Goal: Information Seeking & Learning: Learn about a topic

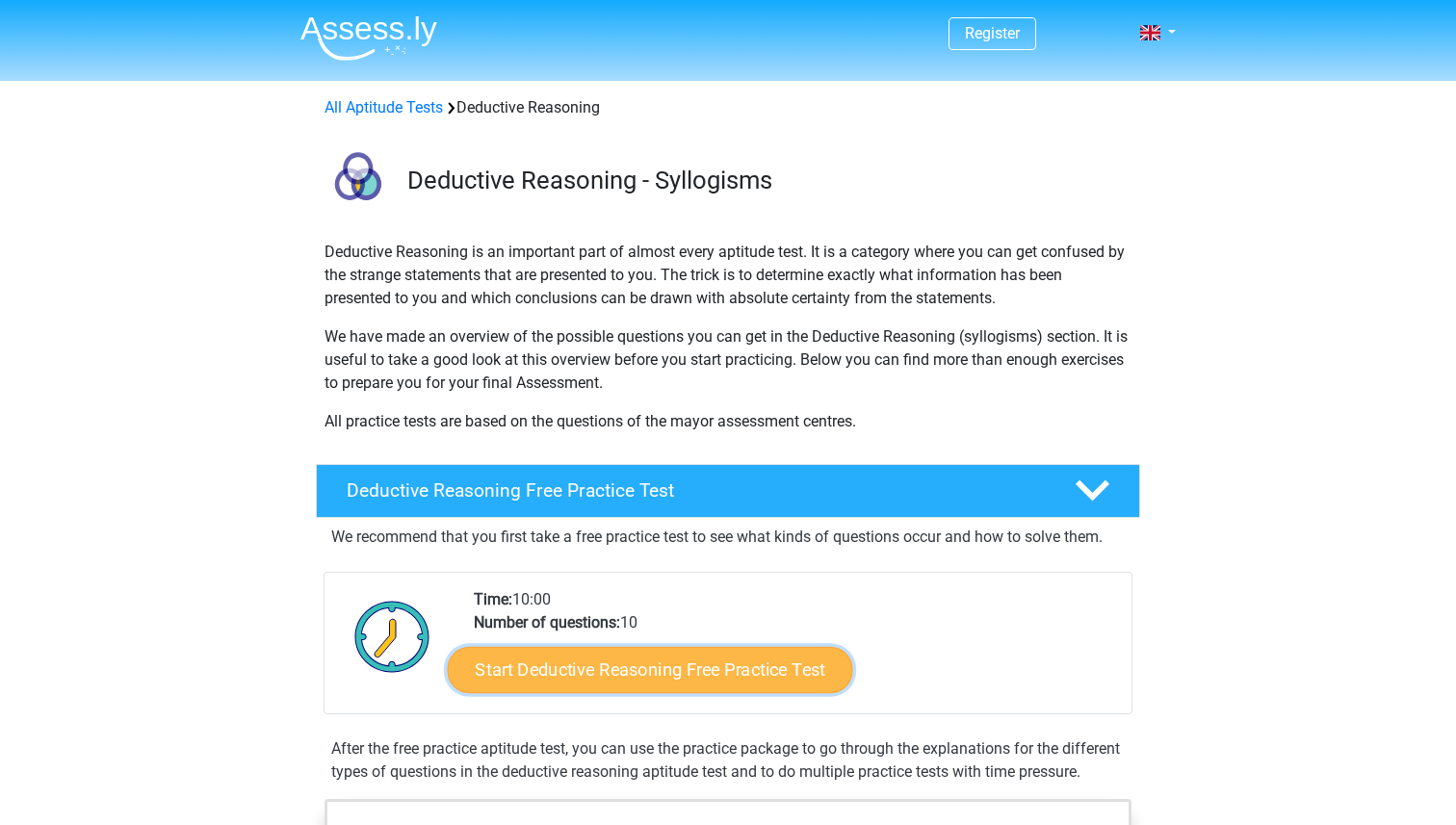
click at [715, 667] on link "Start Deductive Reasoning Free Practice Test" at bounding box center [651, 668] width 405 height 46
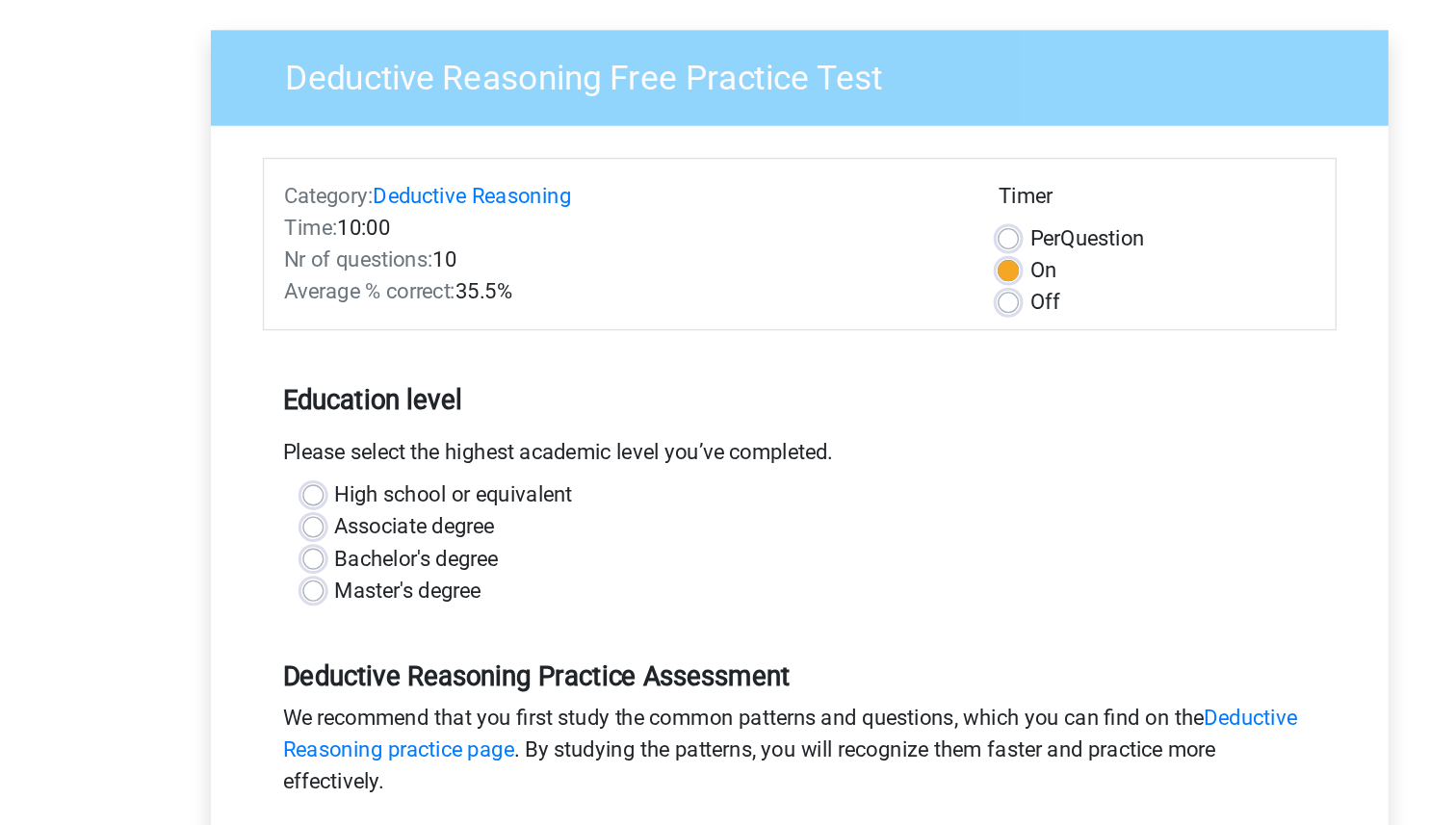
click at [377, 485] on div "High school or equivalent" at bounding box center [728, 494] width 721 height 23
click at [391, 492] on label "High school or equivalent" at bounding box center [477, 494] width 173 height 23
click at [377, 492] on input "High school or equivalent" at bounding box center [375, 492] width 15 height 19
radio input "true"
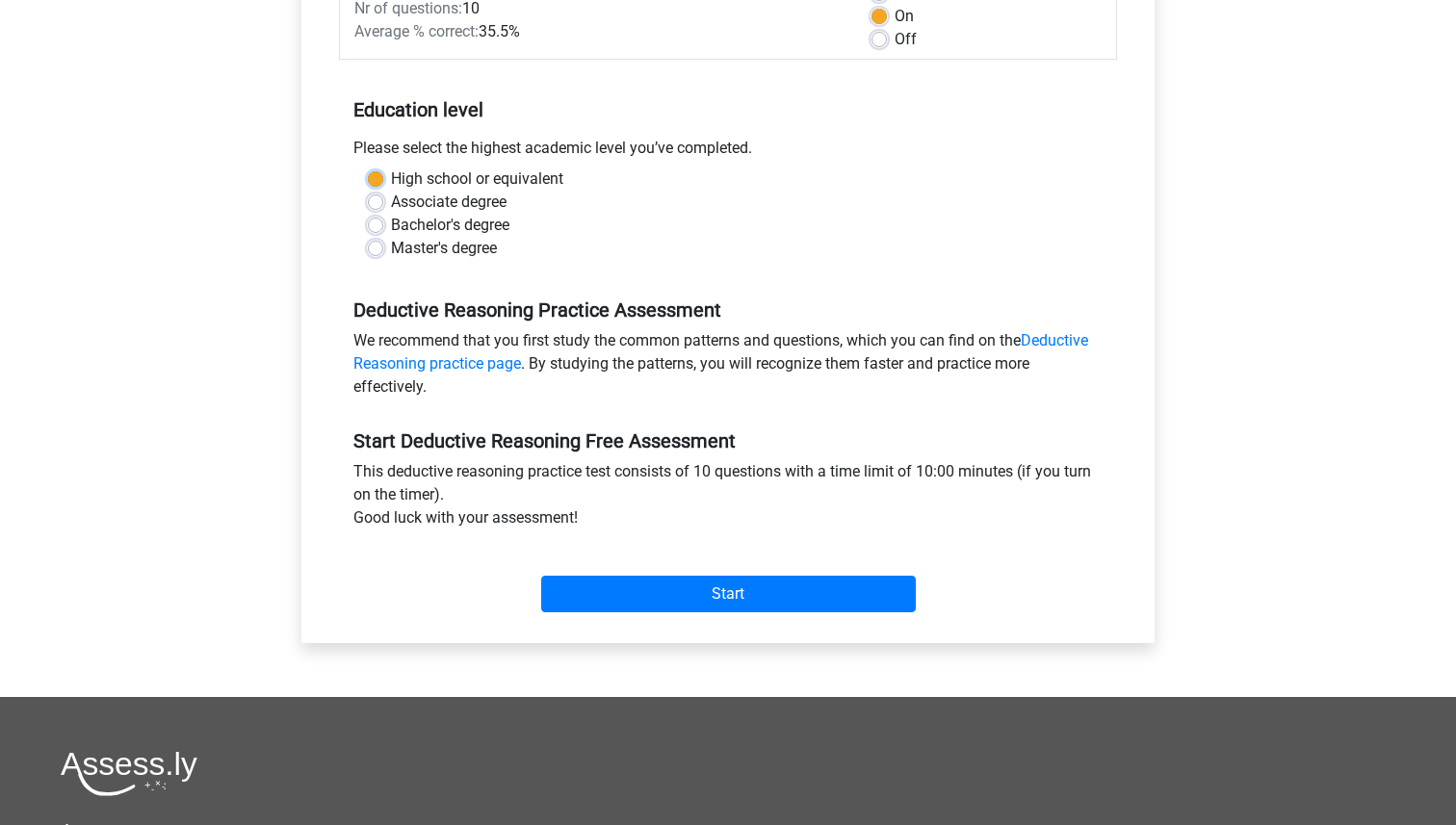
scroll to position [314, 0]
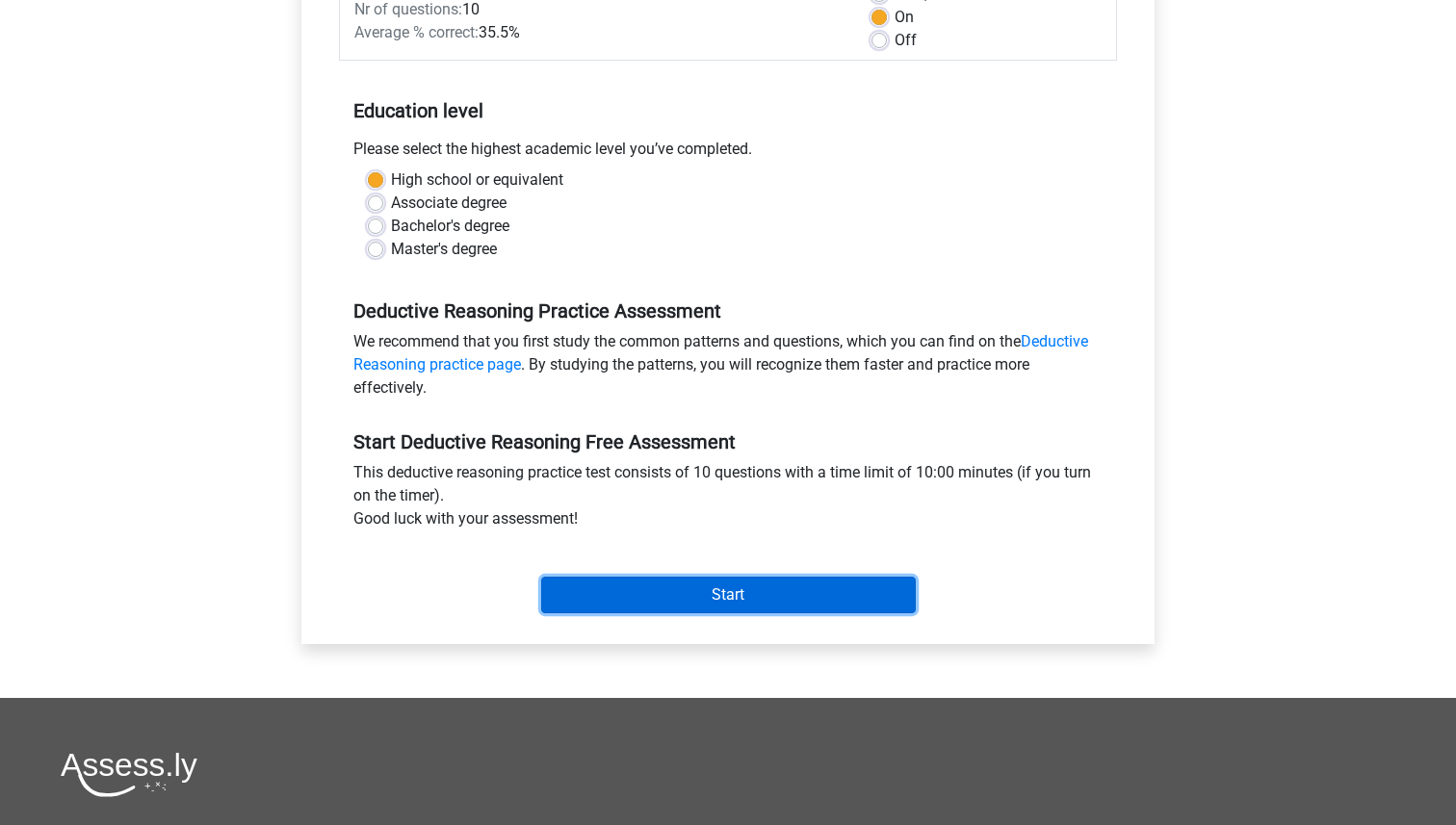
click at [670, 605] on input "Start" at bounding box center [728, 595] width 374 height 37
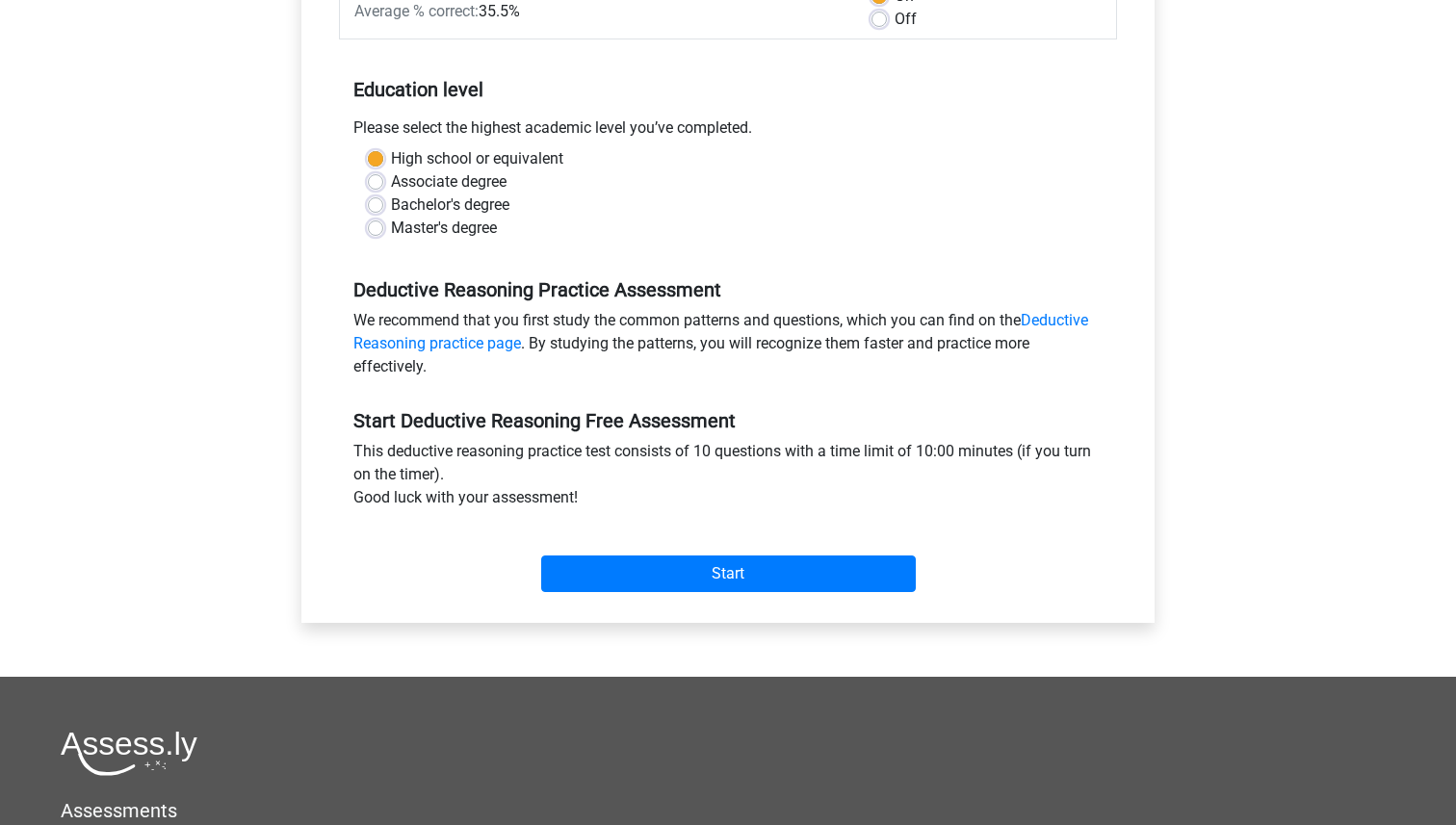
scroll to position [517, 0]
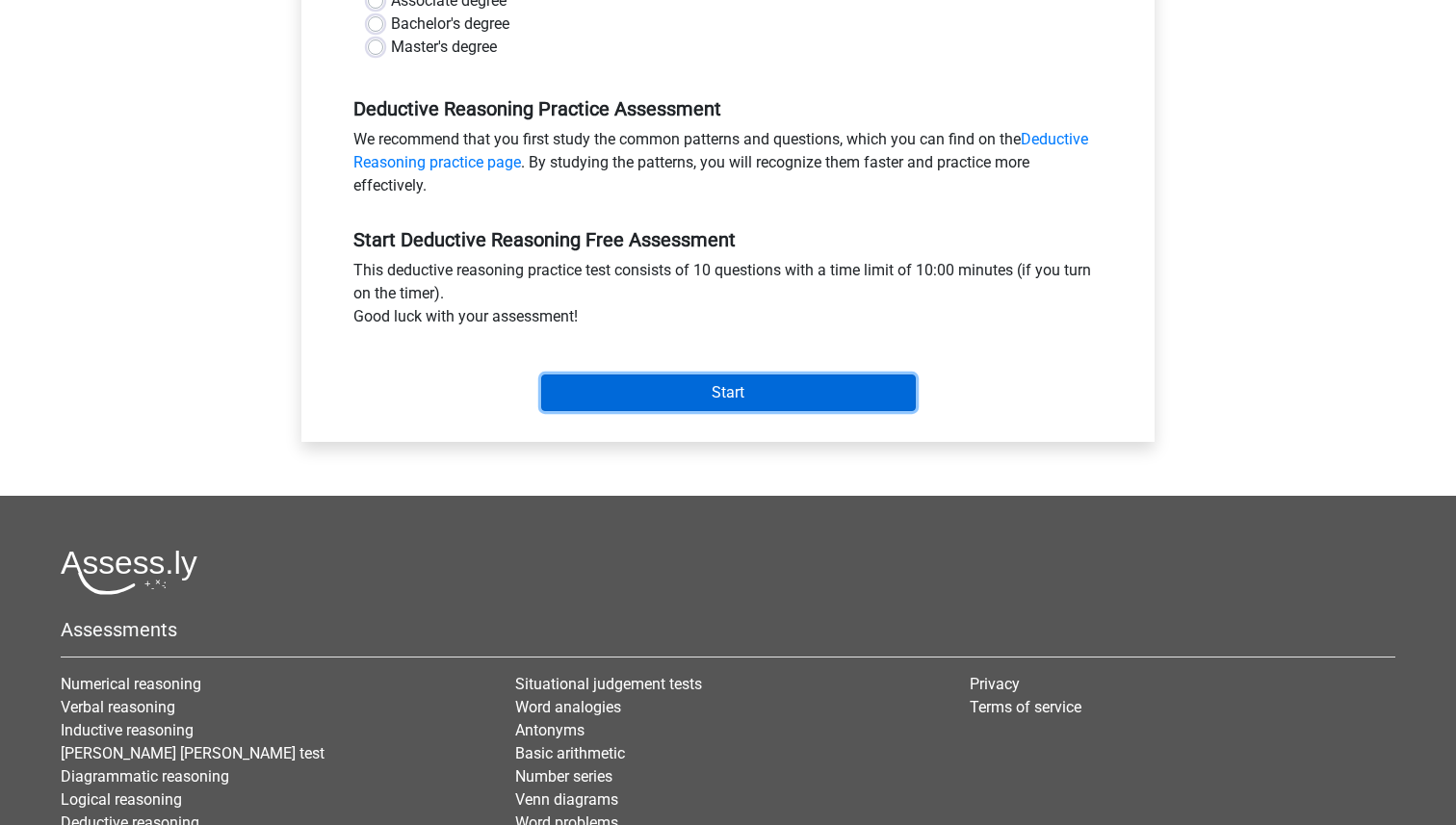
click at [693, 404] on input "Start" at bounding box center [728, 392] width 374 height 37
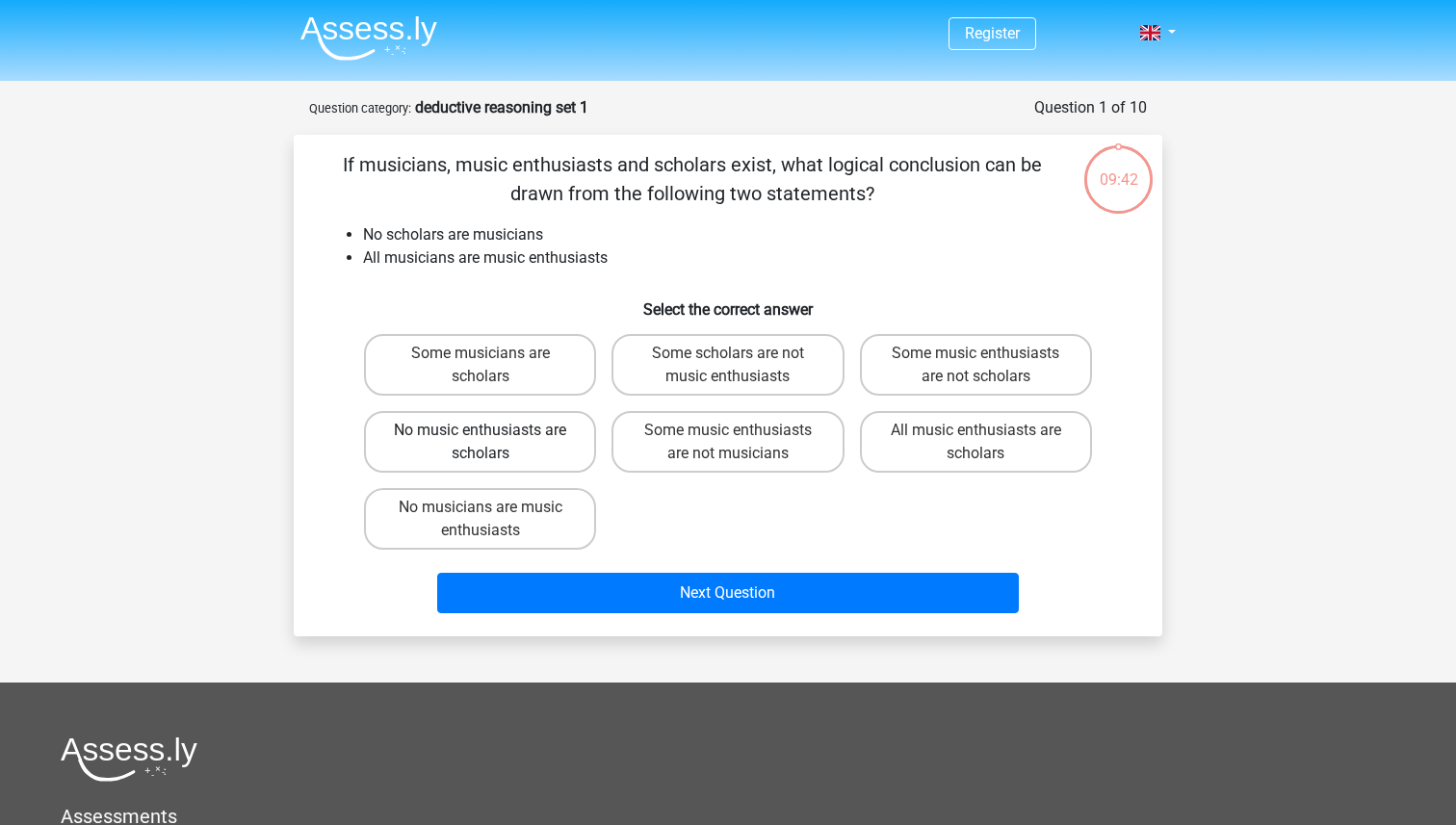
click at [526, 434] on label "No music enthusiasts are scholars" at bounding box center [480, 442] width 232 height 62
click at [493, 434] on input "No music enthusiasts are scholars" at bounding box center [486, 436] width 13 height 13
radio input "true"
click at [481, 345] on label "Some musicians are scholars" at bounding box center [480, 365] width 232 height 62
click at [481, 353] on input "Some musicians are scholars" at bounding box center [486, 359] width 13 height 13
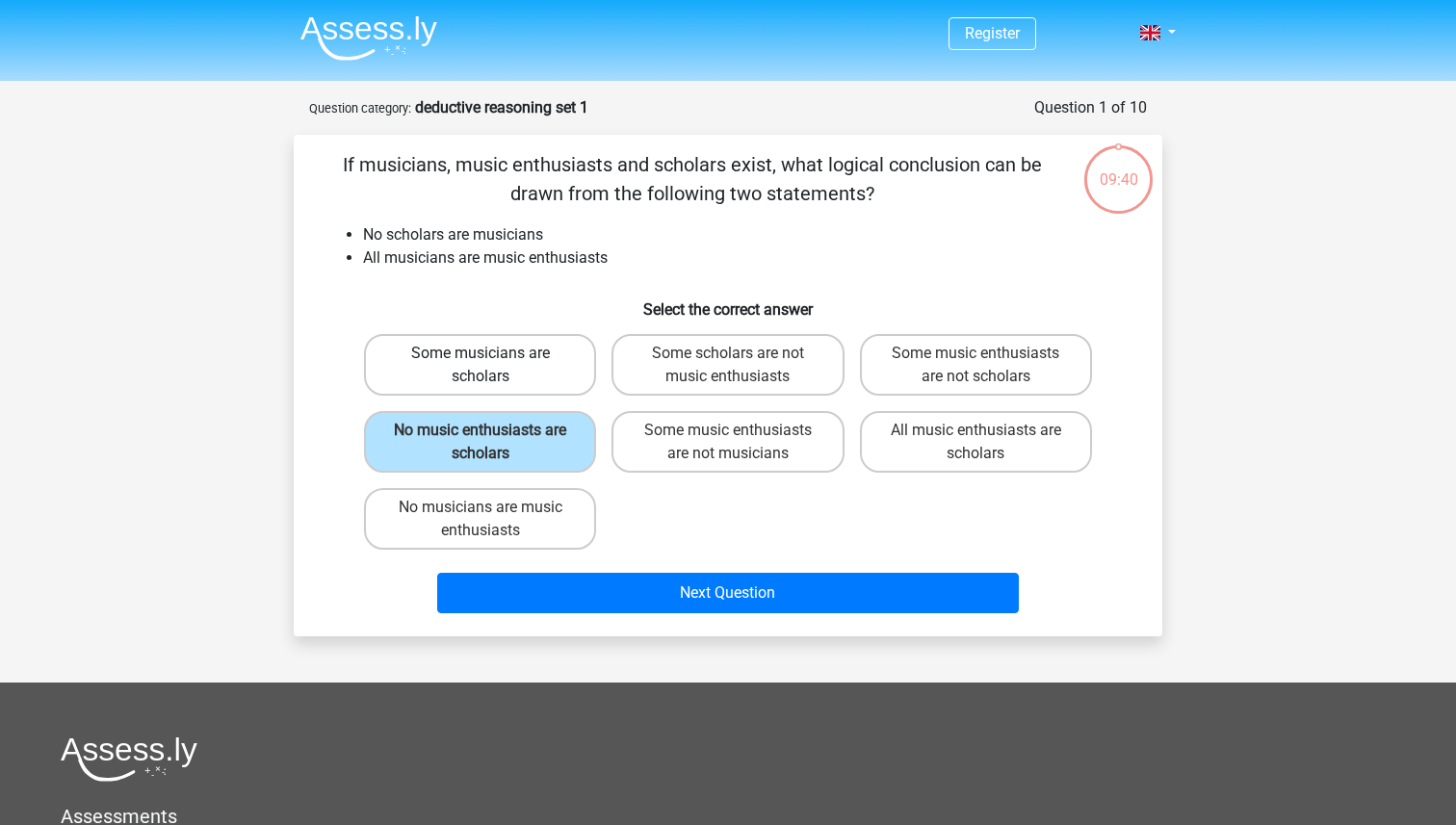
radio input "true"
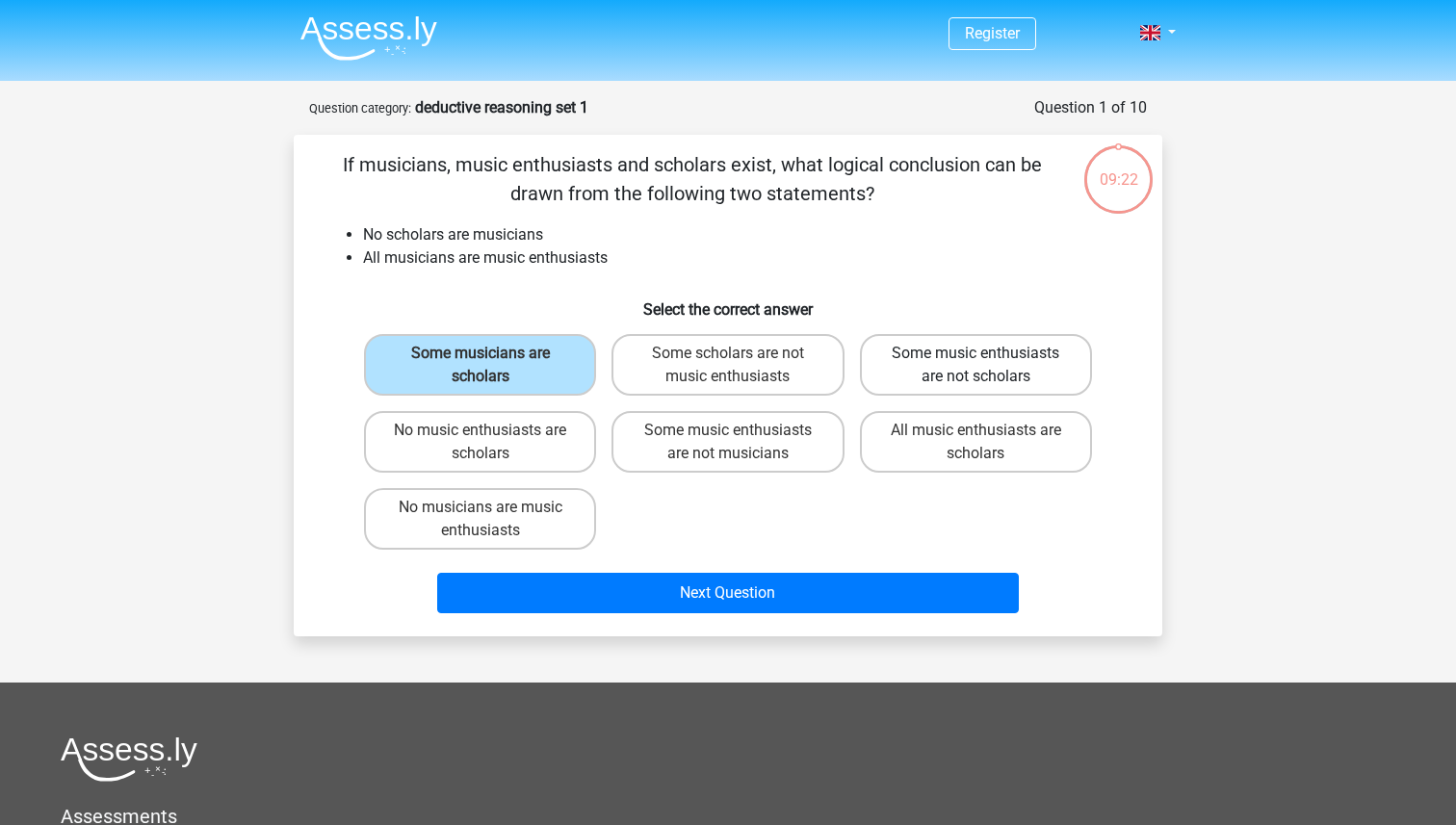
click at [971, 381] on label "Some music enthusiasts are not scholars" at bounding box center [975, 365] width 232 height 62
click at [975, 366] on input "Some music enthusiasts are not scholars" at bounding box center [981, 359] width 13 height 13
radio input "true"
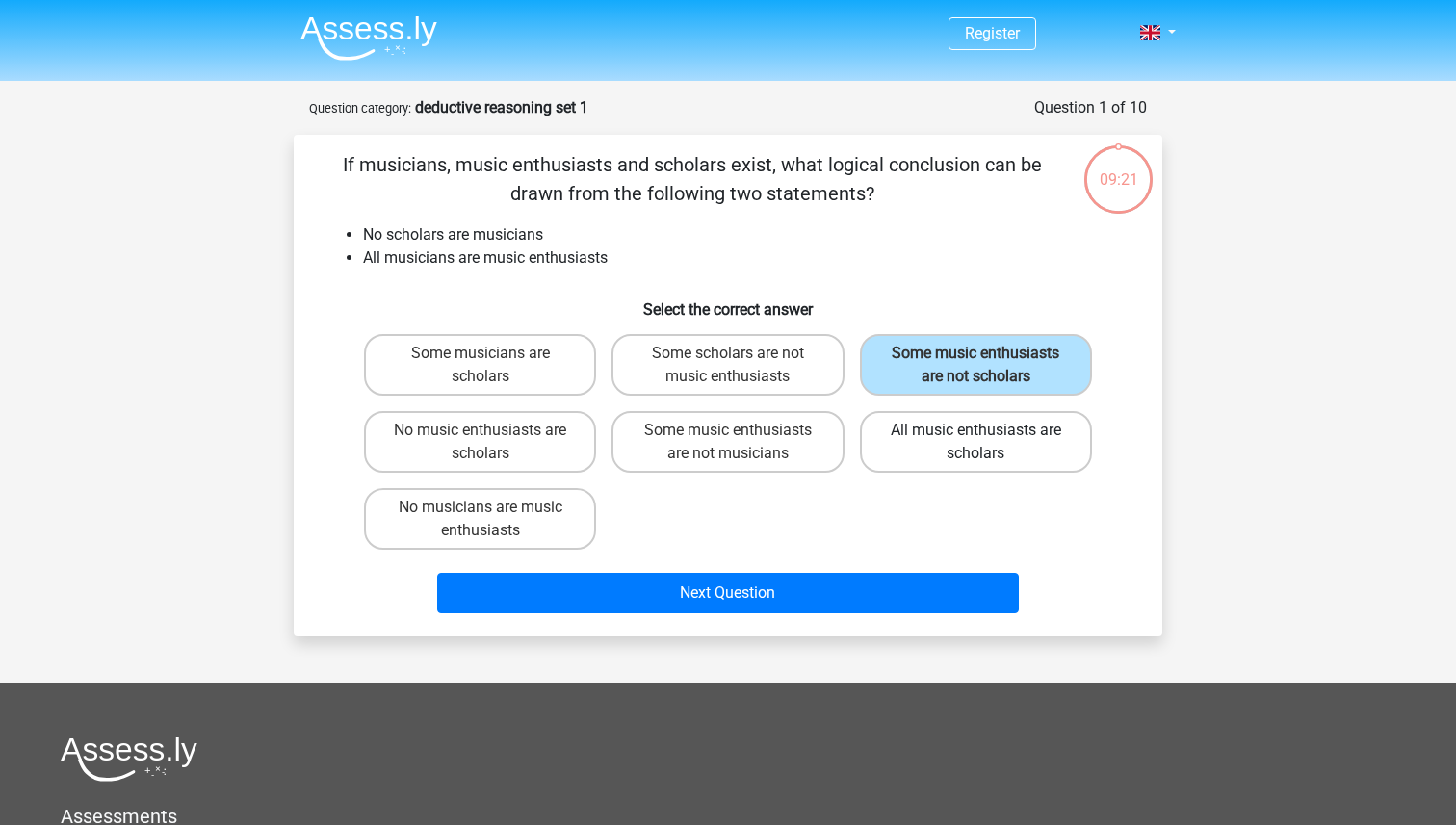
click at [972, 439] on label "All music enthusiasts are scholars" at bounding box center [975, 442] width 232 height 62
click at [975, 439] on input "All music enthusiasts are scholars" at bounding box center [981, 436] width 13 height 13
radio input "true"
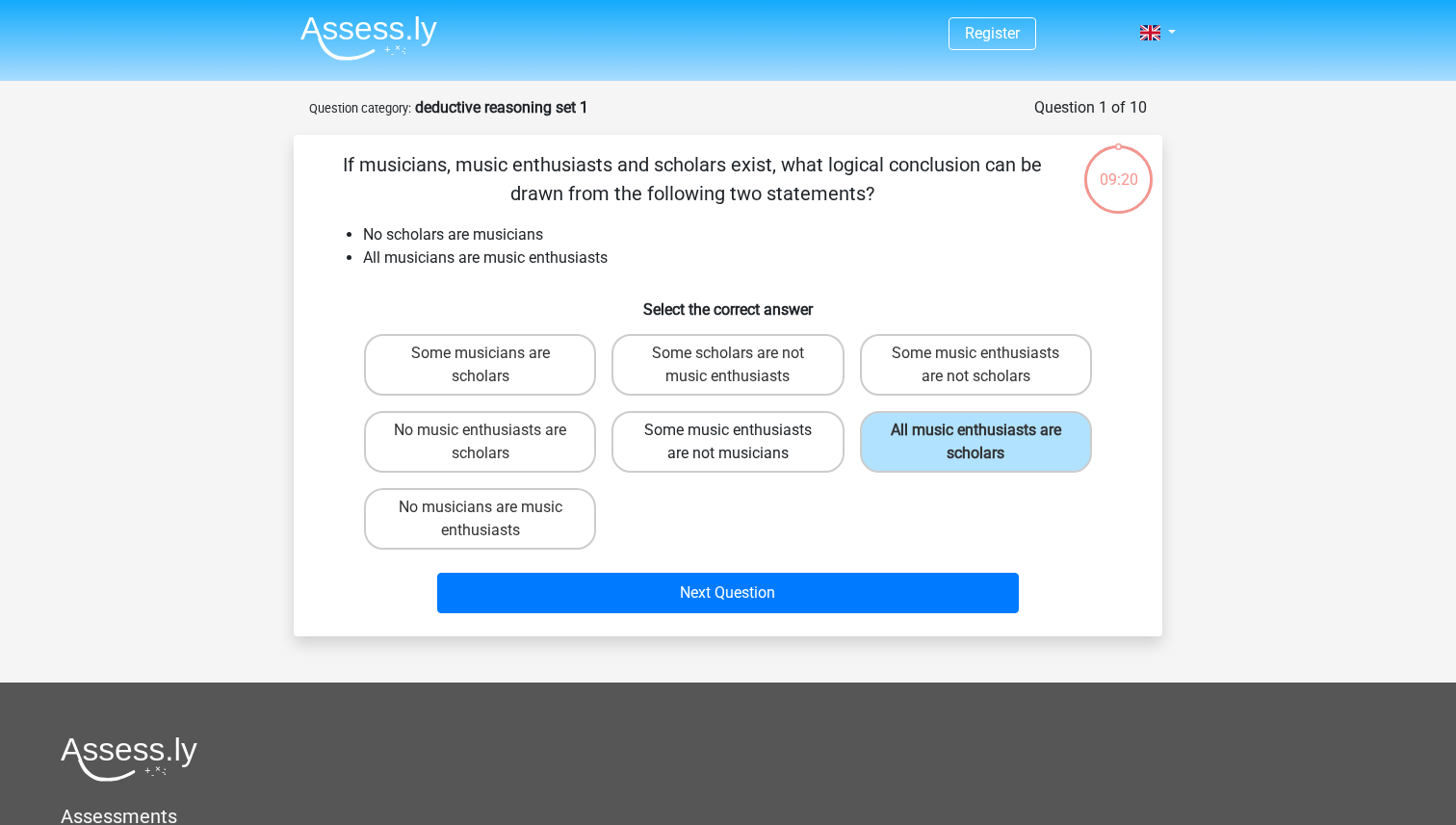
click at [750, 453] on label "Some music enthusiasts are not musicians" at bounding box center [728, 442] width 232 height 62
click at [740, 443] on input "Some music enthusiasts are not musicians" at bounding box center [733, 436] width 13 height 13
radio input "true"
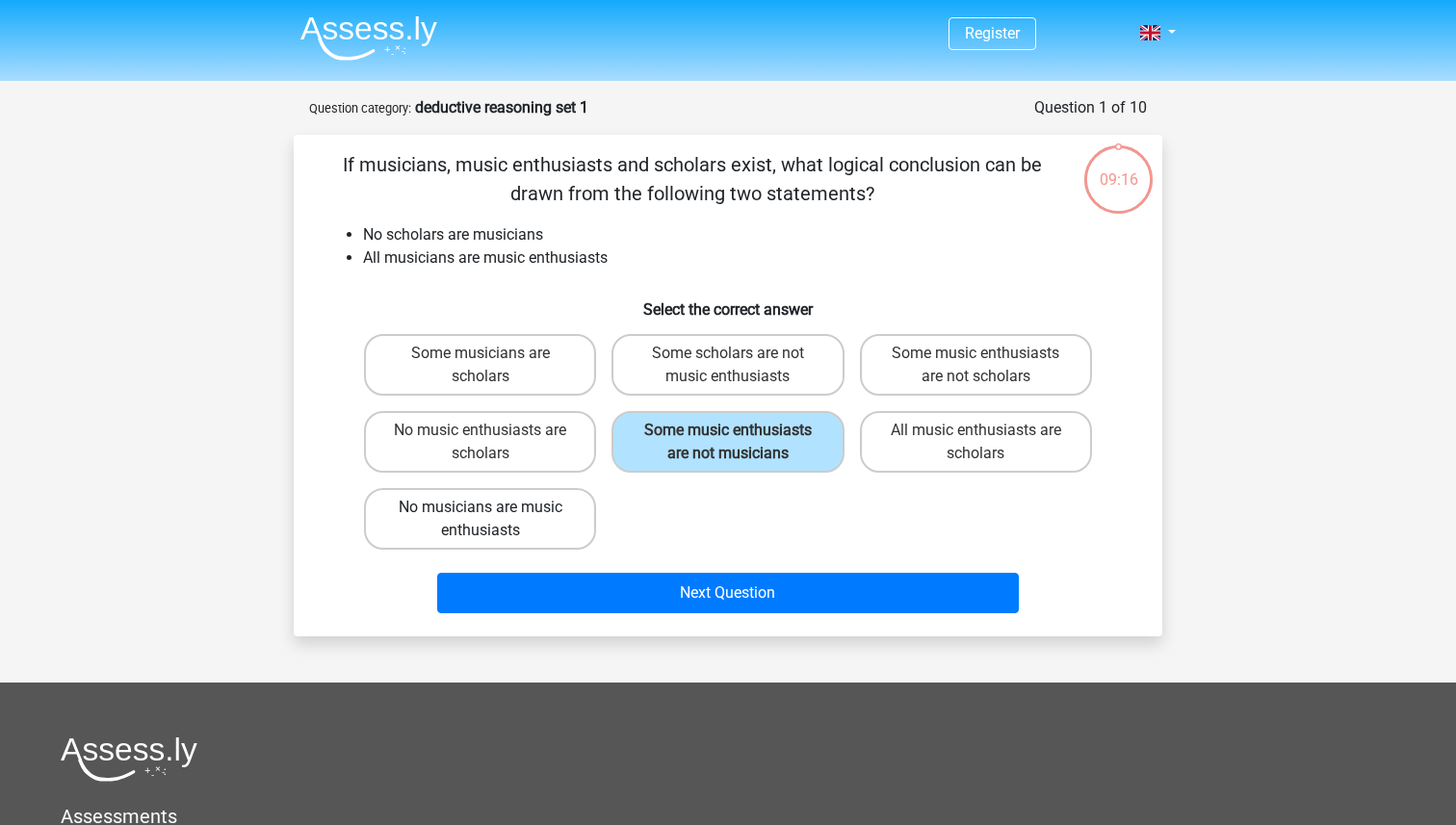
click at [499, 521] on label "No musicians are music enthusiasts" at bounding box center [480, 519] width 232 height 62
click at [493, 520] on input "No musicians are music enthusiasts" at bounding box center [486, 513] width 13 height 13
radio input "true"
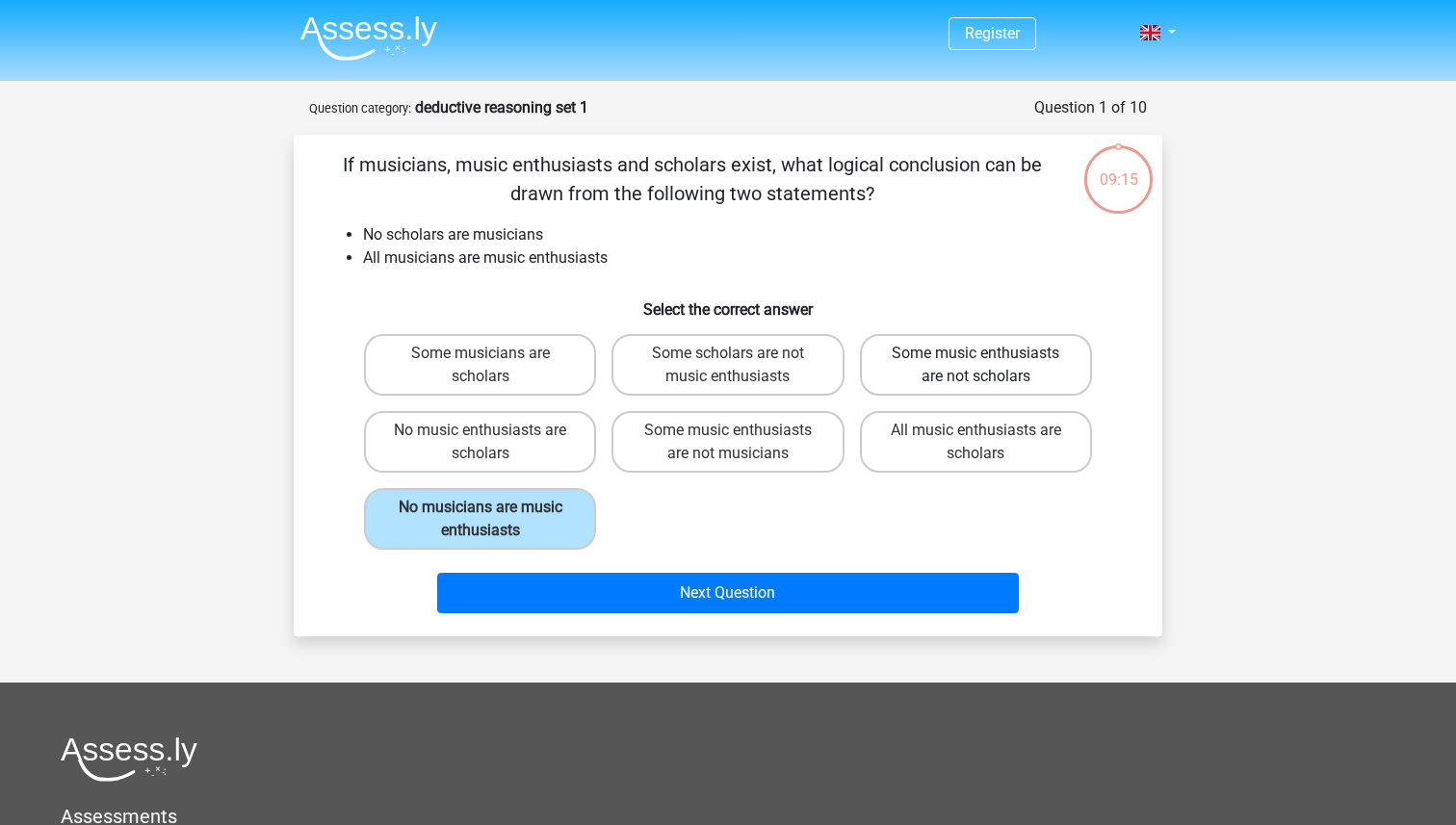
click at [947, 347] on label "Some music enthusiasts are not scholars" at bounding box center [975, 365] width 232 height 62
click at [975, 353] on input "Some music enthusiasts are not scholars" at bounding box center [981, 359] width 13 height 13
radio input "true"
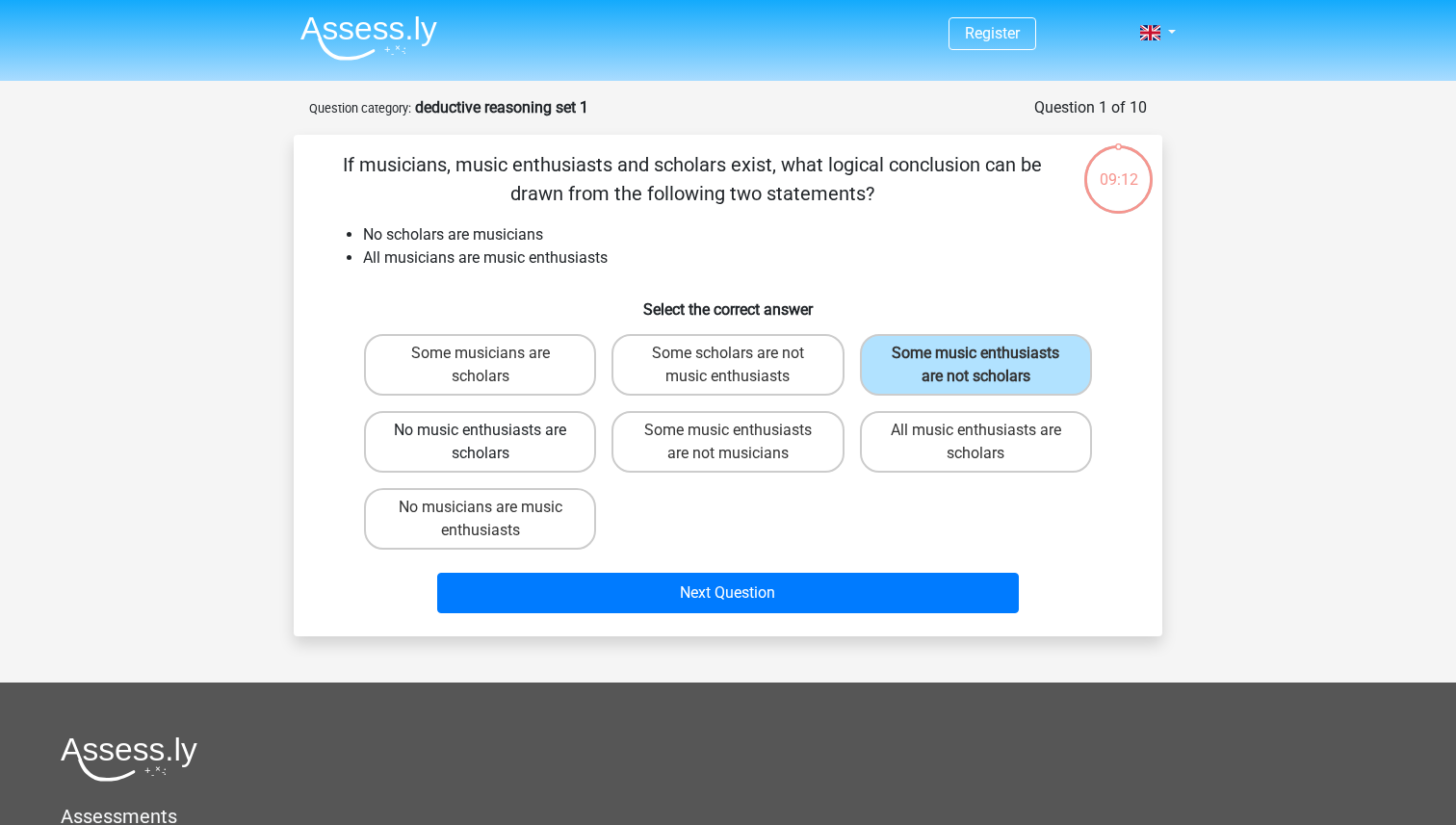
click at [536, 456] on label "No music enthusiasts are scholars" at bounding box center [480, 442] width 232 height 62
click at [493, 443] on input "No music enthusiasts are scholars" at bounding box center [486, 436] width 13 height 13
radio input "true"
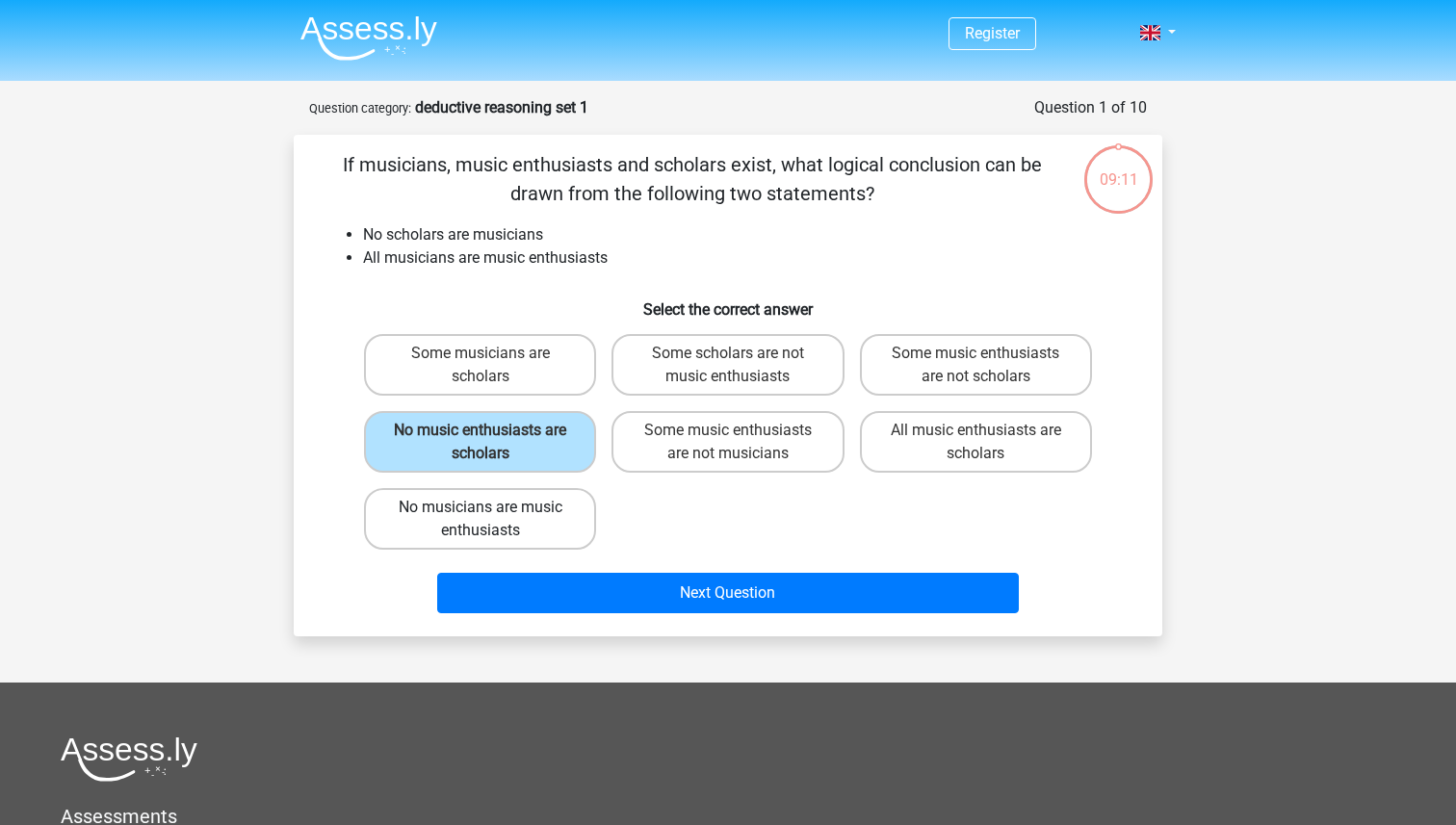
click at [452, 505] on label "No musicians are music enthusiasts" at bounding box center [480, 519] width 232 height 62
click at [480, 507] on input "No musicians are music enthusiasts" at bounding box center [486, 513] width 13 height 13
radio input "true"
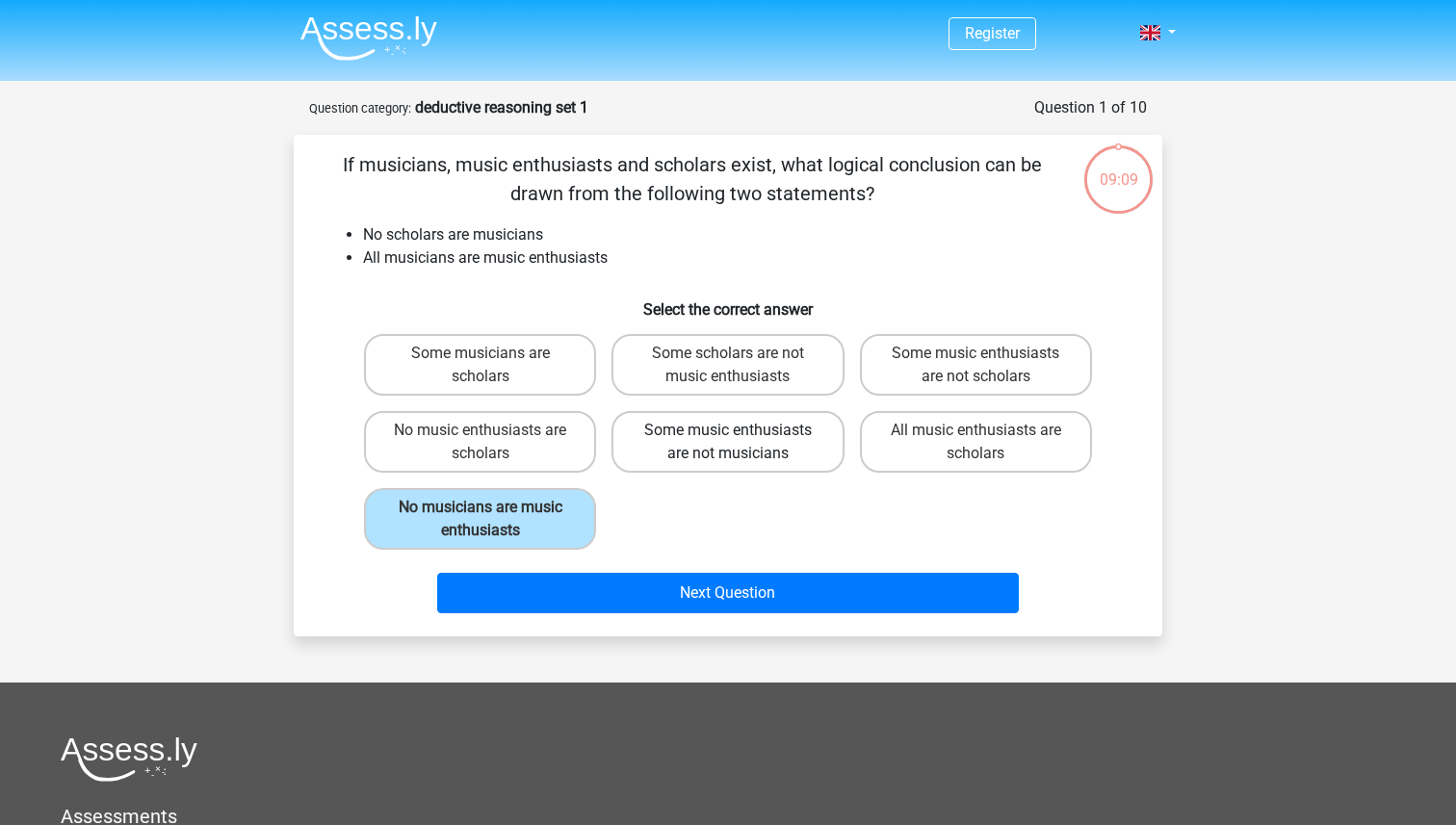
click at [705, 453] on label "Some music enthusiasts are not musicians" at bounding box center [728, 442] width 232 height 62
click at [728, 443] on input "Some music enthusiasts are not musicians" at bounding box center [733, 436] width 13 height 13
radio input "true"
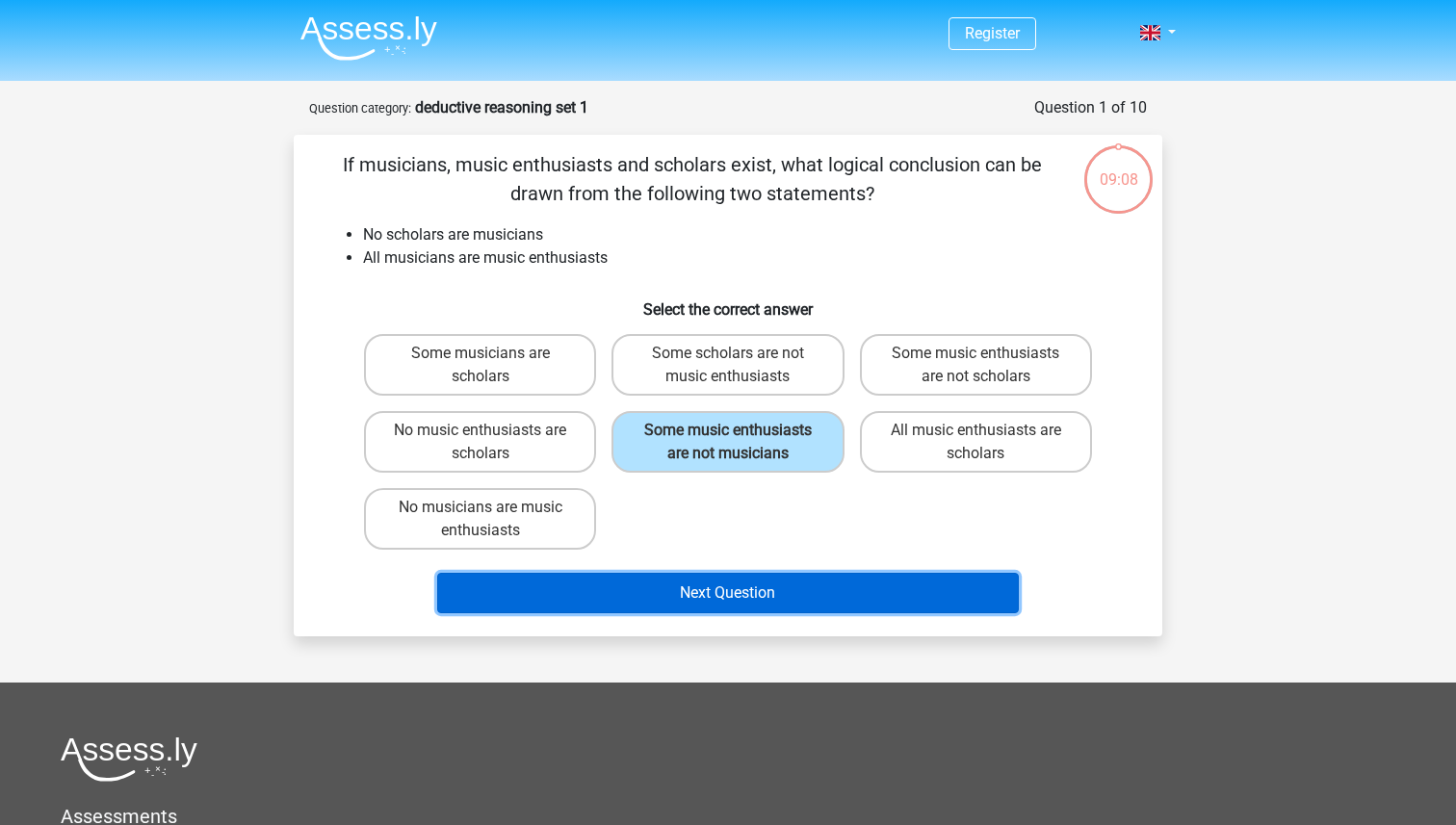
click at [722, 602] on button "Next Question" at bounding box center [728, 593] width 583 height 41
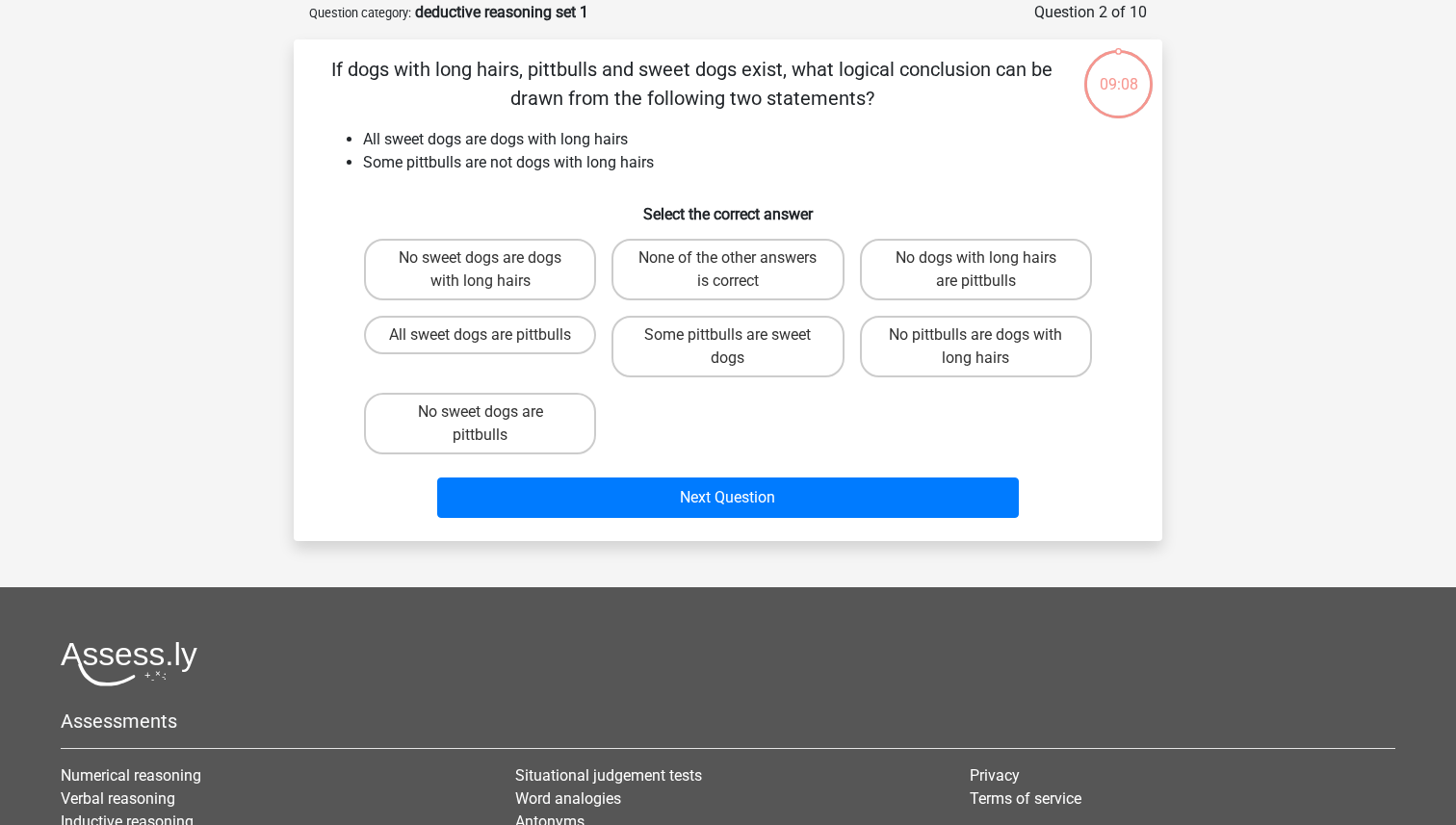
scroll to position [96, 0]
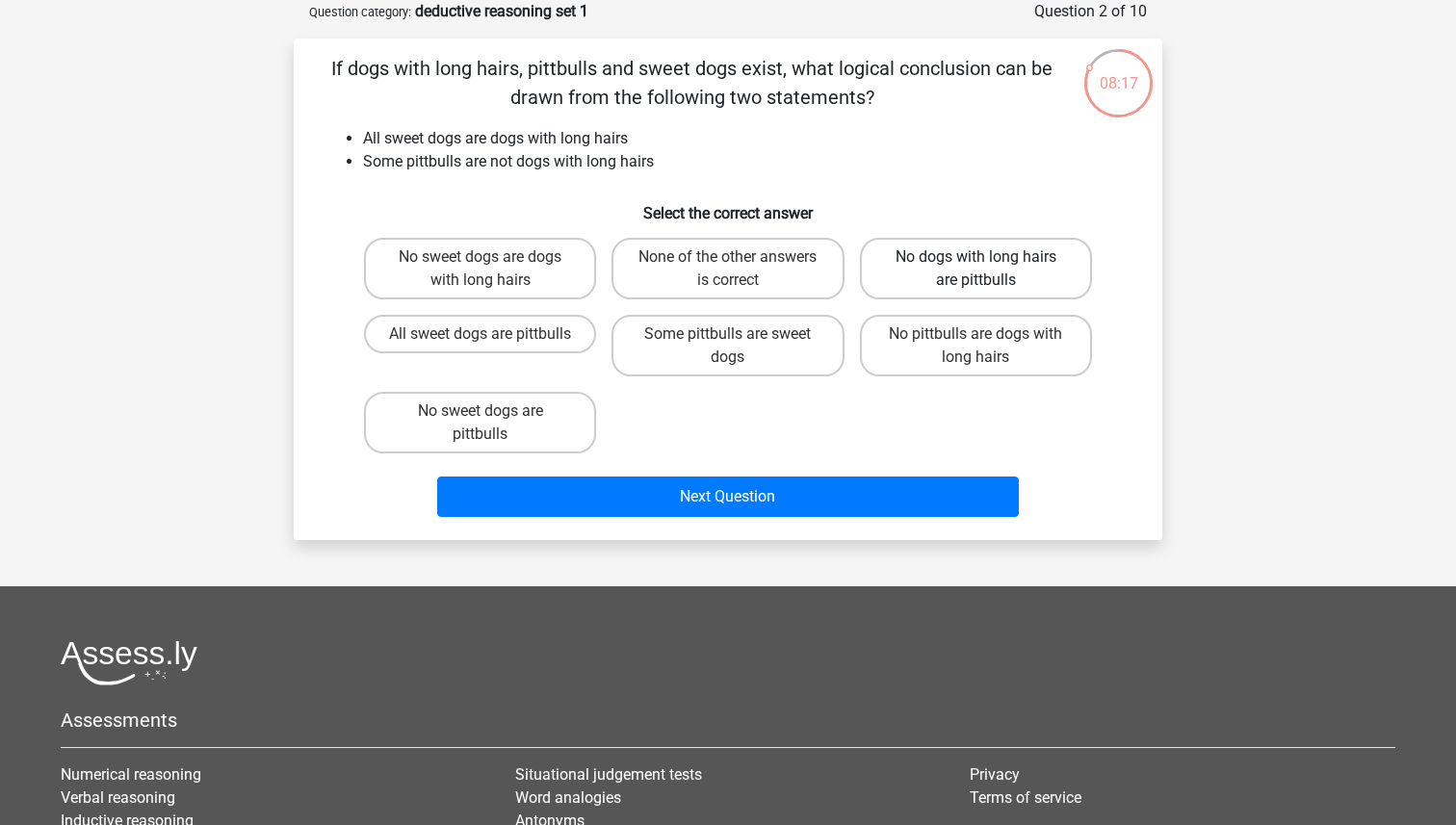
click at [1008, 259] on label "No dogs with long hairs are pittbulls" at bounding box center [975, 268] width 232 height 62
click at [988, 259] on input "No dogs with long hairs are pittbulls" at bounding box center [981, 263] width 13 height 13
radio input "true"
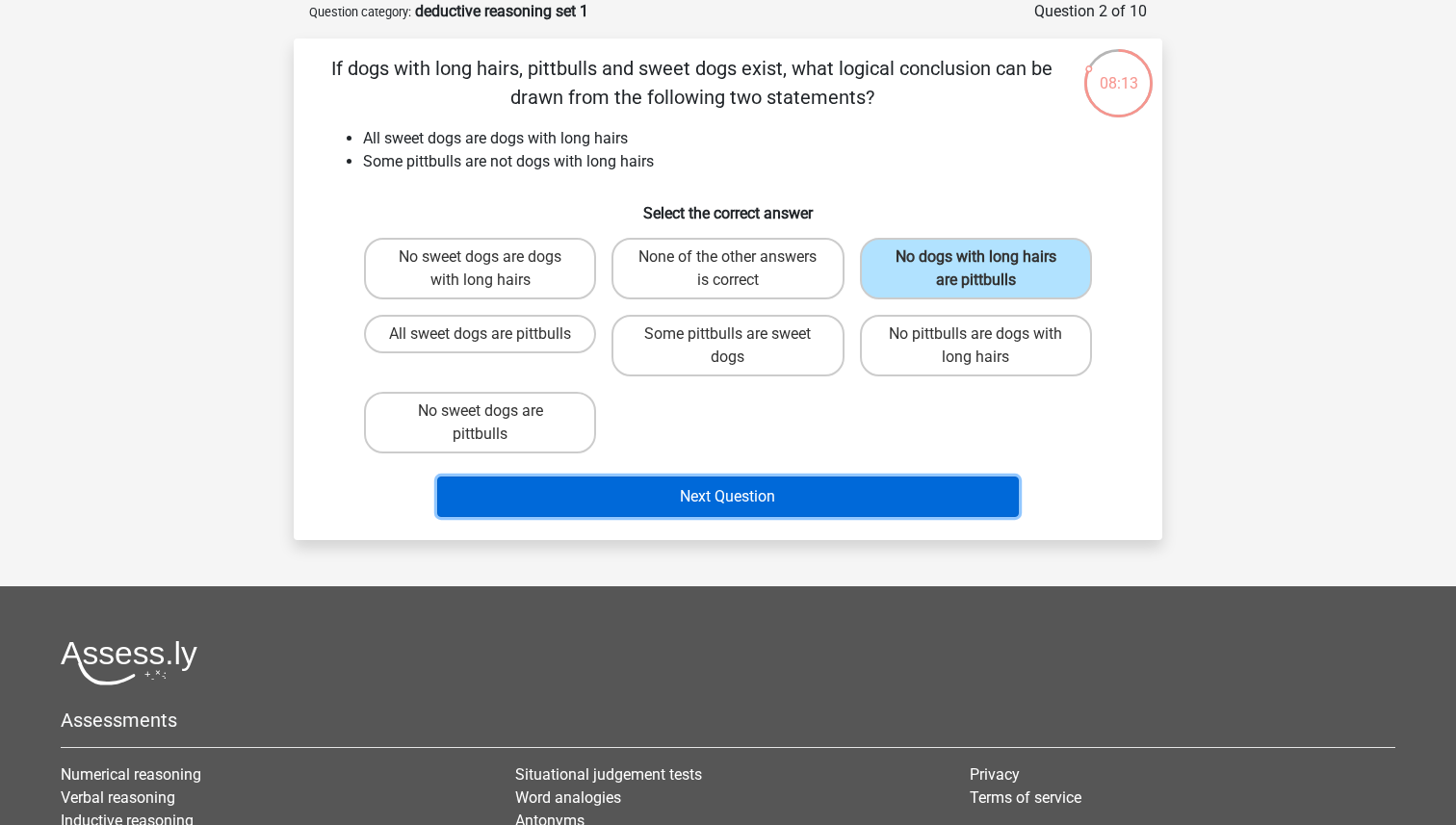
click at [764, 498] on button "Next Question" at bounding box center [728, 497] width 583 height 41
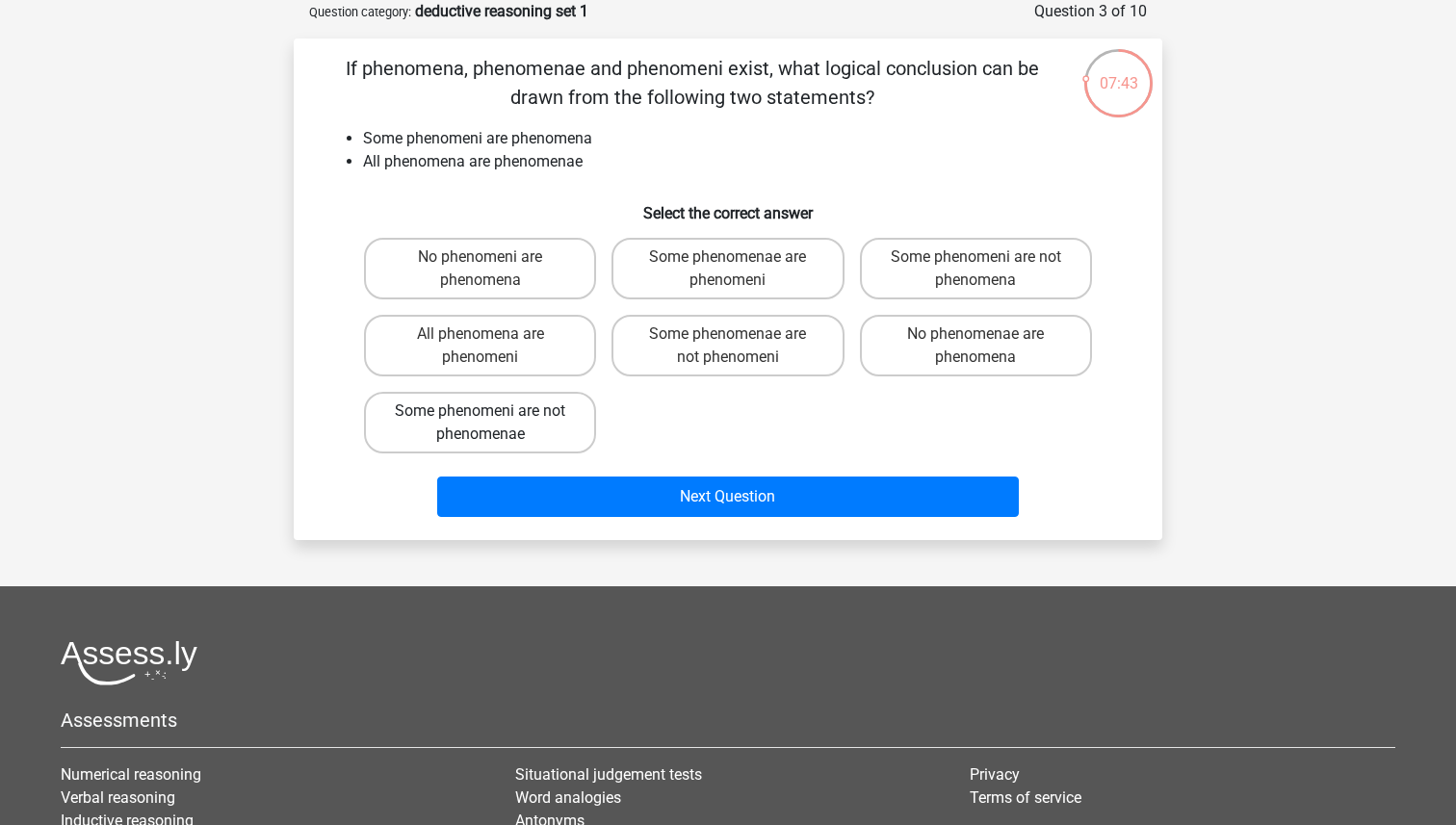
click at [515, 412] on label "Some phenomeni are not phenomenae" at bounding box center [480, 423] width 232 height 62
click at [493, 412] on input "Some phenomeni are not phenomenae" at bounding box center [486, 417] width 13 height 13
radio input "true"
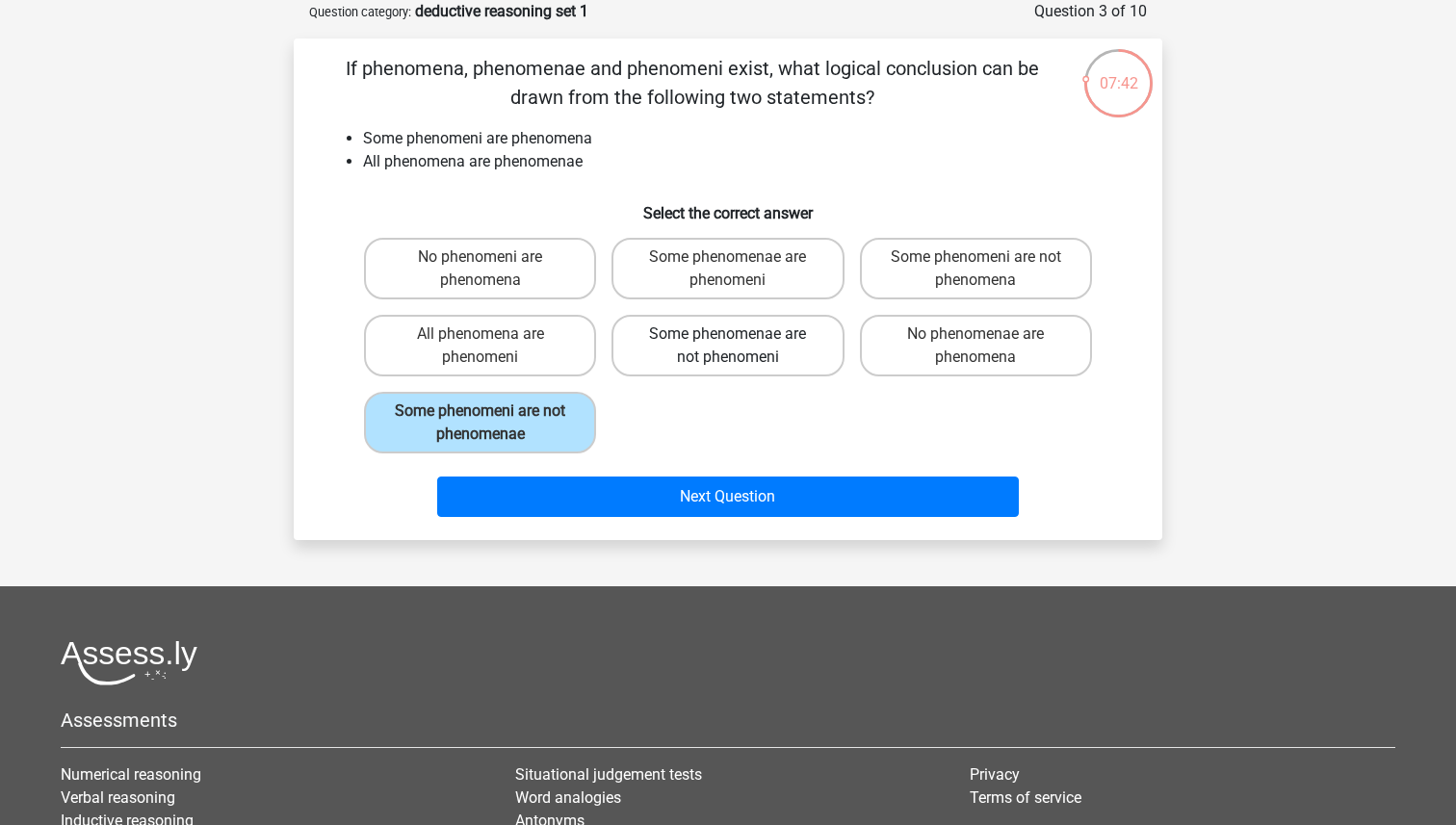
click at [720, 356] on label "Some phenomenae are not phenomeni" at bounding box center [728, 345] width 232 height 62
click at [728, 346] on input "Some phenomenae are not phenomeni" at bounding box center [733, 340] width 13 height 13
radio input "true"
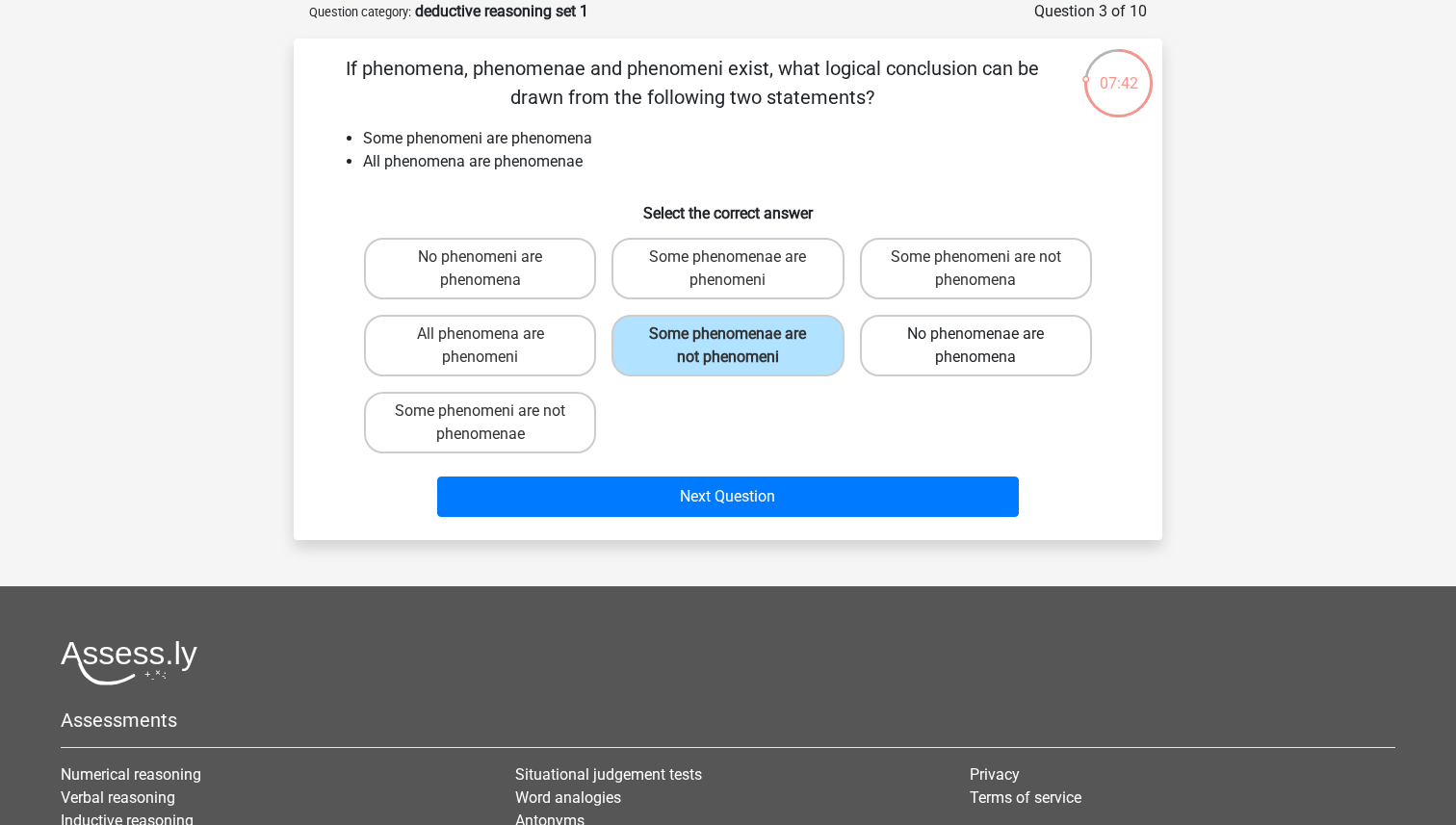
click at [931, 327] on label "No phenomenae are phenomena" at bounding box center [975, 345] width 232 height 62
click at [975, 334] on input "No phenomenae are phenomena" at bounding box center [981, 340] width 13 height 13
radio input "true"
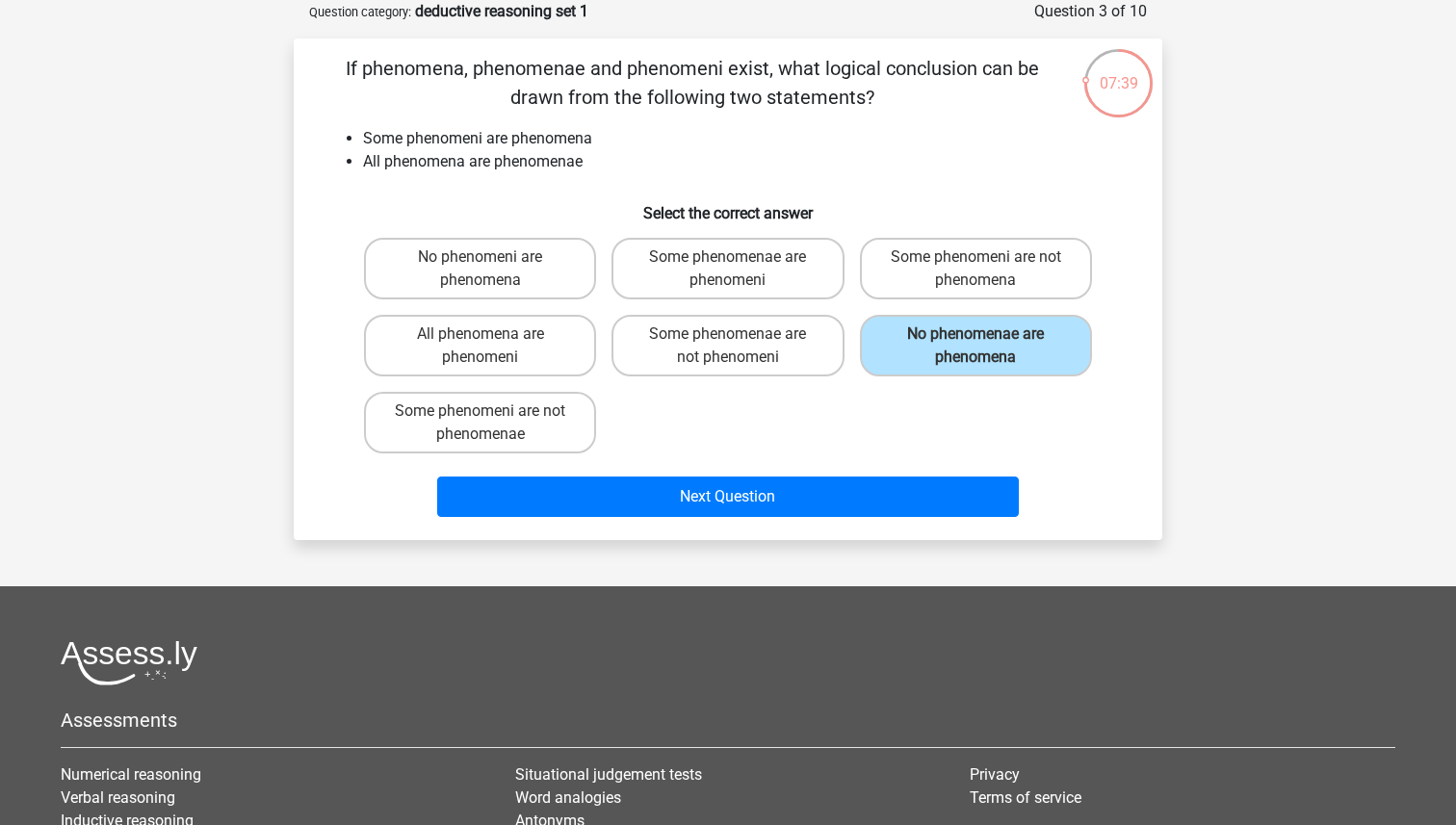
click at [883, 463] on div "Next Question" at bounding box center [728, 493] width 806 height 64
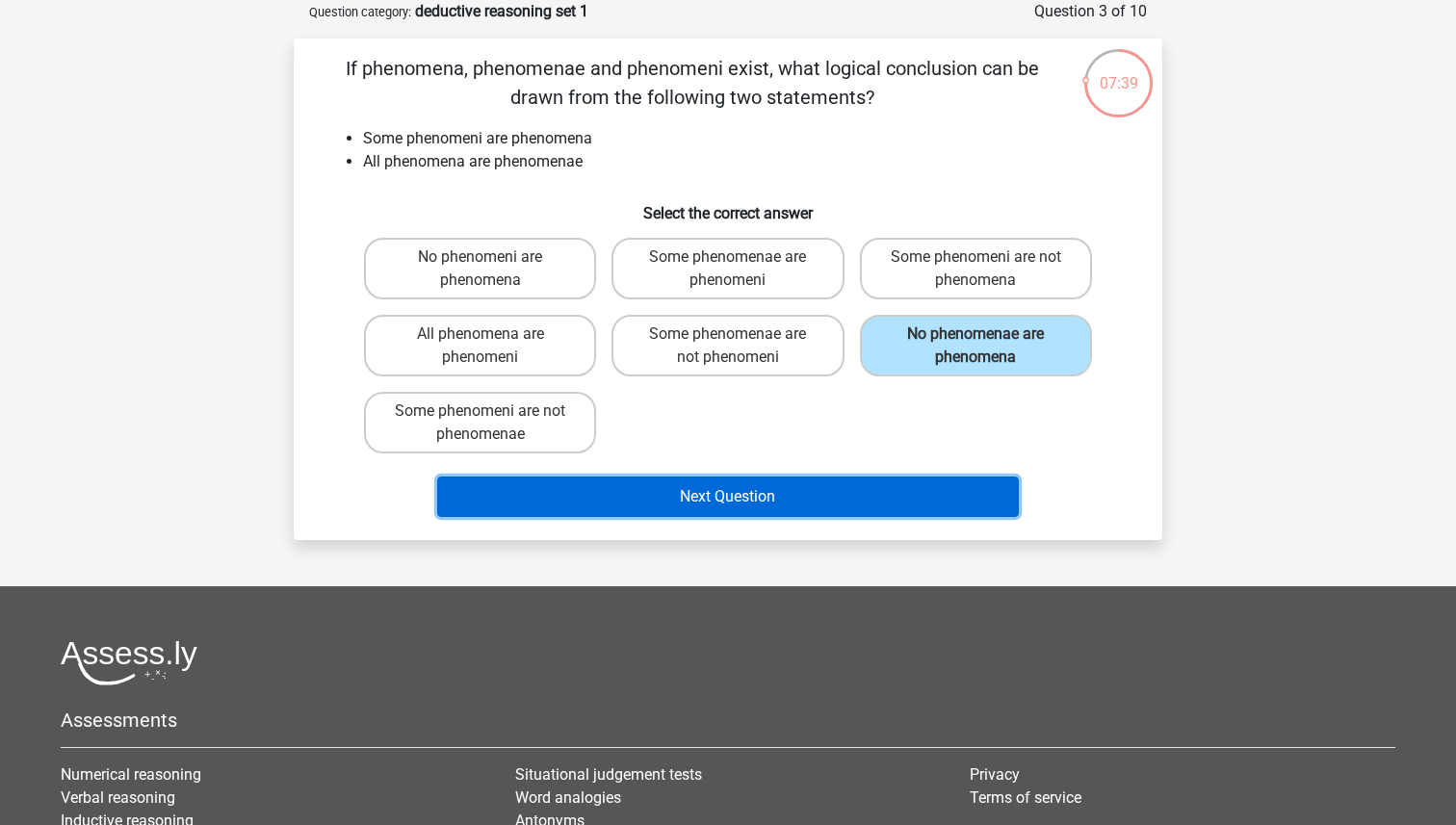
click at [879, 486] on button "Next Question" at bounding box center [728, 497] width 583 height 41
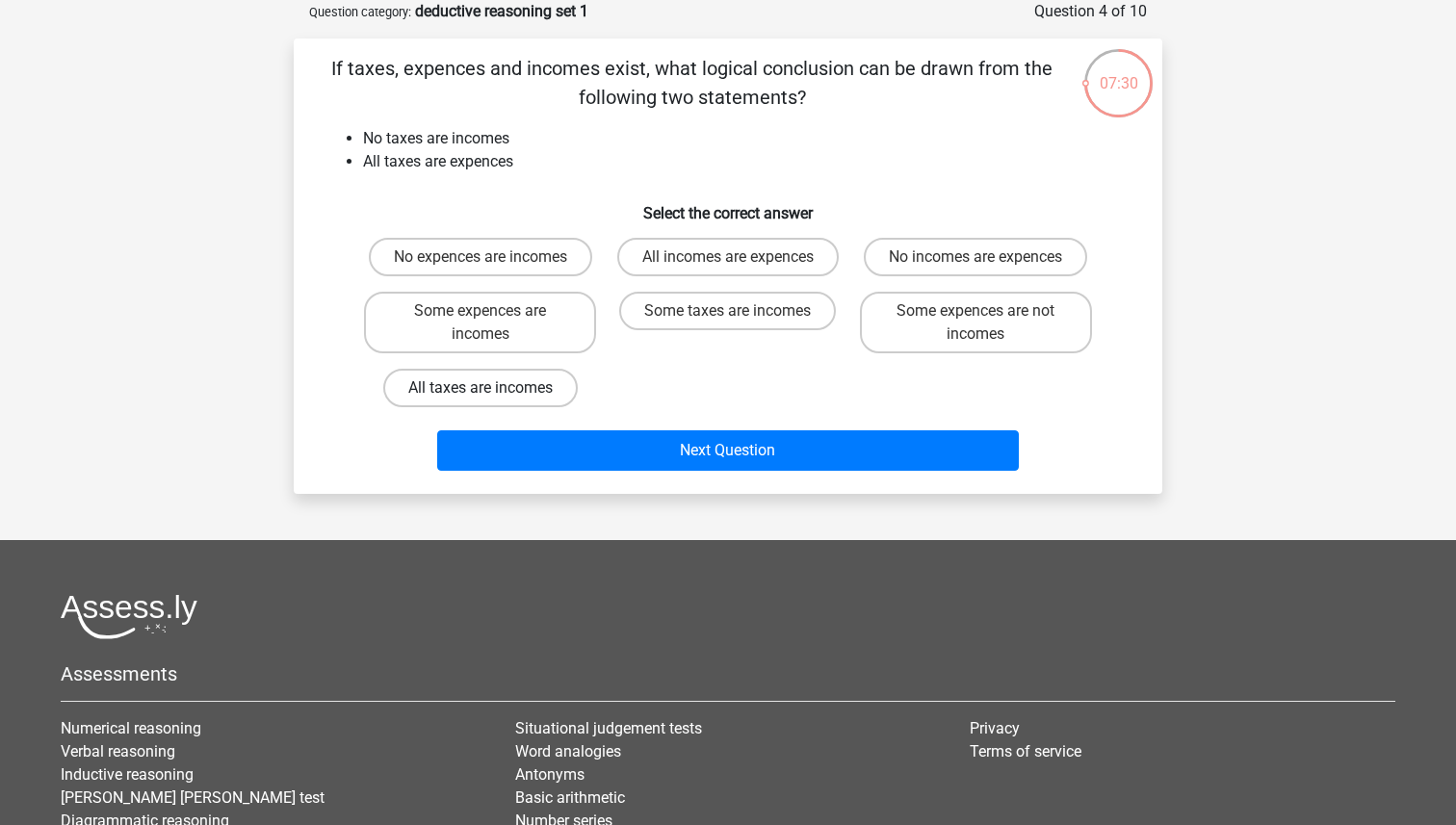
click at [512, 385] on label "All taxes are incomes" at bounding box center [480, 387] width 195 height 39
click at [493, 388] on input "All taxes are incomes" at bounding box center [486, 394] width 13 height 13
radio input "true"
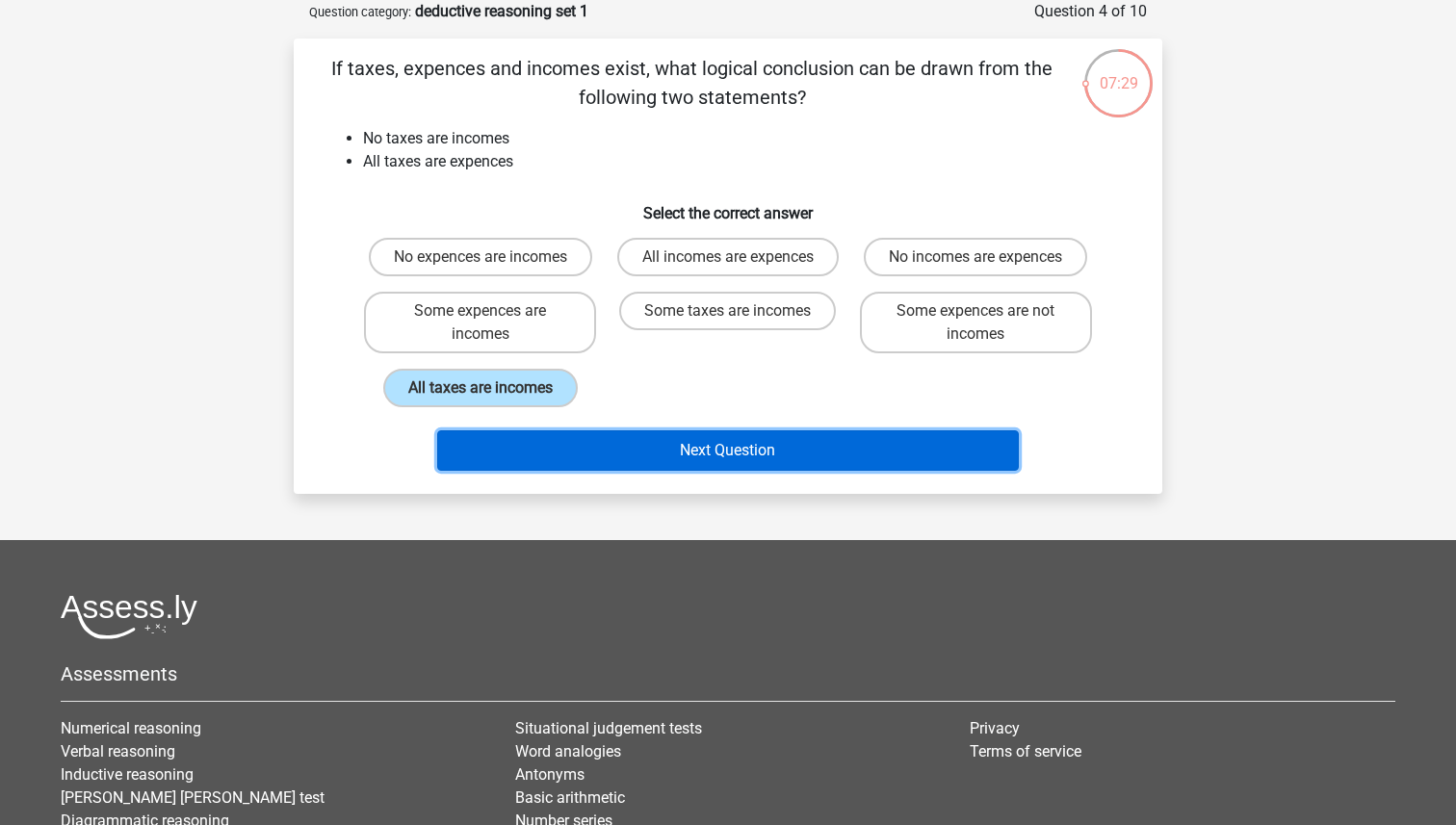
click at [559, 435] on button "Next Question" at bounding box center [728, 450] width 583 height 41
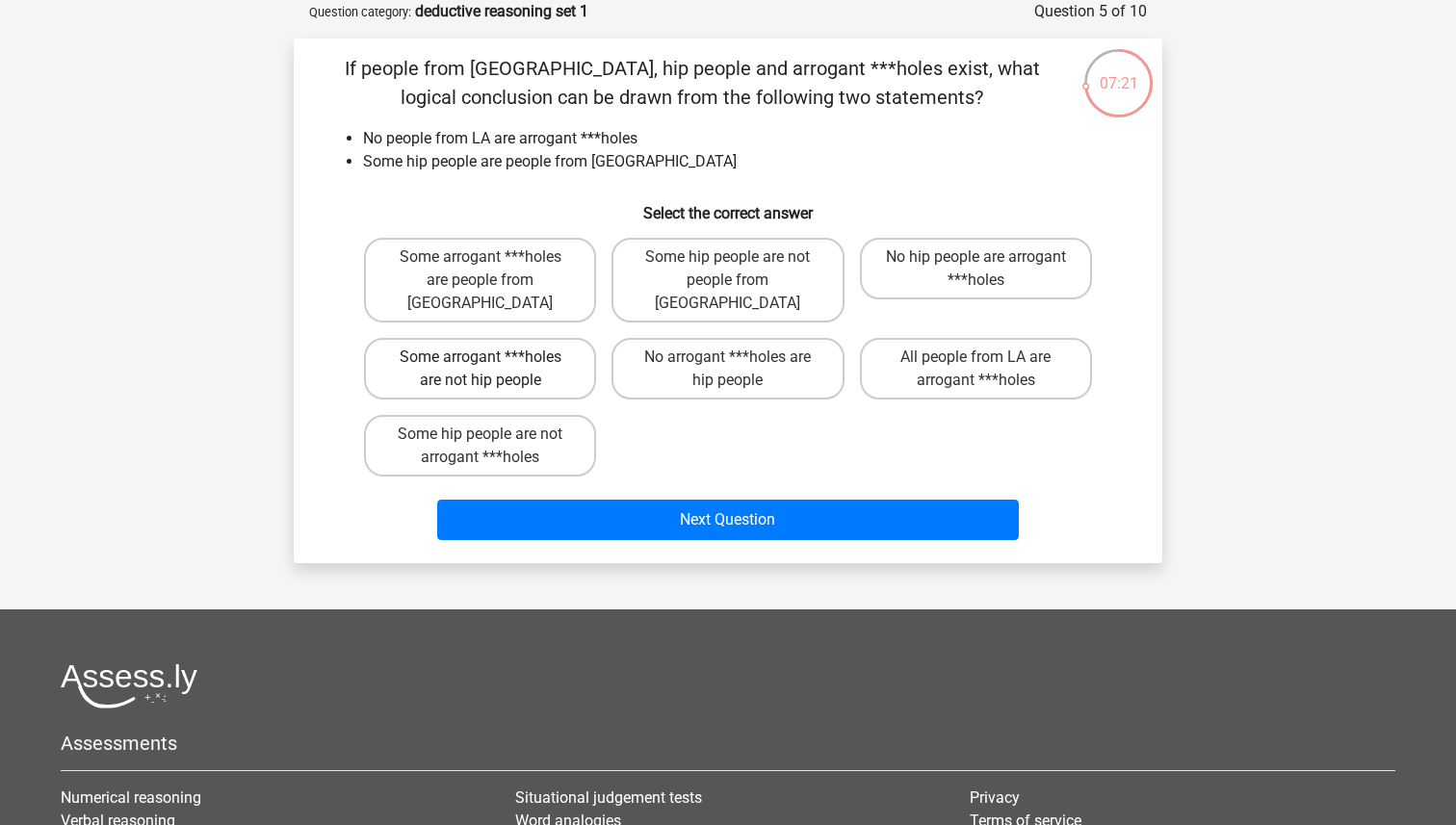
click at [532, 344] on label "Some arrogant ***holes are not hip people" at bounding box center [480, 369] width 232 height 62
click at [493, 357] on input "Some arrogant ***holes are not hip people" at bounding box center [486, 363] width 13 height 13
radio input "true"
click at [501, 280] on label "Some arrogant ***holes are people from LA" at bounding box center [480, 279] width 232 height 85
click at [493, 269] on input "Some arrogant ***holes are people from LA" at bounding box center [486, 263] width 13 height 13
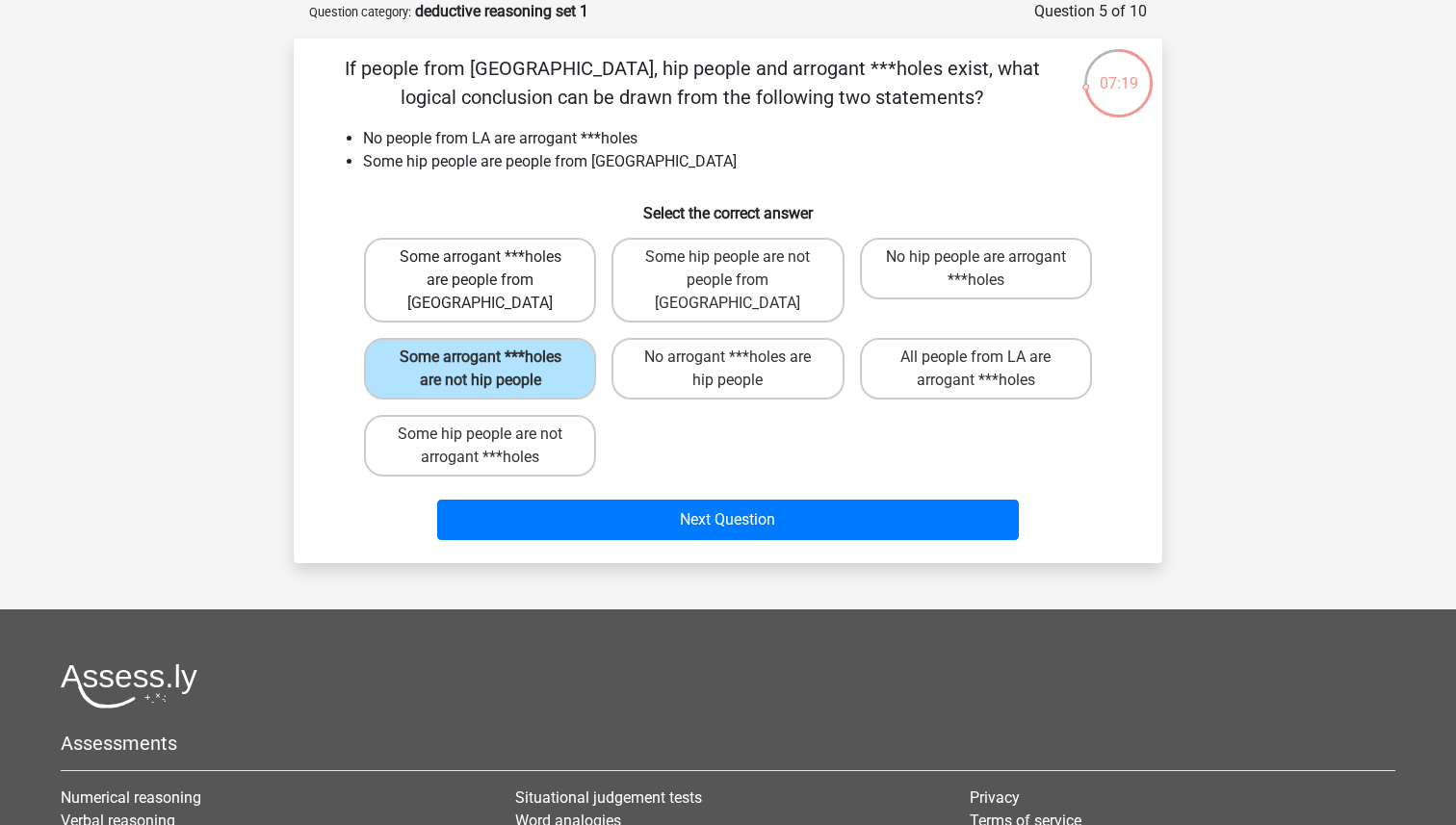
radio input "true"
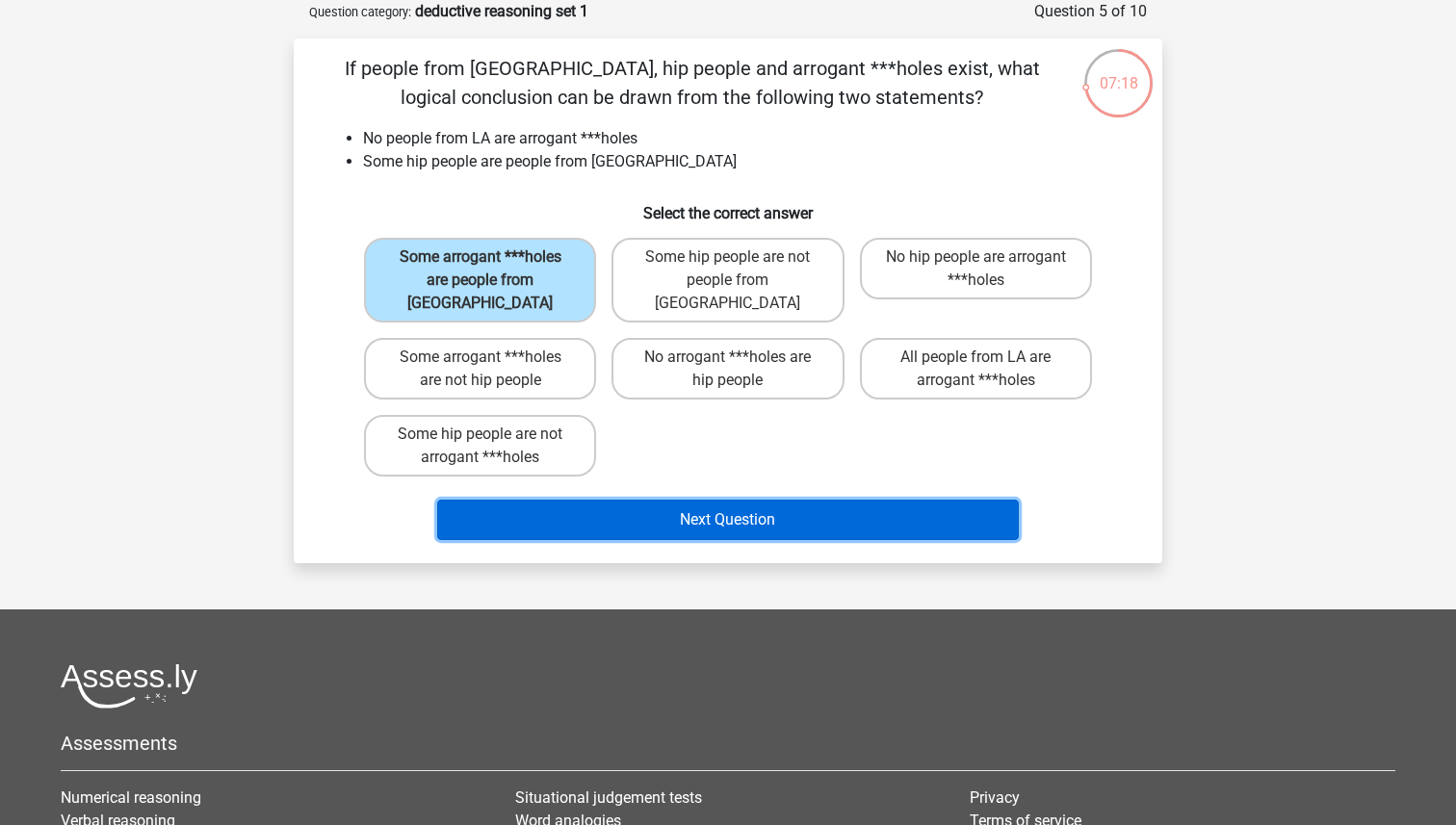
click at [530, 500] on button "Next Question" at bounding box center [728, 520] width 583 height 41
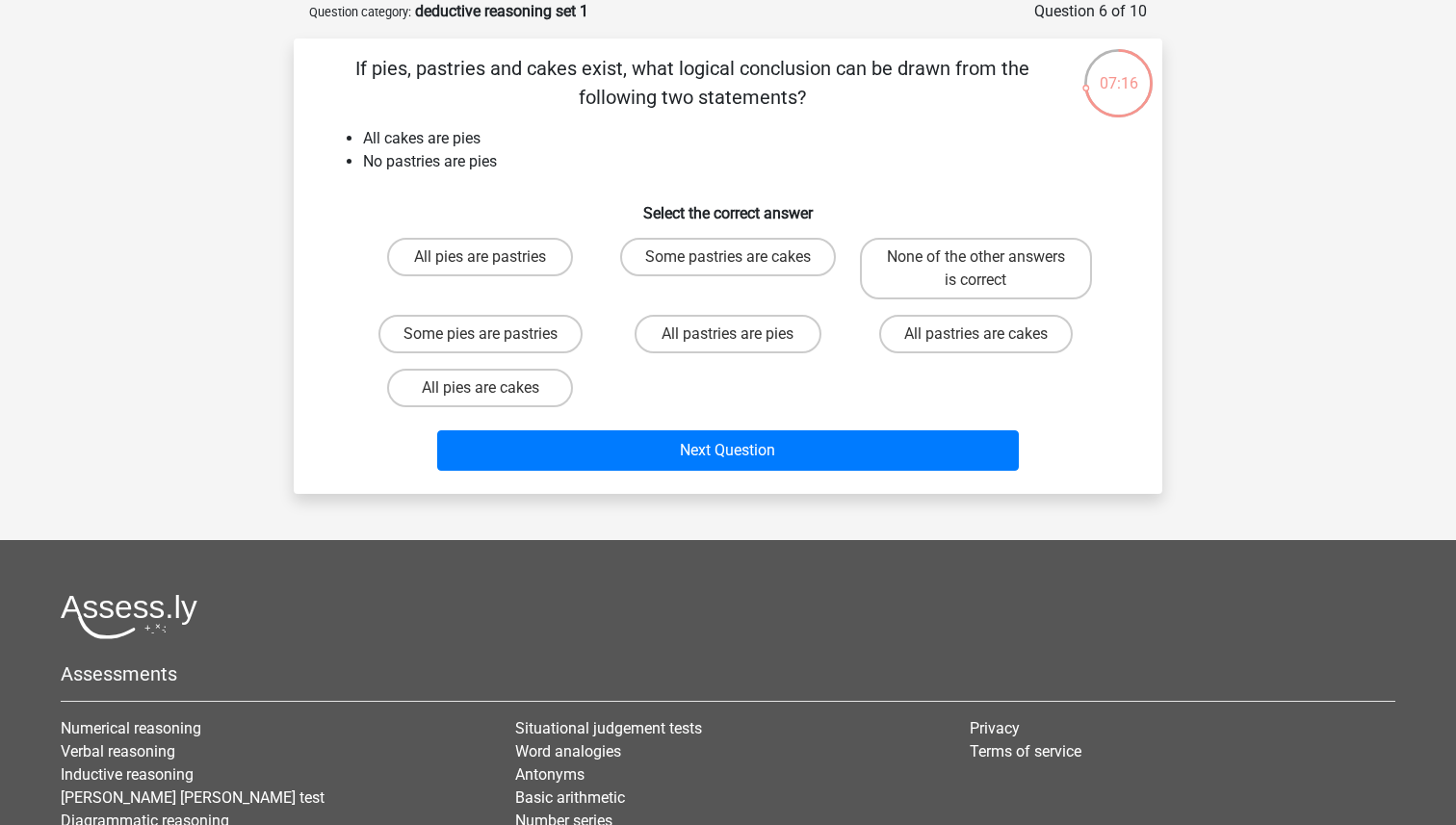
click at [536, 77] on p "If pies, pastries and cakes exist, what logical conclusion can be drawn from th…" at bounding box center [692, 83] width 734 height 58
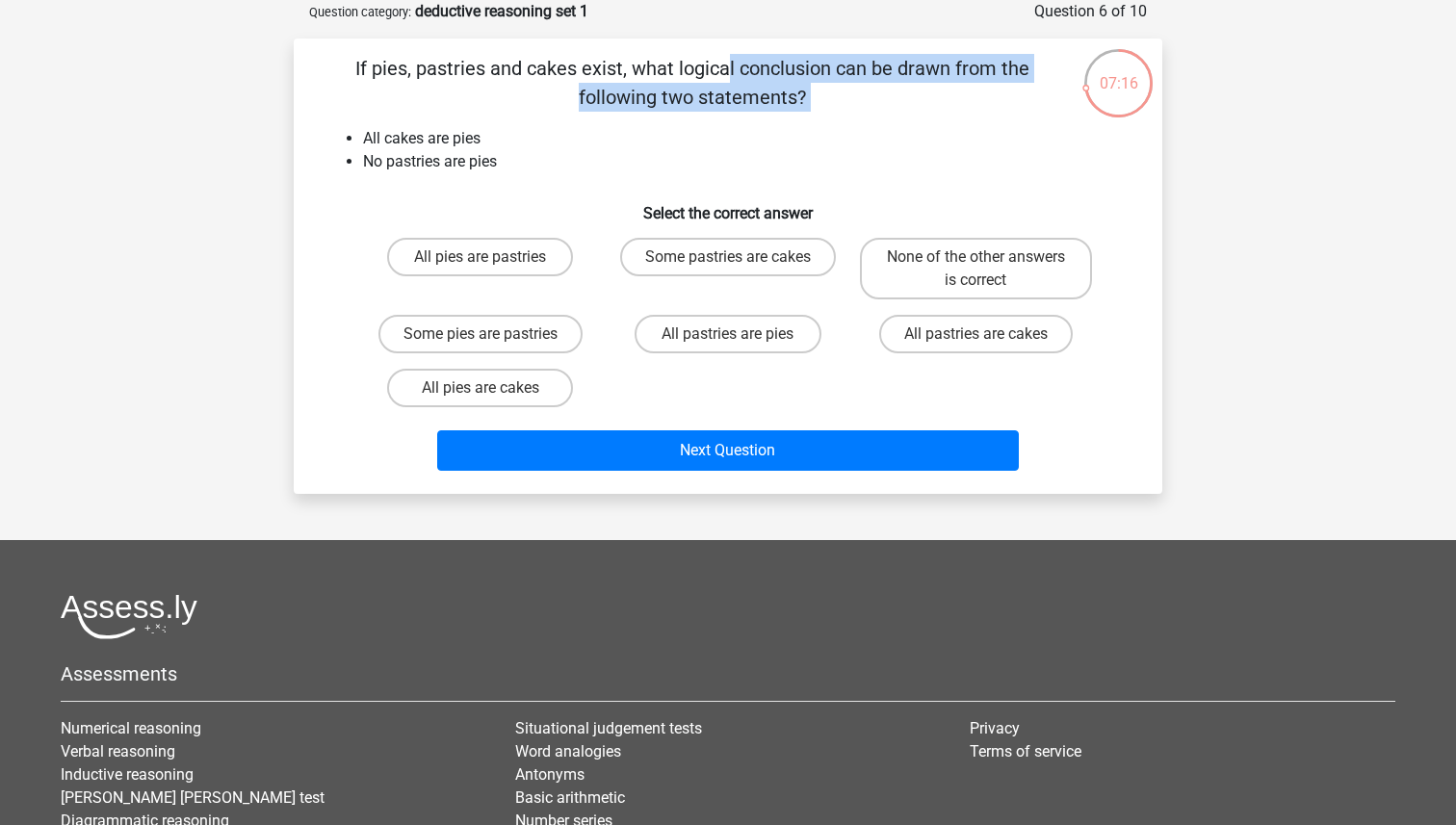
click at [536, 77] on p "If pies, pastries and cakes exist, what logical conclusion can be drawn from th…" at bounding box center [692, 83] width 734 height 58
click at [570, 98] on p "If pies, pastries and cakes exist, what logical conclusion can be drawn from th…" at bounding box center [692, 83] width 734 height 58
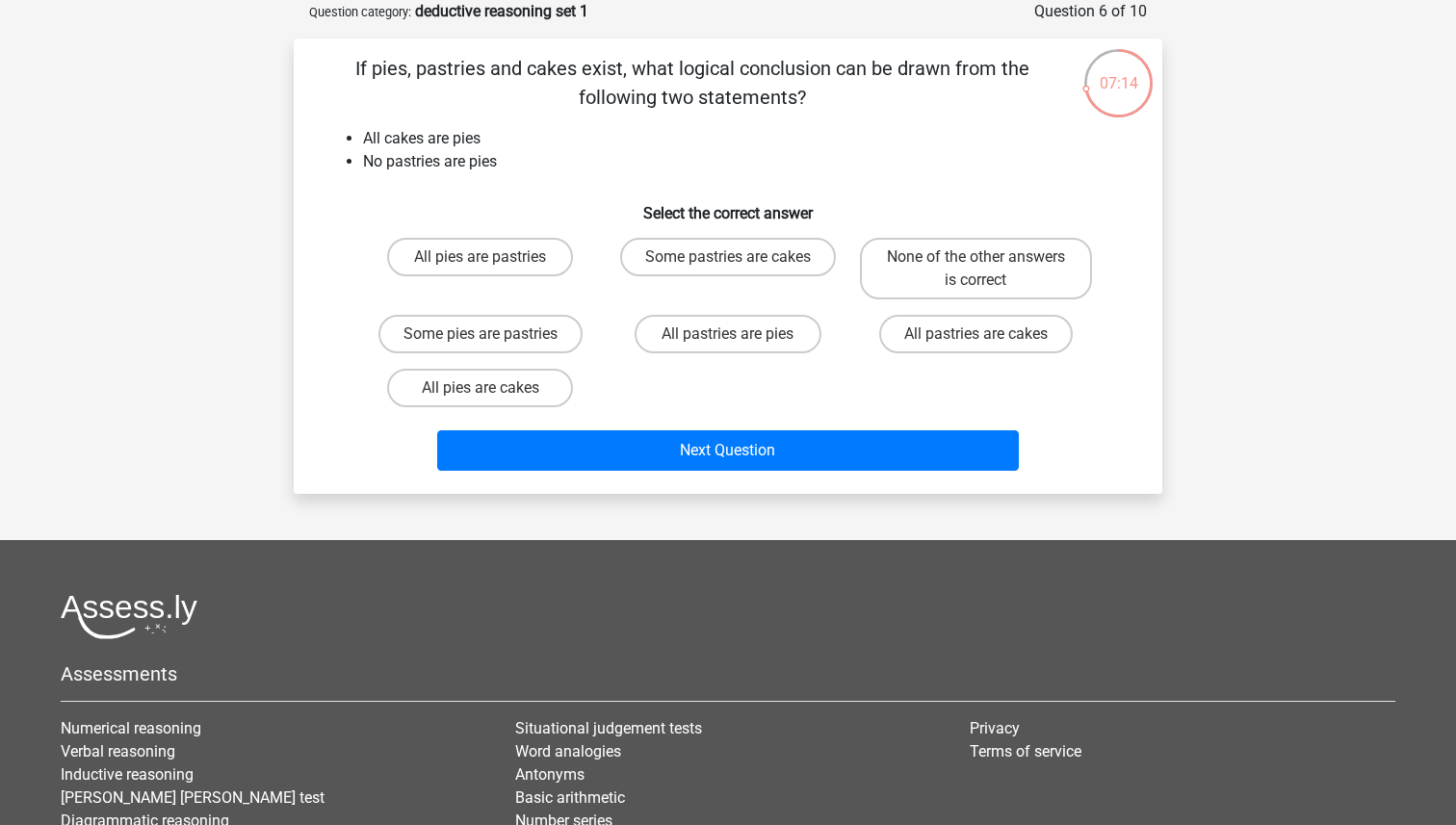
click at [555, 117] on div "If pies, pastries and cakes exist, what logical conclusion can be drawn from th…" at bounding box center [728, 265] width 853 height 424
click at [481, 271] on label "All pies are pastries" at bounding box center [480, 256] width 186 height 39
click at [481, 269] on input "All pies are pastries" at bounding box center [486, 263] width 13 height 13
radio input "true"
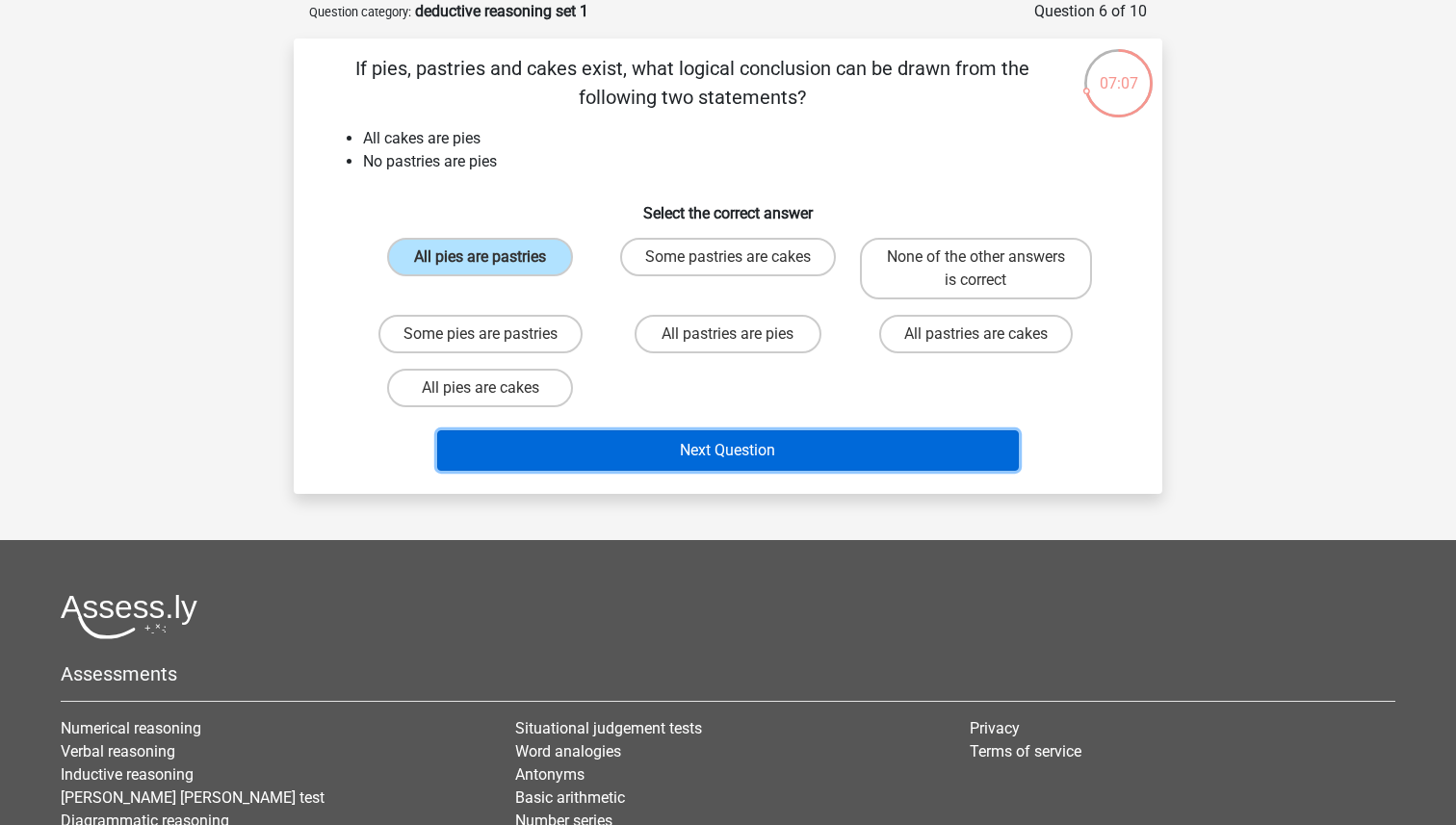
click at [540, 463] on button "Next Question" at bounding box center [728, 450] width 583 height 41
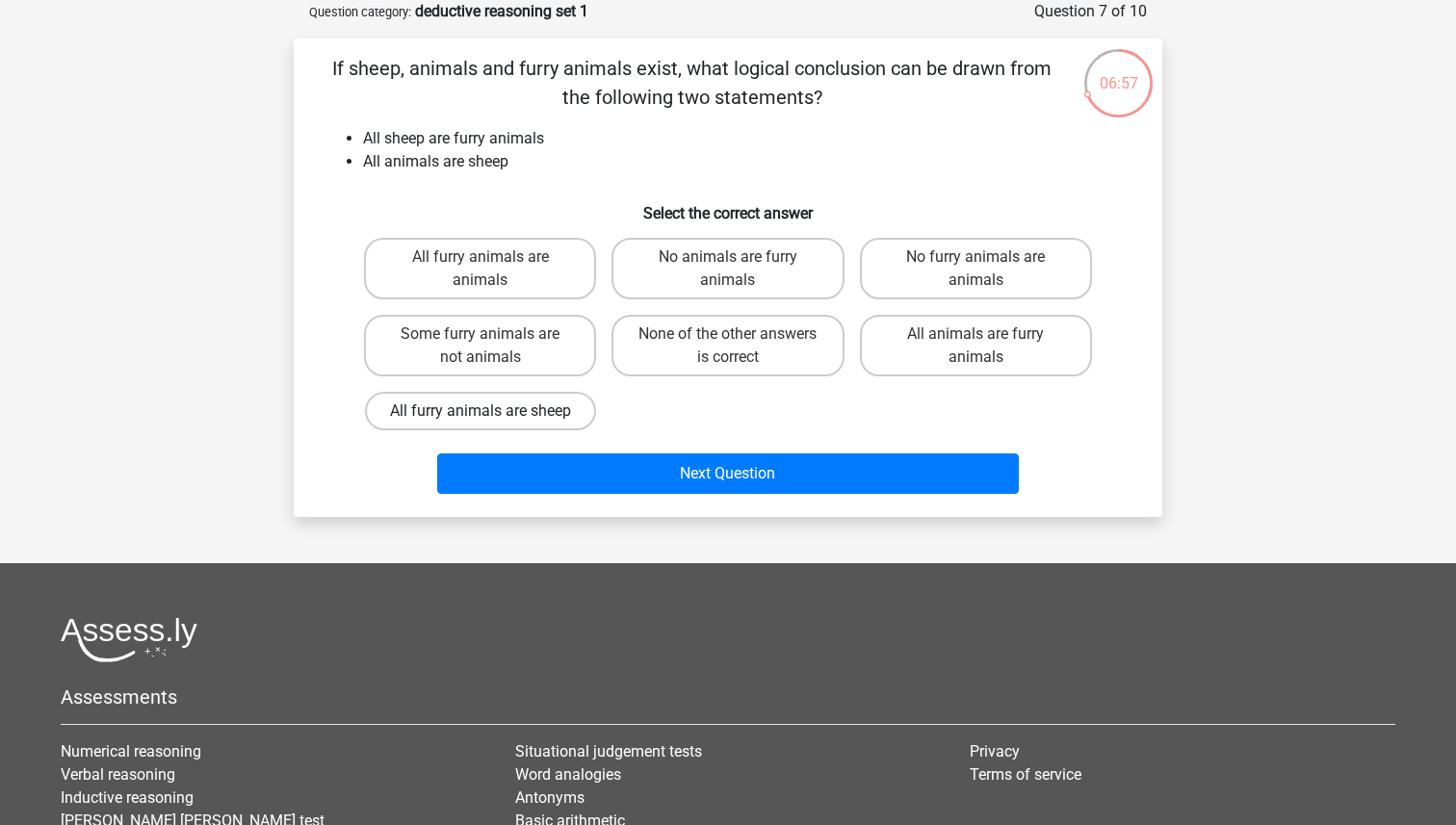
click at [518, 399] on label "All furry animals are sheep" at bounding box center [481, 411] width 232 height 39
click at [493, 411] on input "All furry animals are sheep" at bounding box center [486, 417] width 13 height 13
radio input "true"
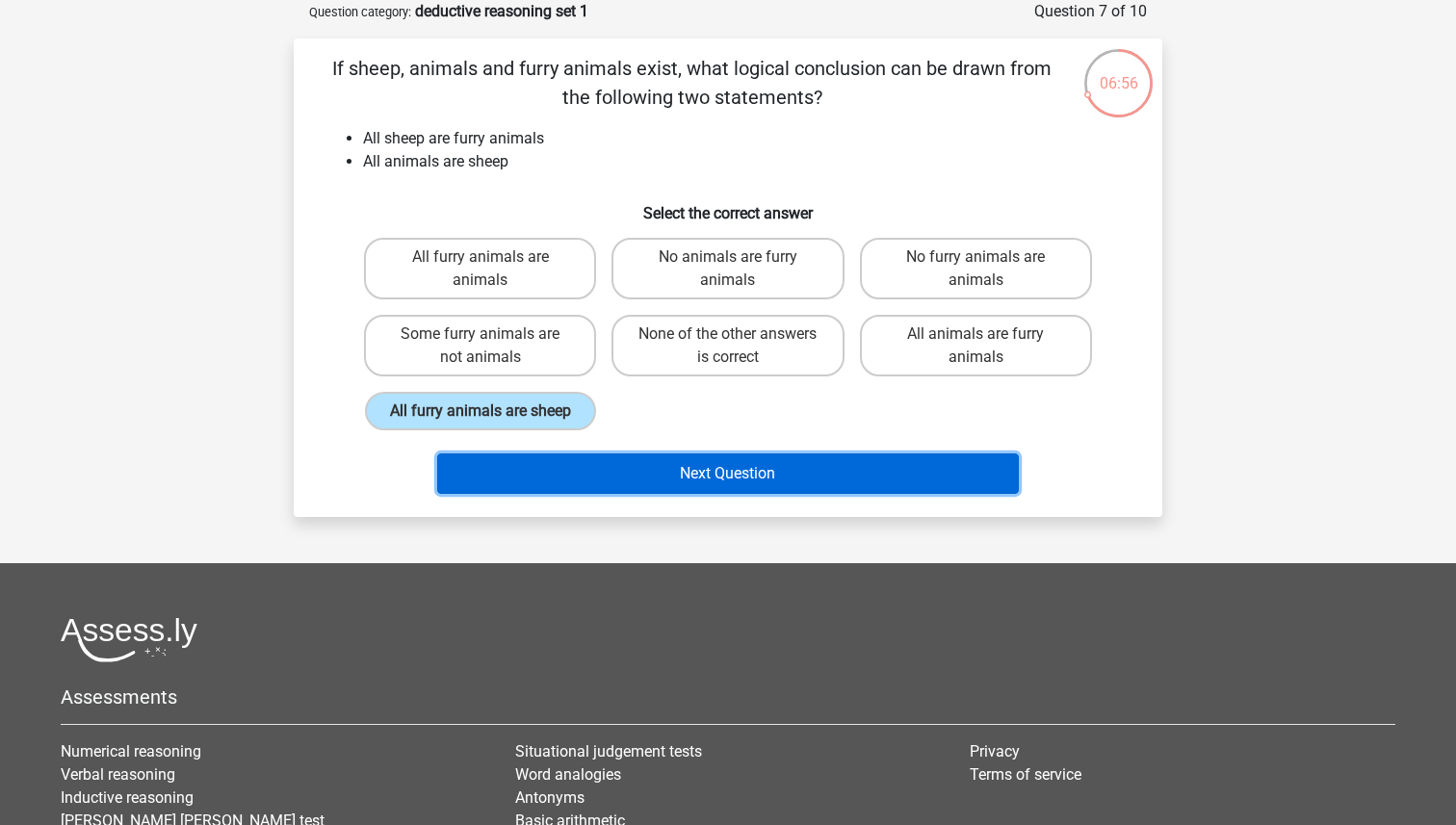
click at [585, 457] on button "Next Question" at bounding box center [728, 473] width 583 height 41
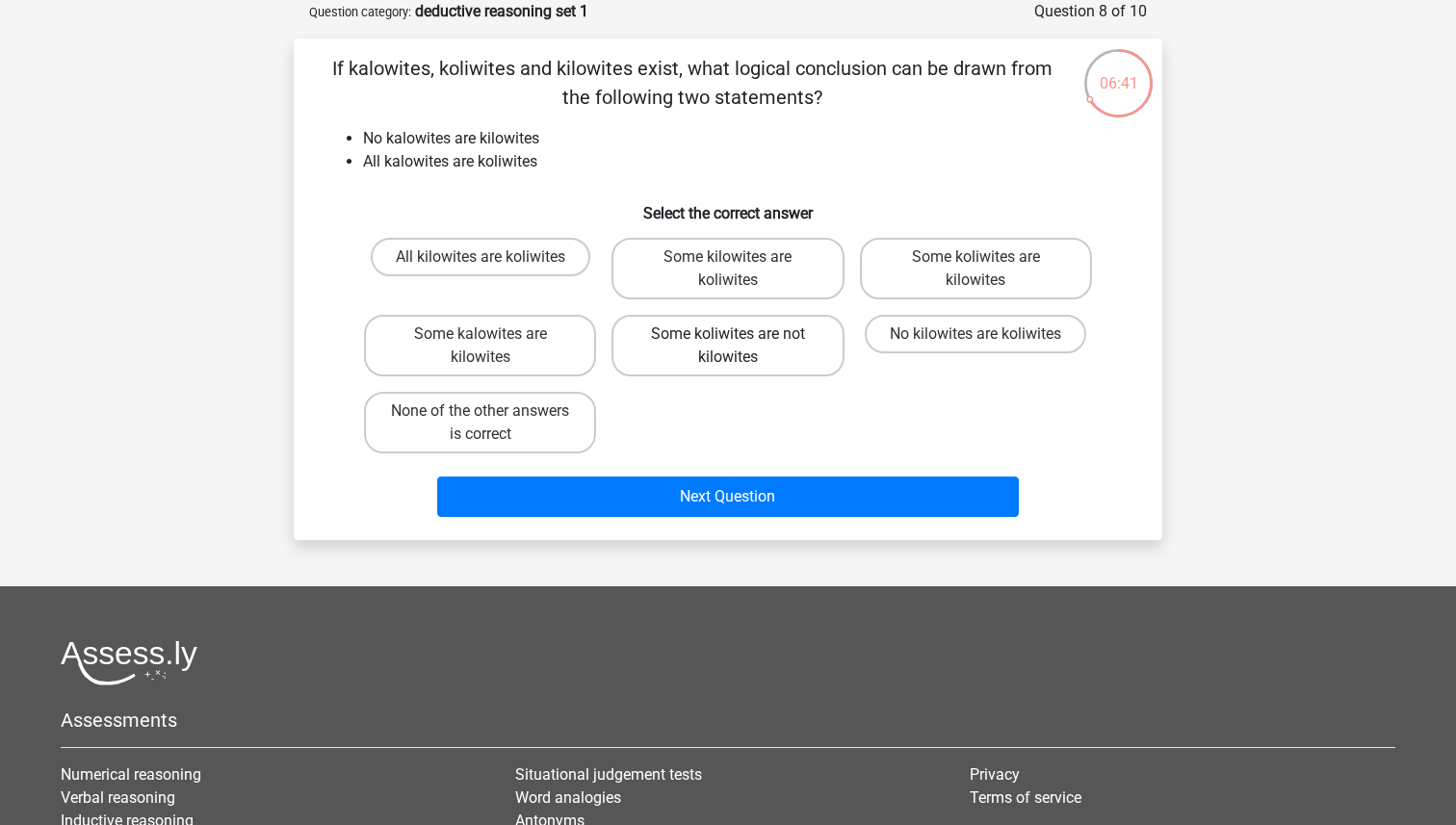
click at [752, 346] on label "Some koliwites are not kilowites" at bounding box center [728, 345] width 232 height 62
click at [740, 346] on input "Some koliwites are not kilowites" at bounding box center [733, 340] width 13 height 13
radio input "true"
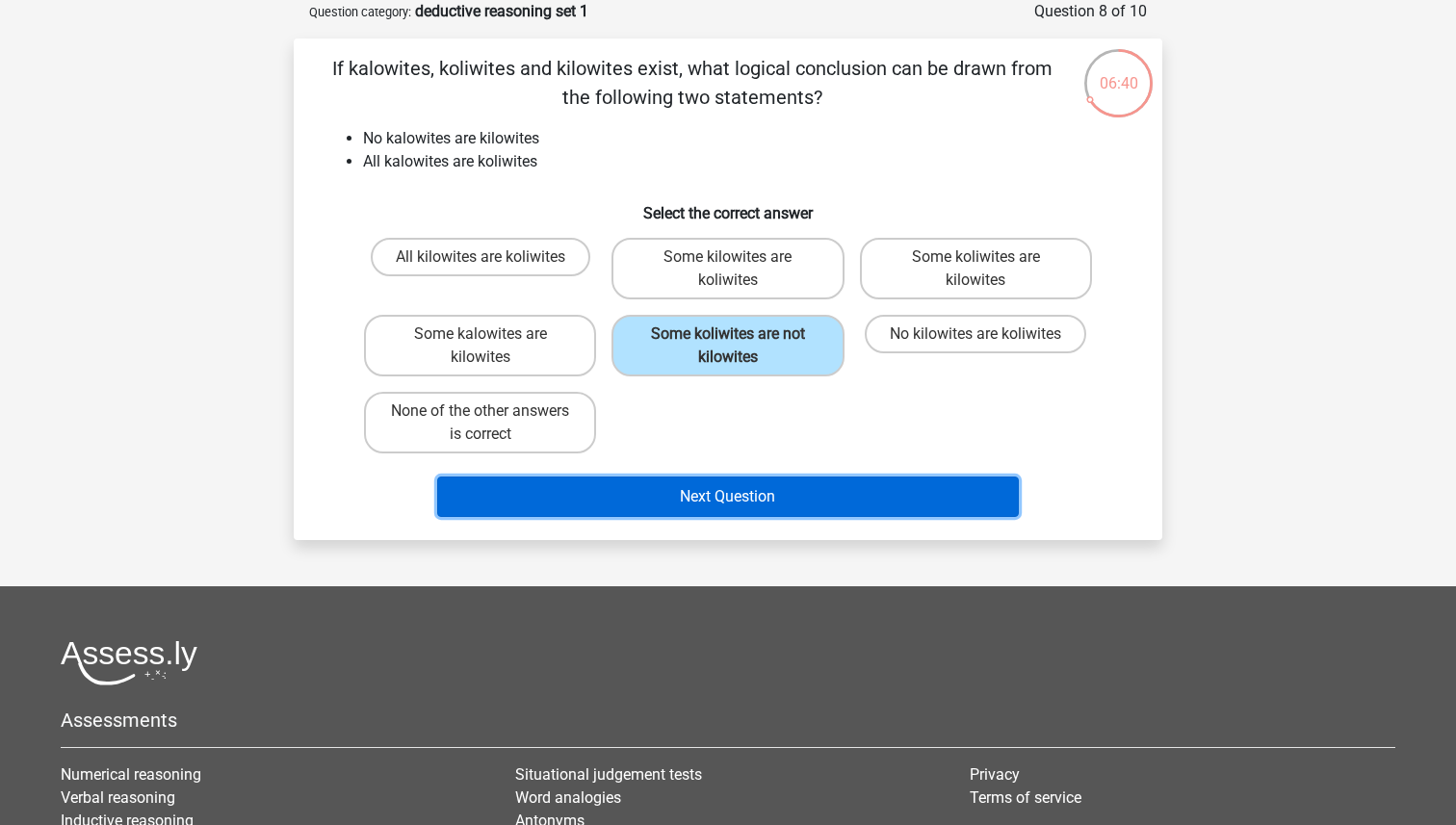
click at [723, 495] on button "Next Question" at bounding box center [728, 497] width 583 height 41
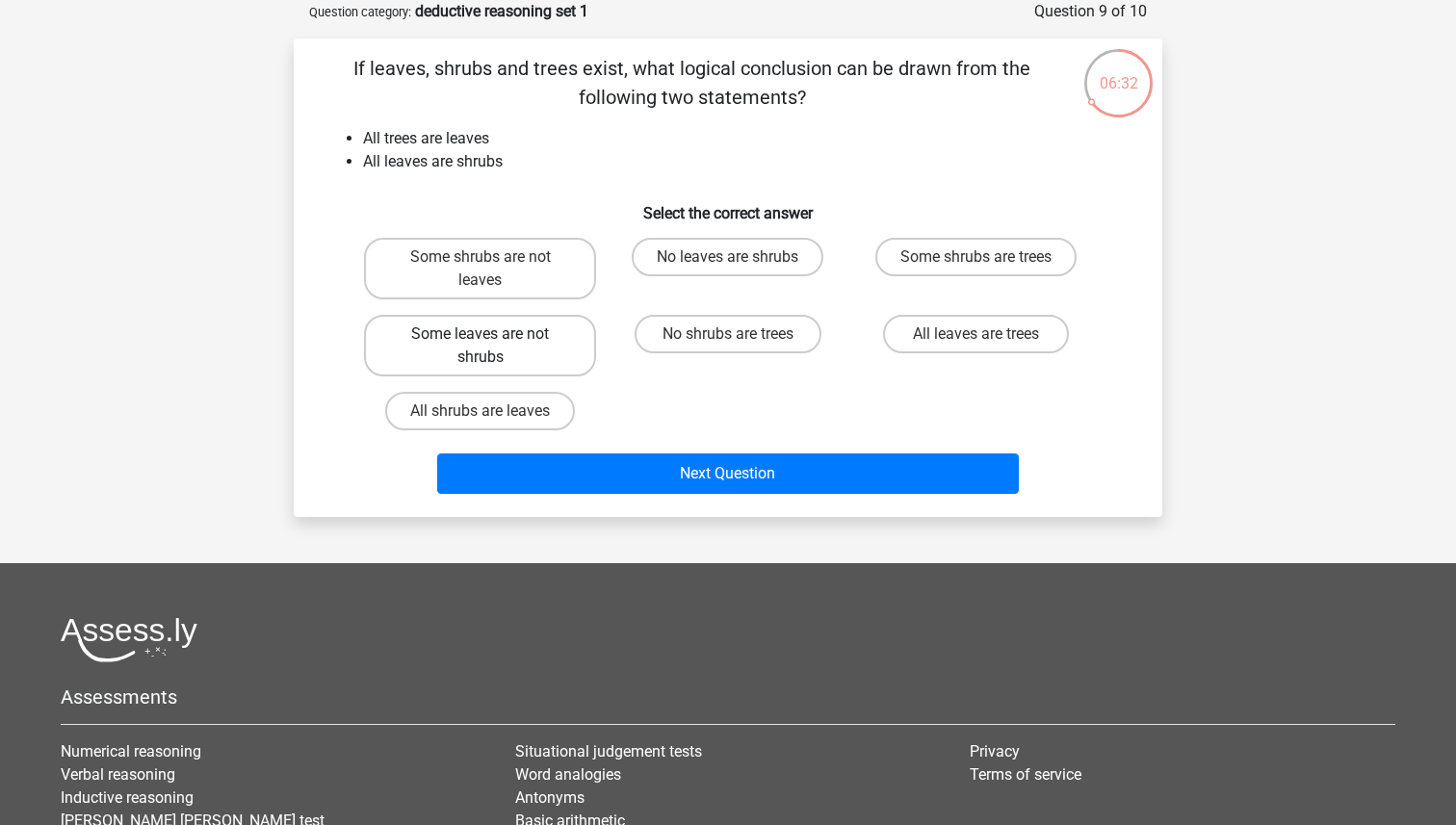
click at [553, 355] on label "Some leaves are not shrubs" at bounding box center [480, 345] width 232 height 62
click at [493, 346] on input "Some leaves are not shrubs" at bounding box center [486, 340] width 13 height 13
radio input "true"
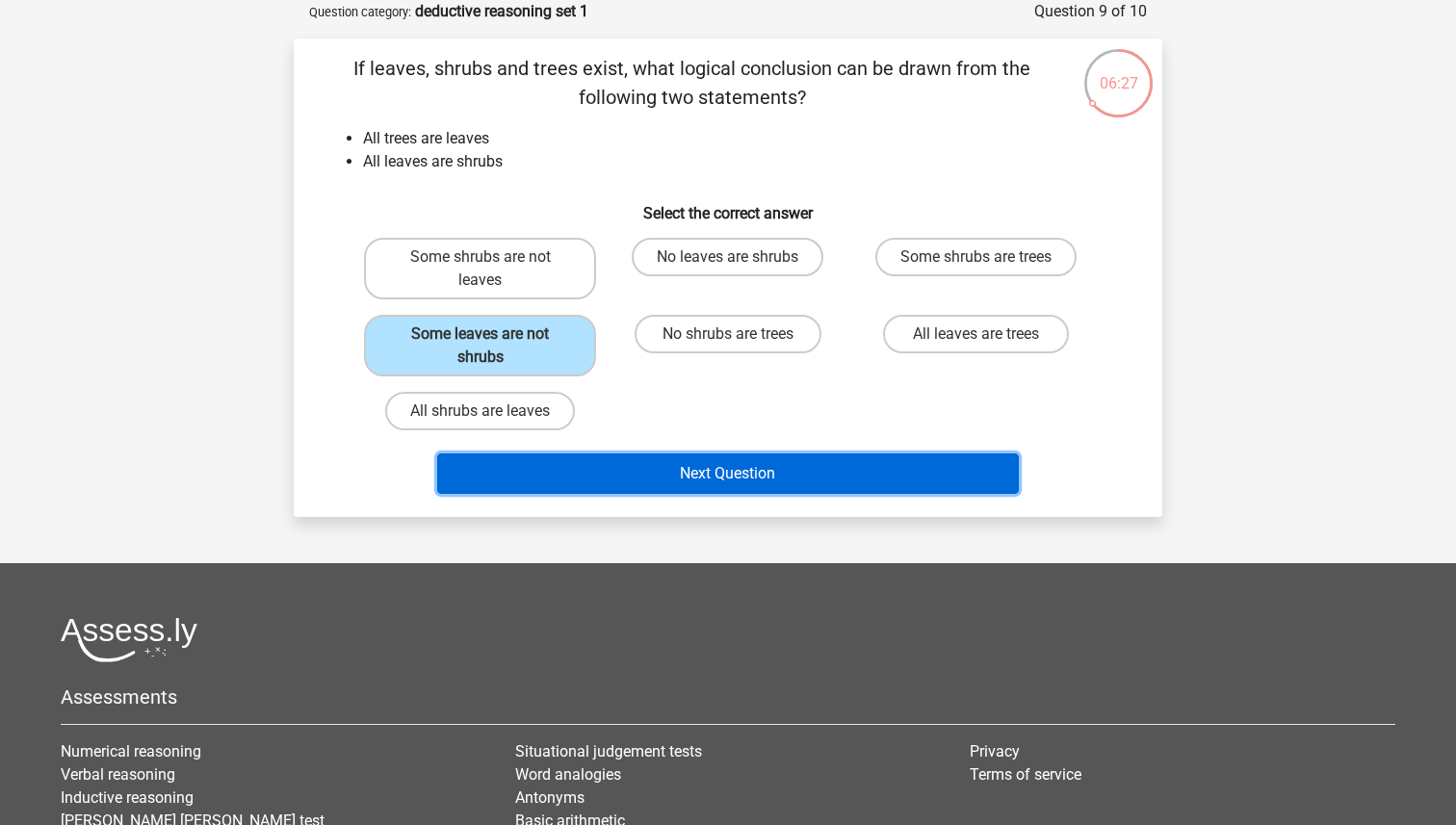
click at [610, 467] on button "Next Question" at bounding box center [728, 473] width 583 height 41
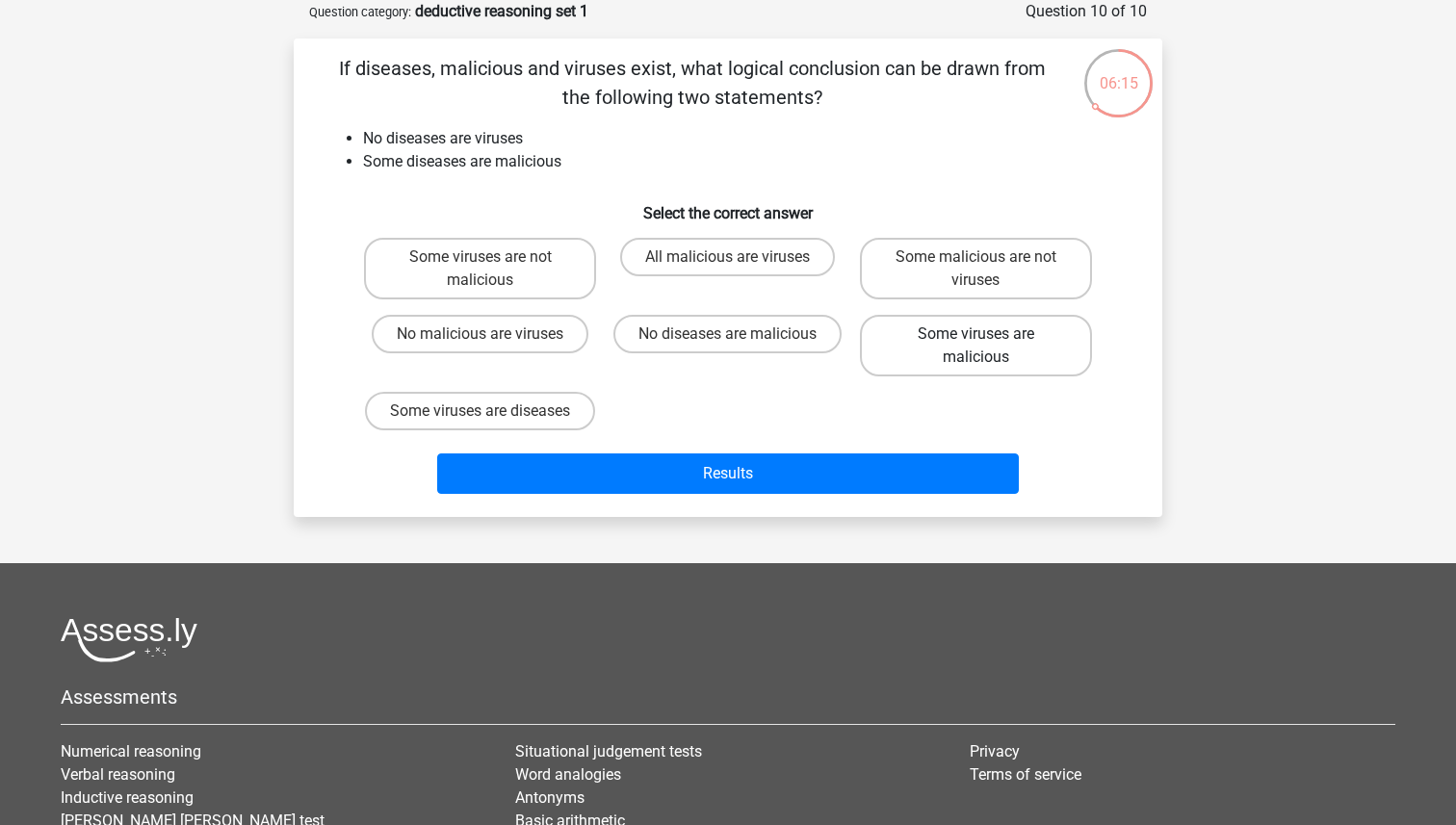
click at [914, 335] on label "Some viruses are malicious" at bounding box center [975, 345] width 232 height 62
click at [975, 335] on input "Some viruses are malicious" at bounding box center [981, 340] width 13 height 13
radio input "true"
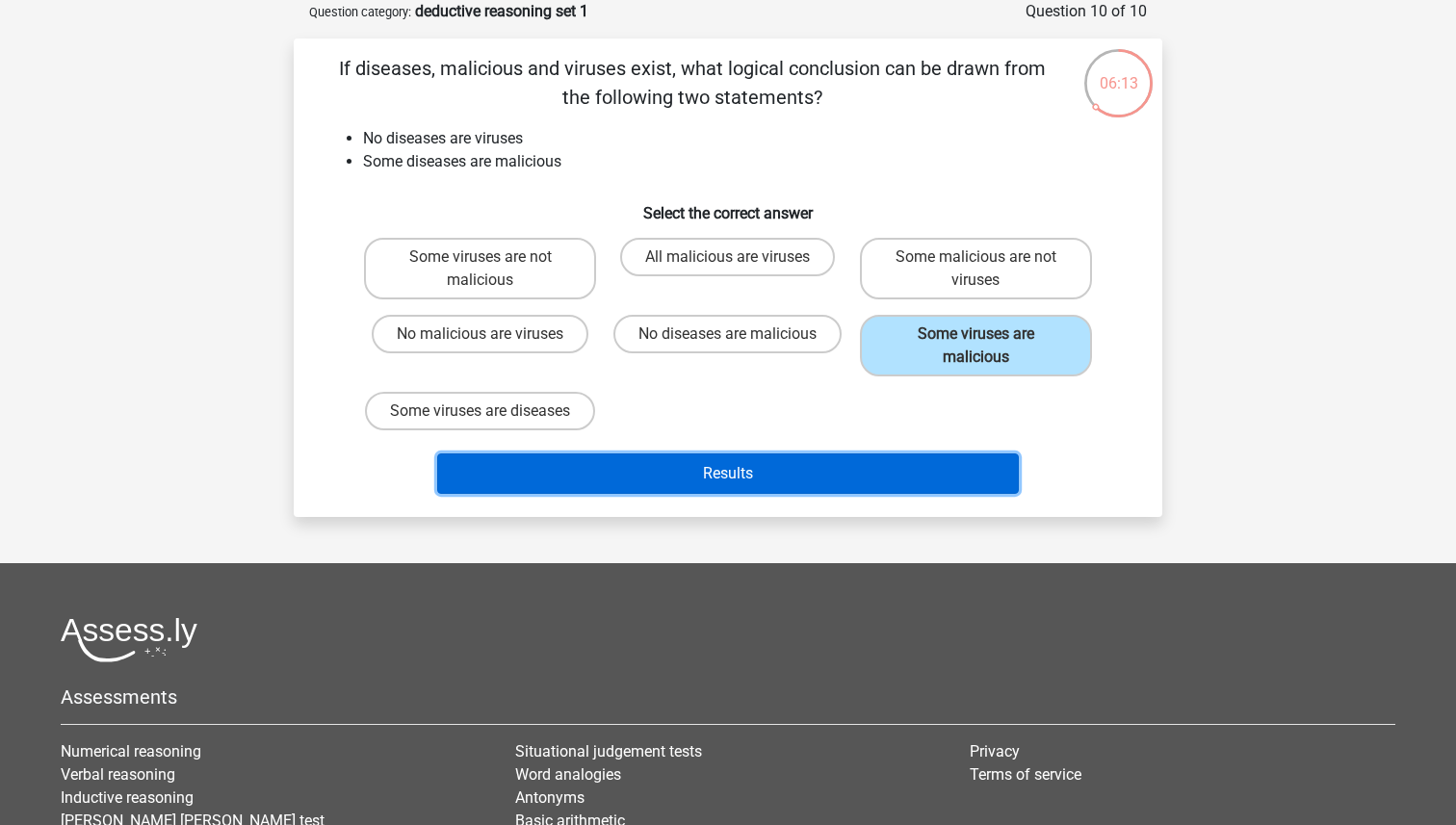
click at [761, 494] on button "Results" at bounding box center [728, 473] width 583 height 41
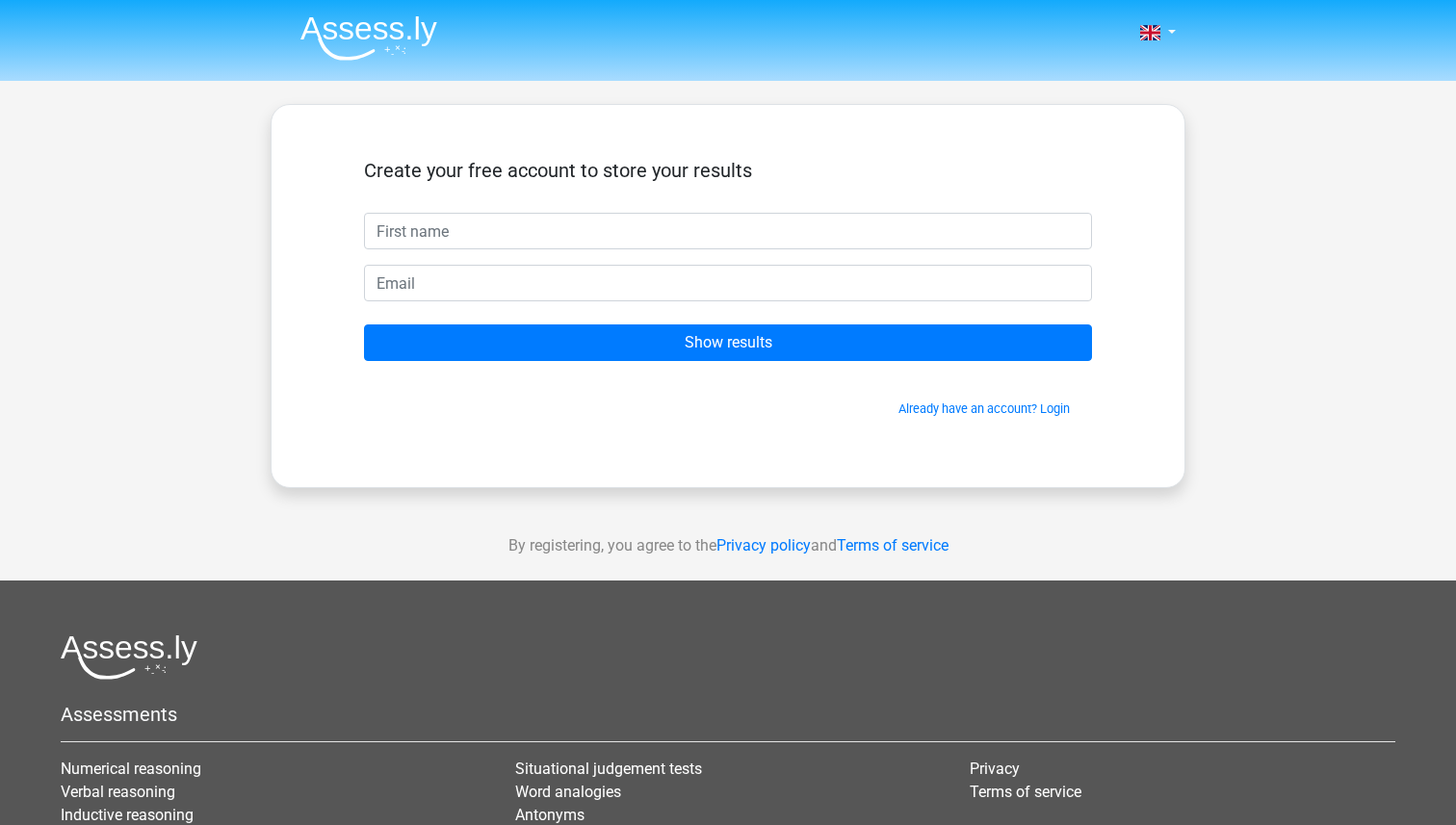
click at [477, 217] on input "text" at bounding box center [728, 230] width 728 height 37
type input "m"
type input "Mohamed Al ajmi"
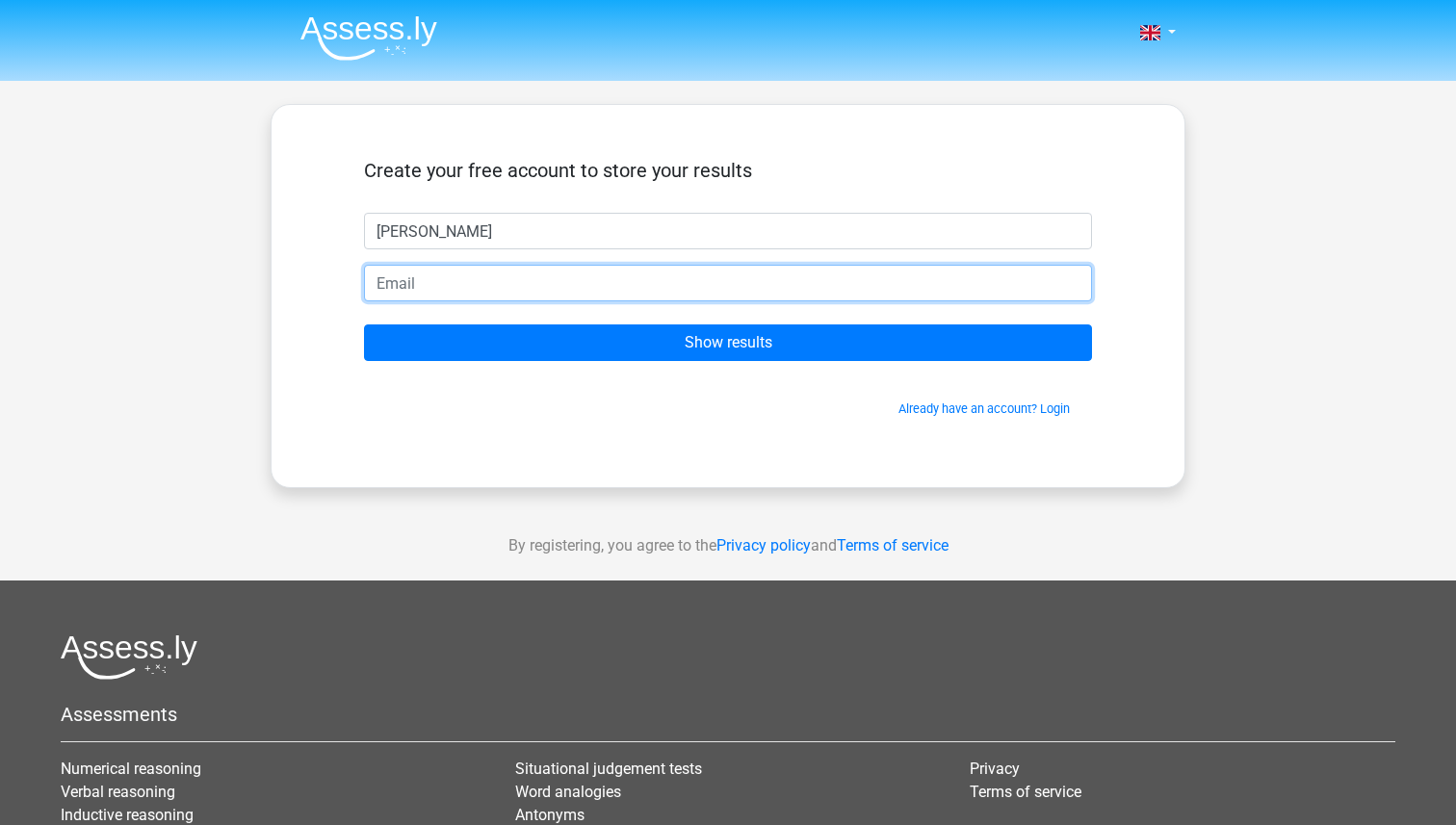
click at [379, 288] on input "email" at bounding box center [728, 282] width 728 height 37
type input "15bmohajm90@b.alsahwa.edu.om"
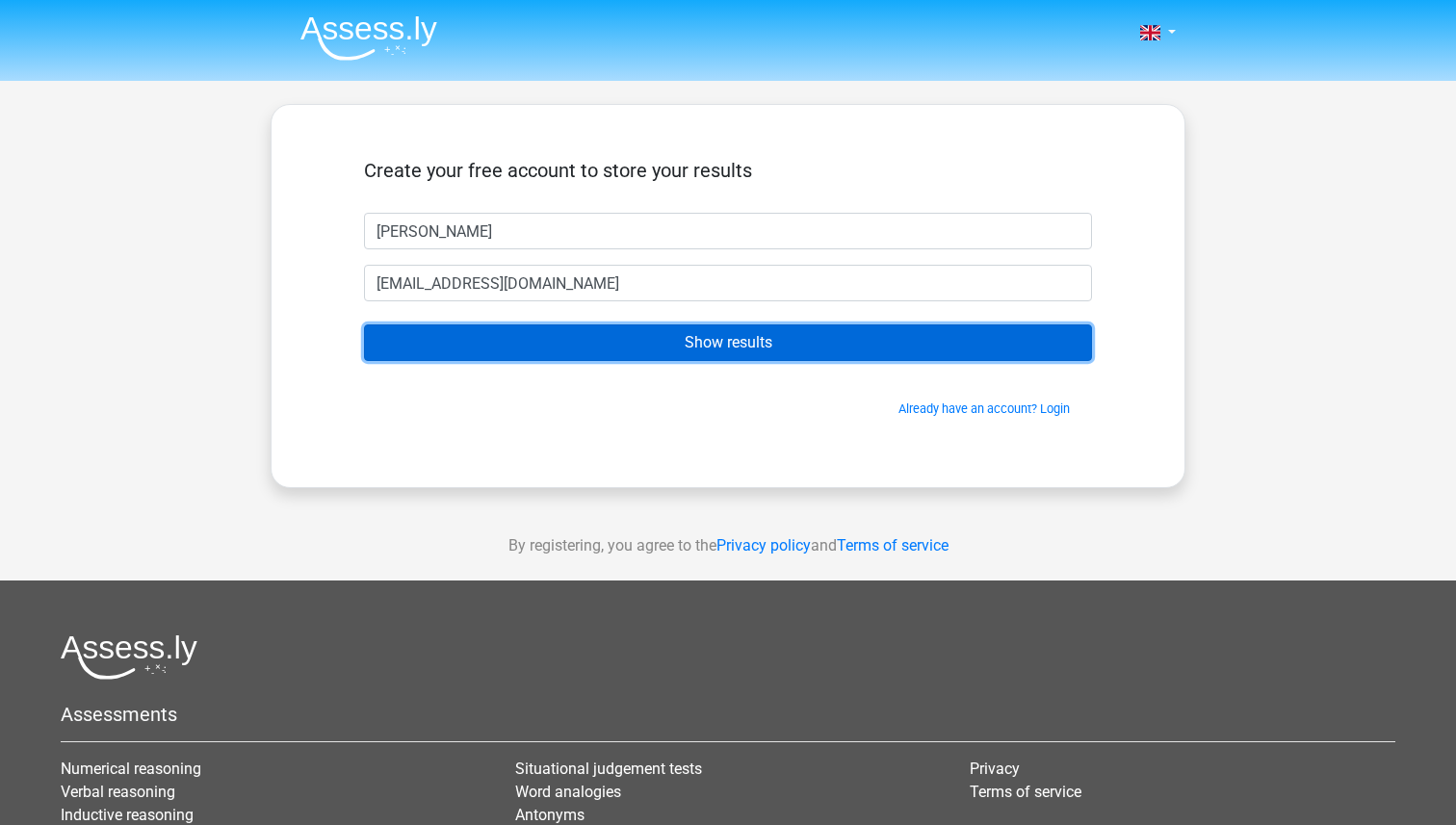
click at [504, 351] on input "Show results" at bounding box center [728, 342] width 728 height 37
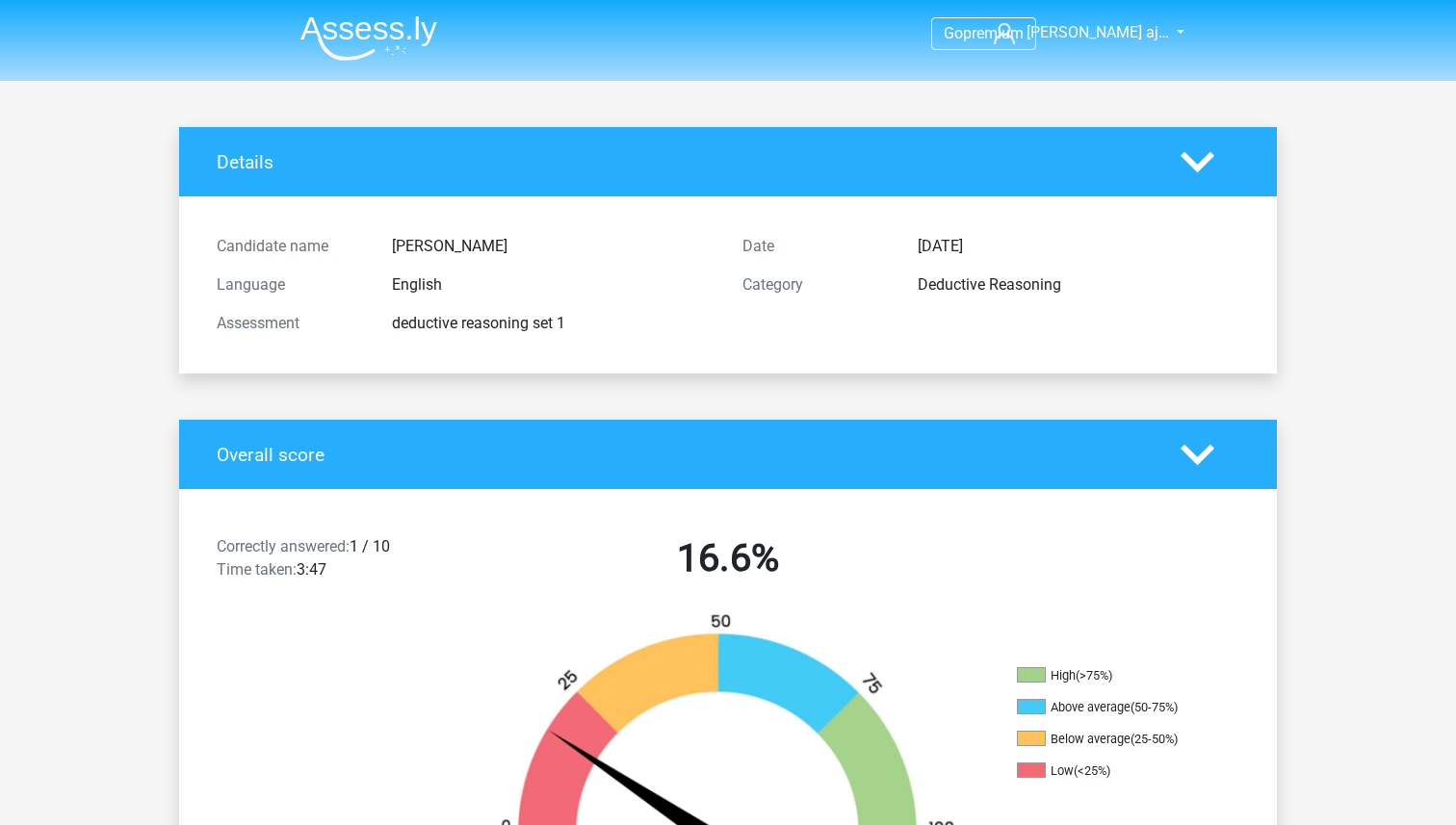
click at [1185, 160] on icon at bounding box center [1198, 163] width 34 height 34
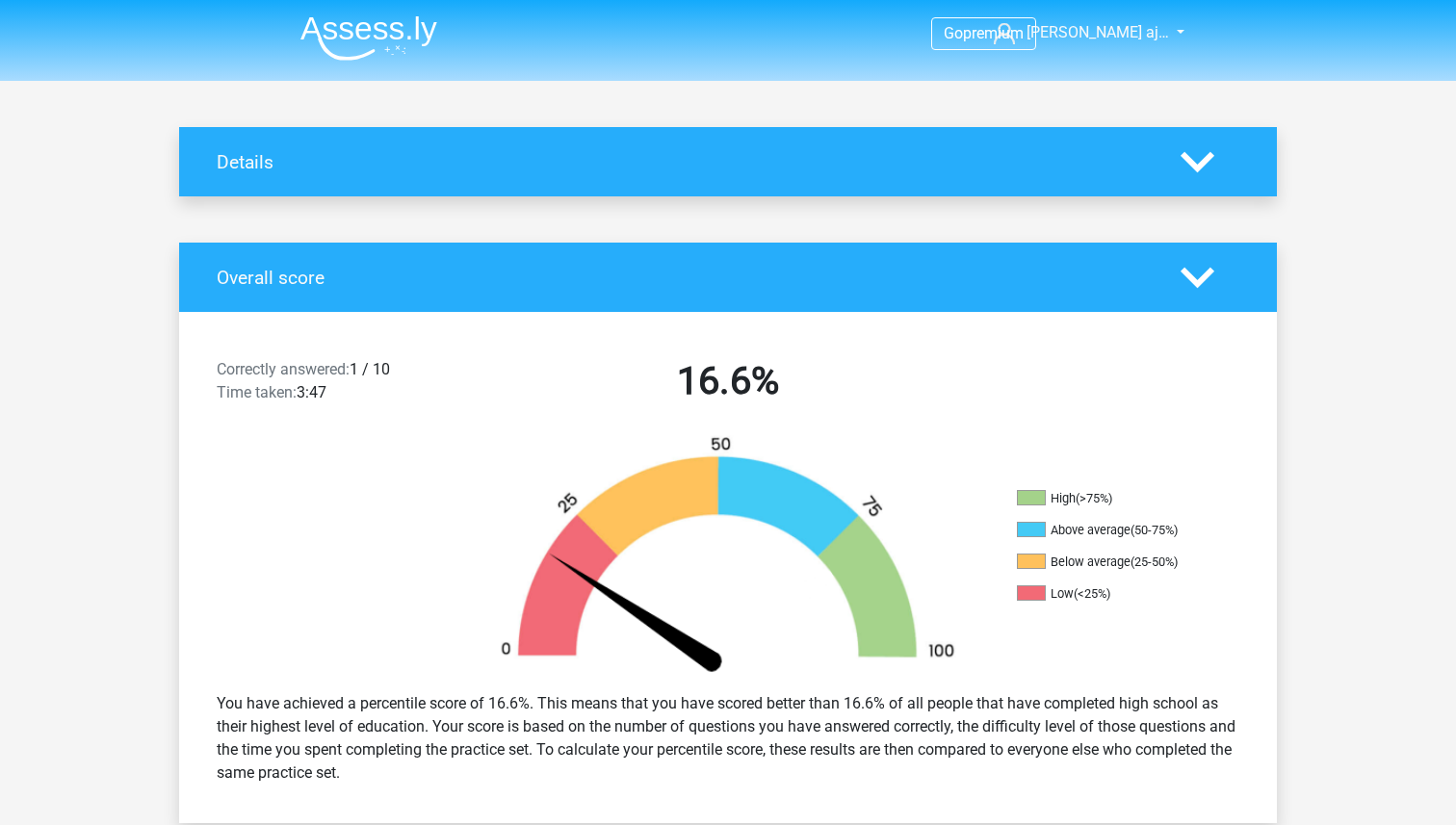
click at [1185, 160] on icon at bounding box center [1198, 163] width 34 height 34
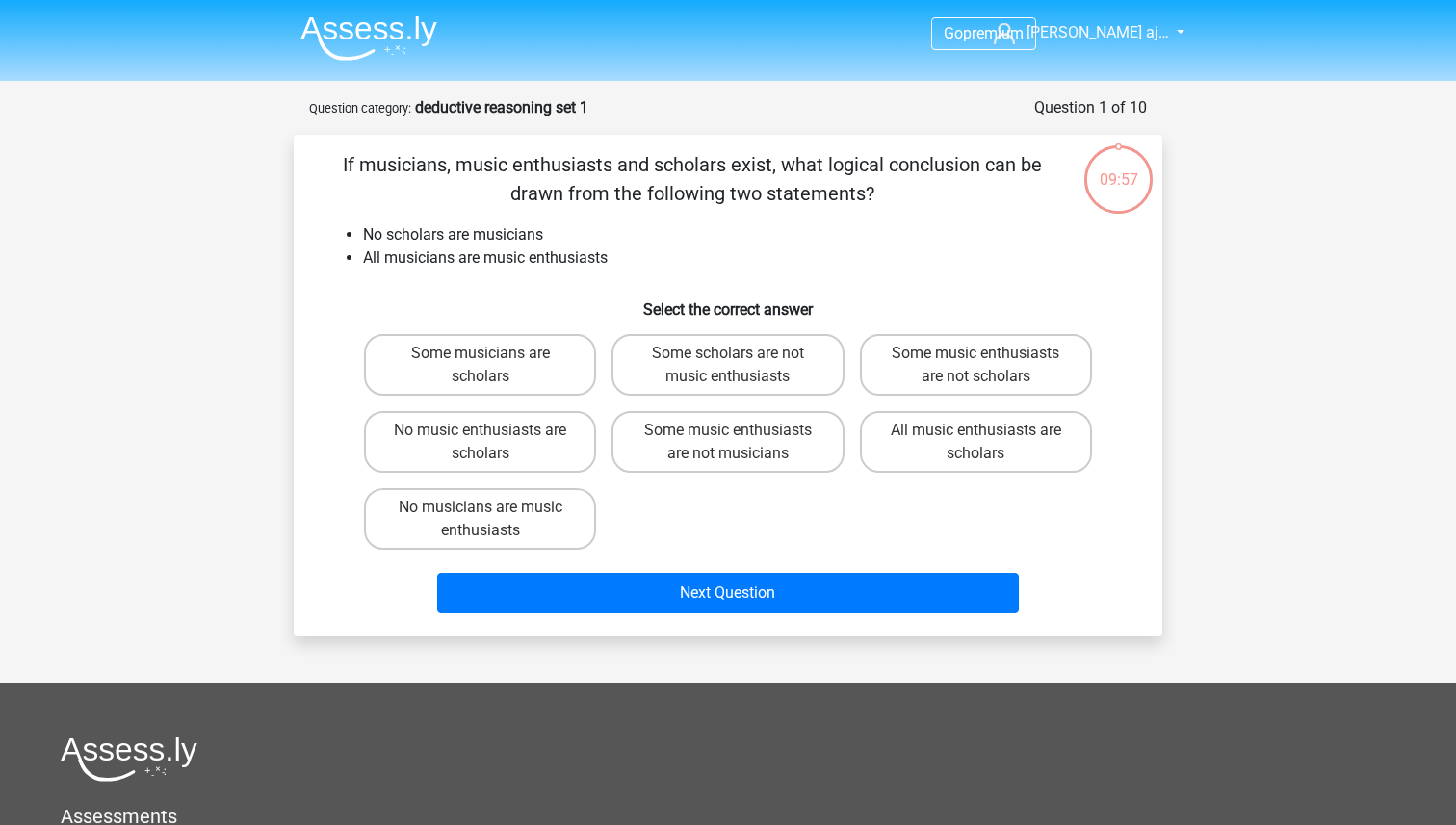
click at [779, 261] on li "All musicians are music enthusiasts" at bounding box center [747, 257] width 768 height 23
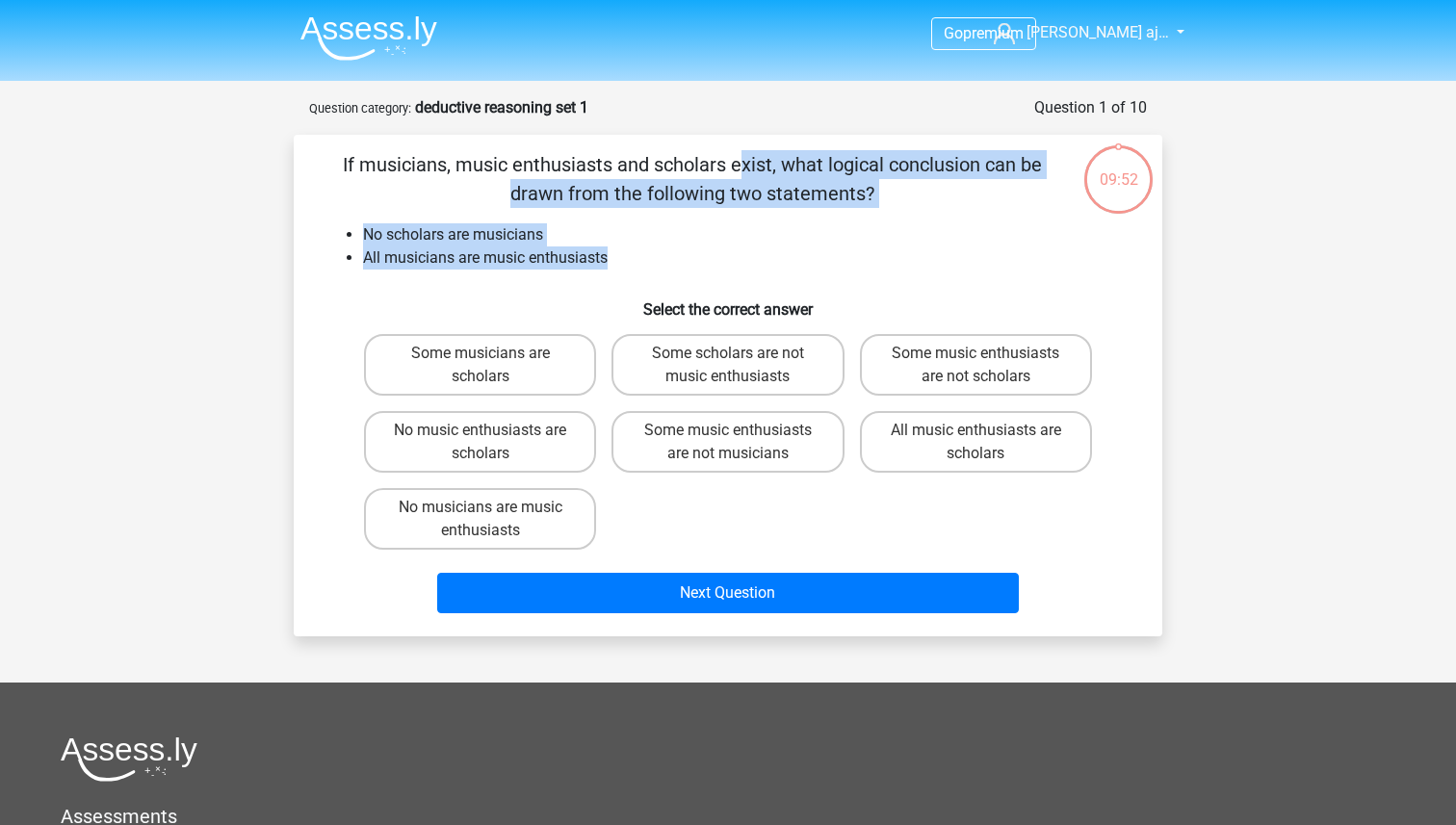
drag, startPoint x: 304, startPoint y: 167, endPoint x: 615, endPoint y: 249, distance: 321.6
click at [618, 252] on div "If musicians, music enthusiasts and scholars exist, what logical conclusion can…" at bounding box center [728, 385] width 853 height 471
click at [615, 249] on li "All musicians are music enthusiasts" at bounding box center [747, 257] width 768 height 23
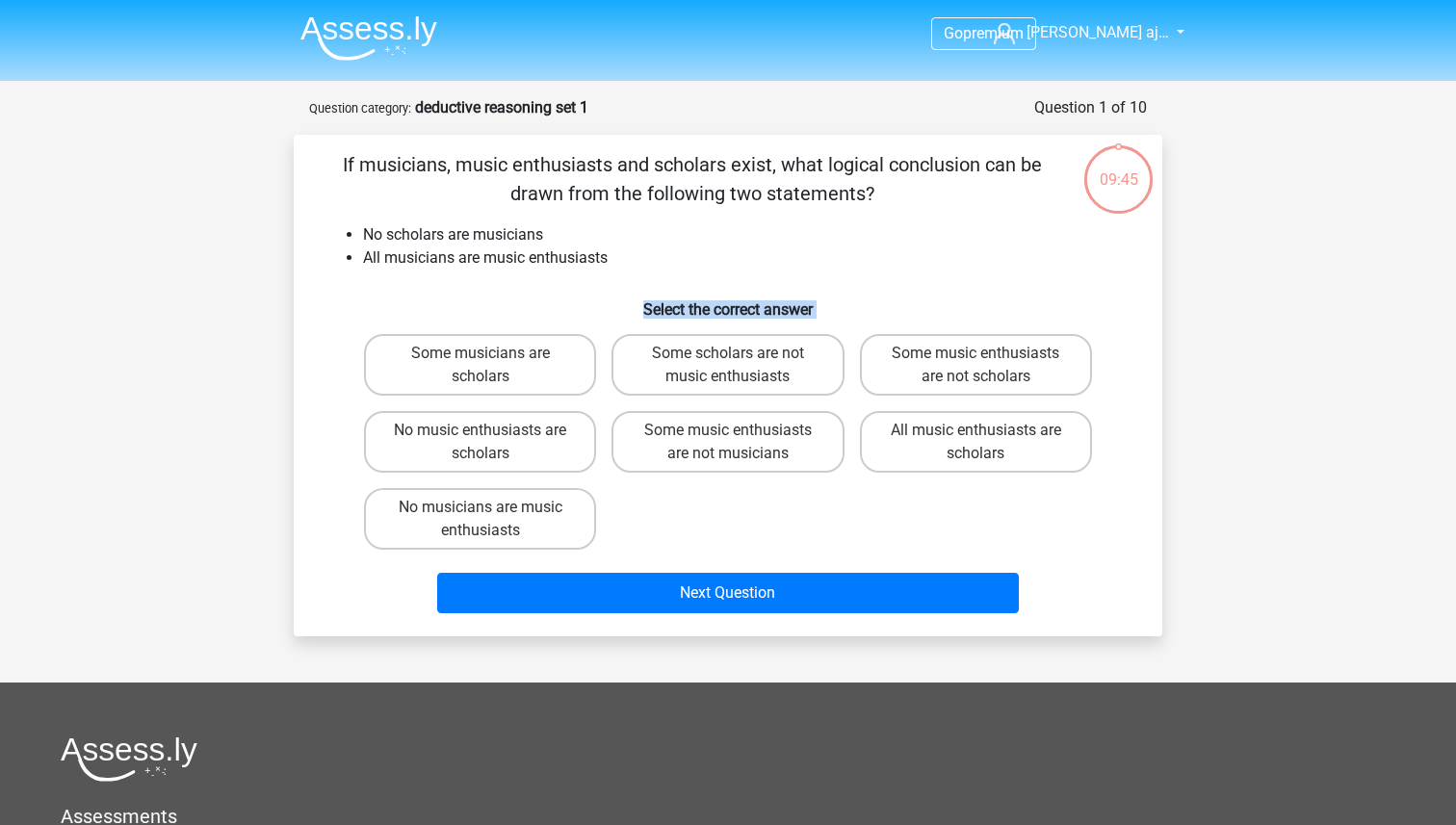
drag, startPoint x: 607, startPoint y: 534, endPoint x: 603, endPoint y: 292, distance: 242.0
click at [604, 292] on div "If musicians, music enthusiasts and scholars exist, what logical conclusion can…" at bounding box center [728, 385] width 853 height 471
click at [746, 242] on li "No scholars are musicians" at bounding box center [747, 234] width 768 height 23
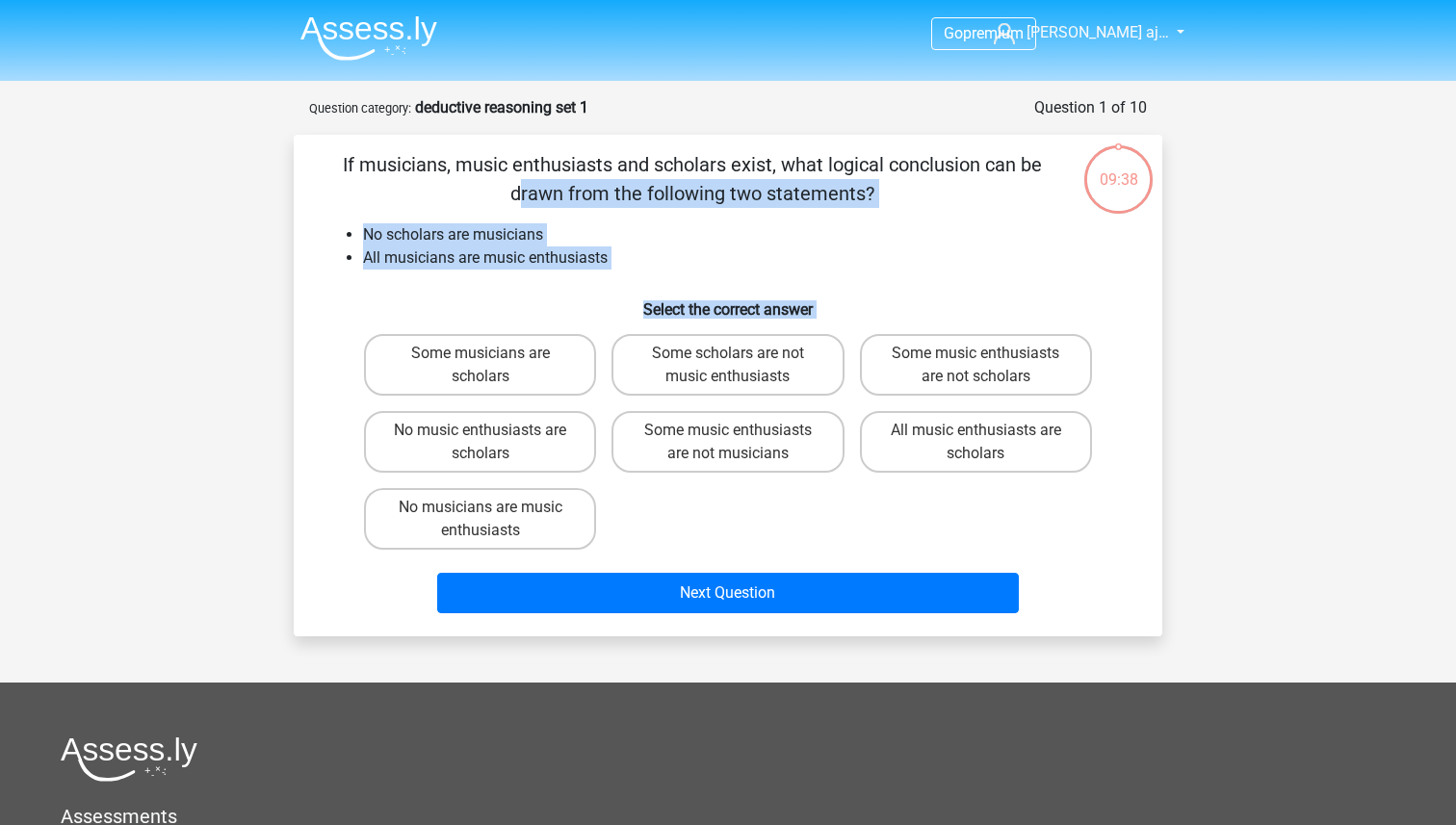
drag, startPoint x: 672, startPoint y: 153, endPoint x: 693, endPoint y: 514, distance: 361.6
click at [693, 514] on div "If musicians, music enthusiasts and scholars exist, what logical conclusion can…" at bounding box center [728, 385] width 853 height 471
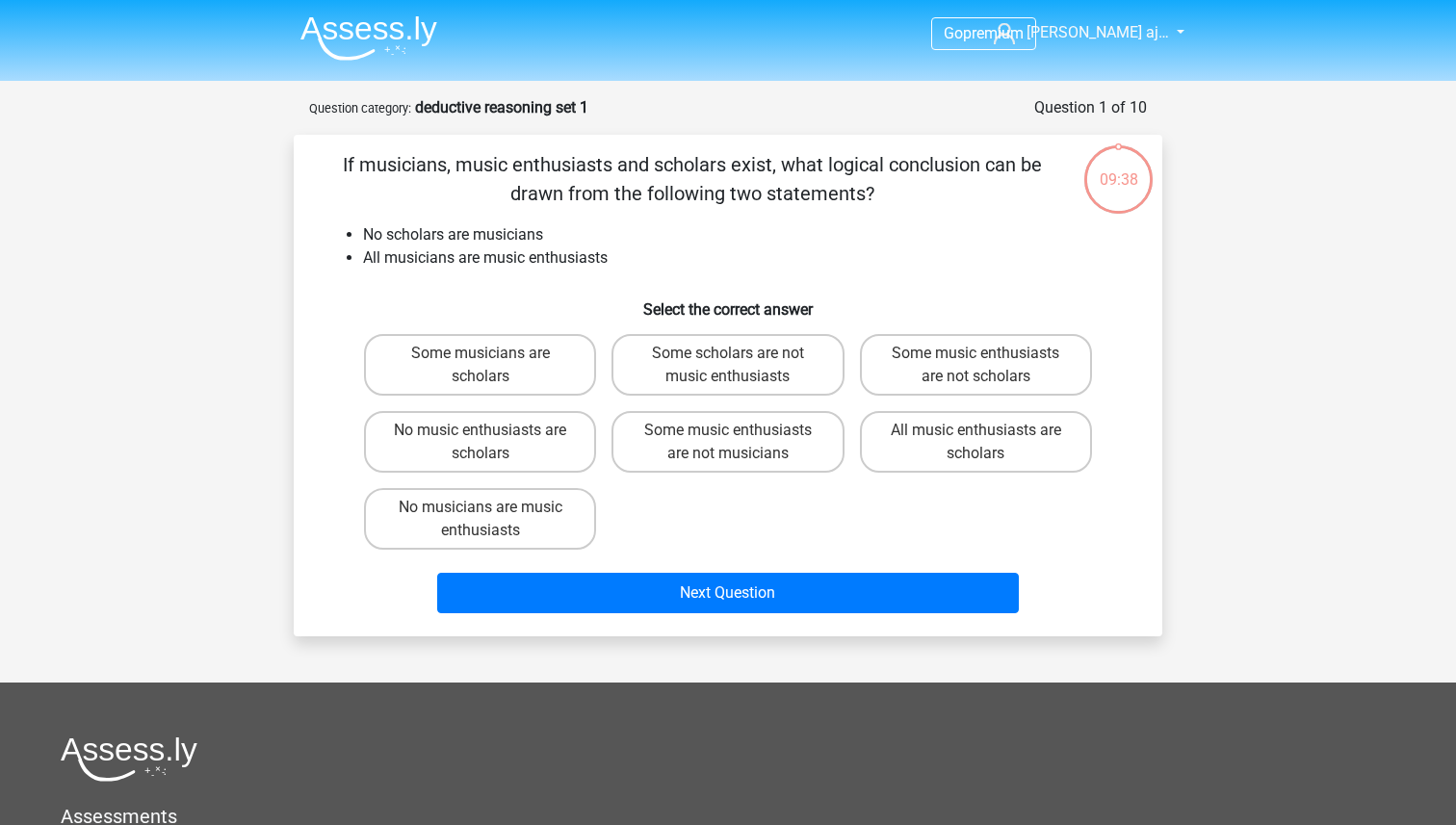
click at [693, 514] on div "Some musicians are scholars Some scholars are not music enthusiasts Some music …" at bounding box center [728, 442] width 743 height 231
copy div "Go premium Mohamed Al aj… 15bmohajm90@b.alsahwa.edu.om Go Premium Nederlands En…"
click at [669, 250] on li "All musicians are music enthusiasts" at bounding box center [747, 257] width 768 height 23
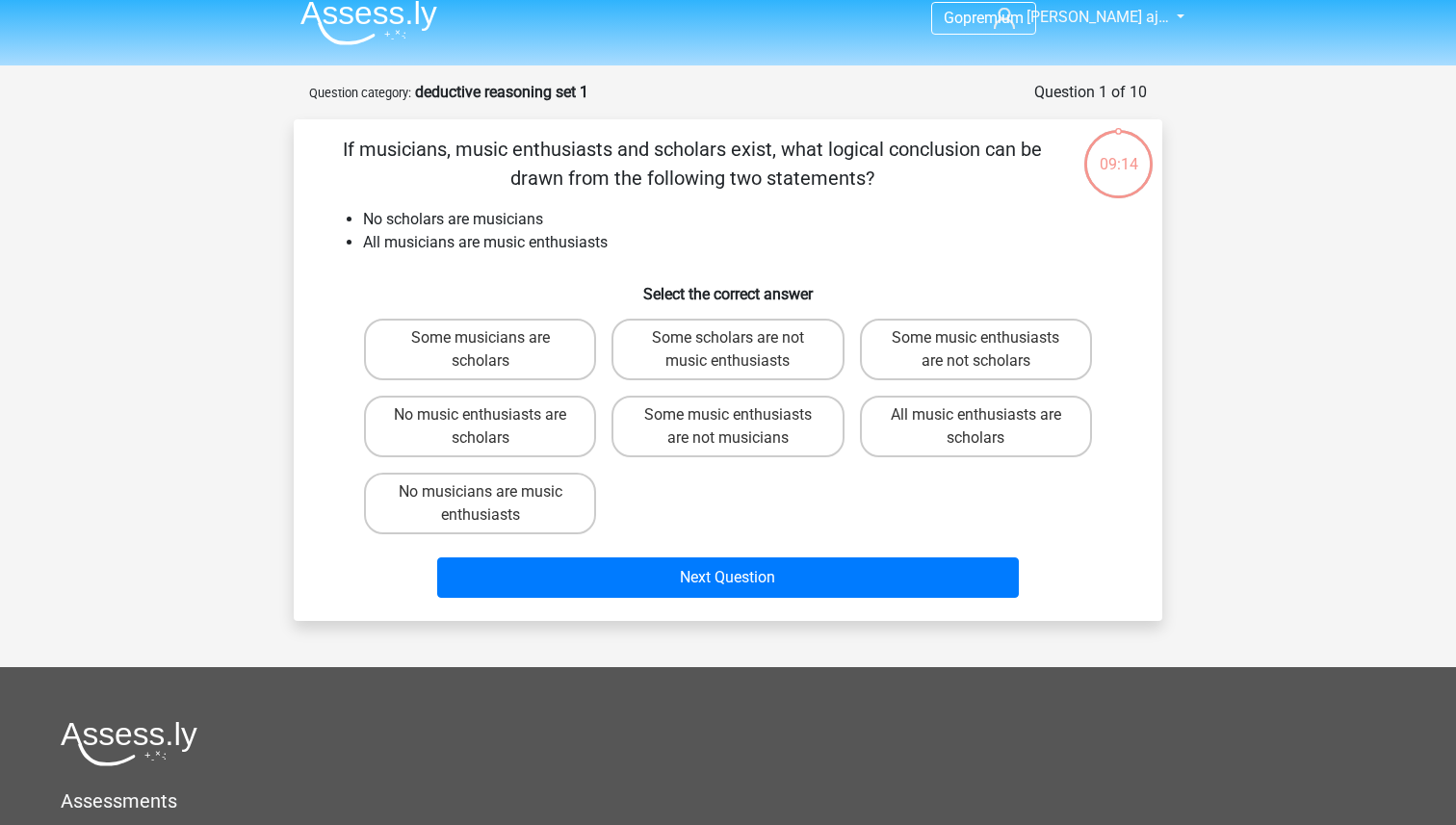
scroll to position [70, 0]
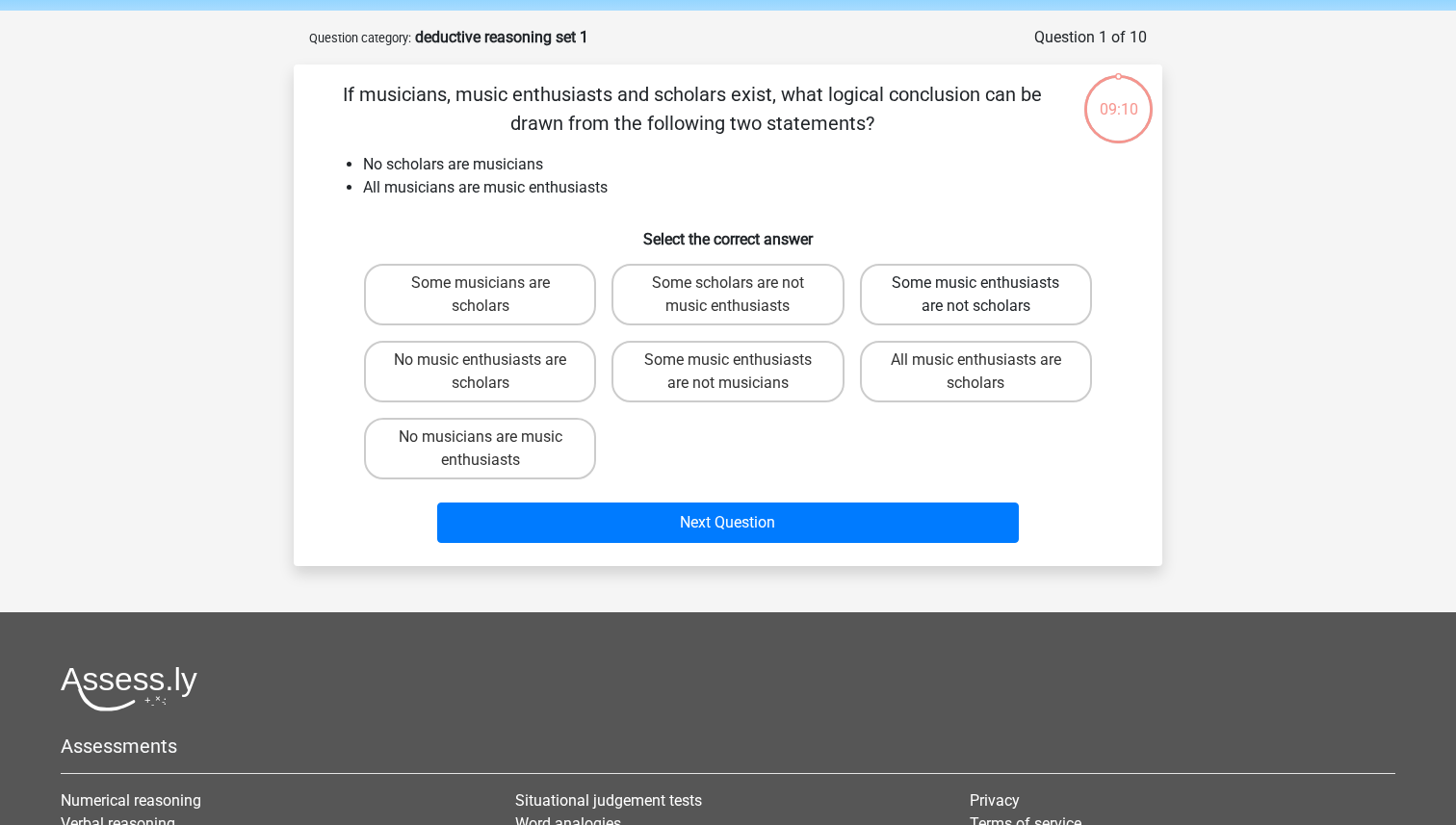
click at [931, 285] on label "Some music enthusiasts are not scholars" at bounding box center [975, 294] width 232 height 62
click at [975, 285] on input "Some music enthusiasts are not scholars" at bounding box center [981, 289] width 13 height 13
radio input "true"
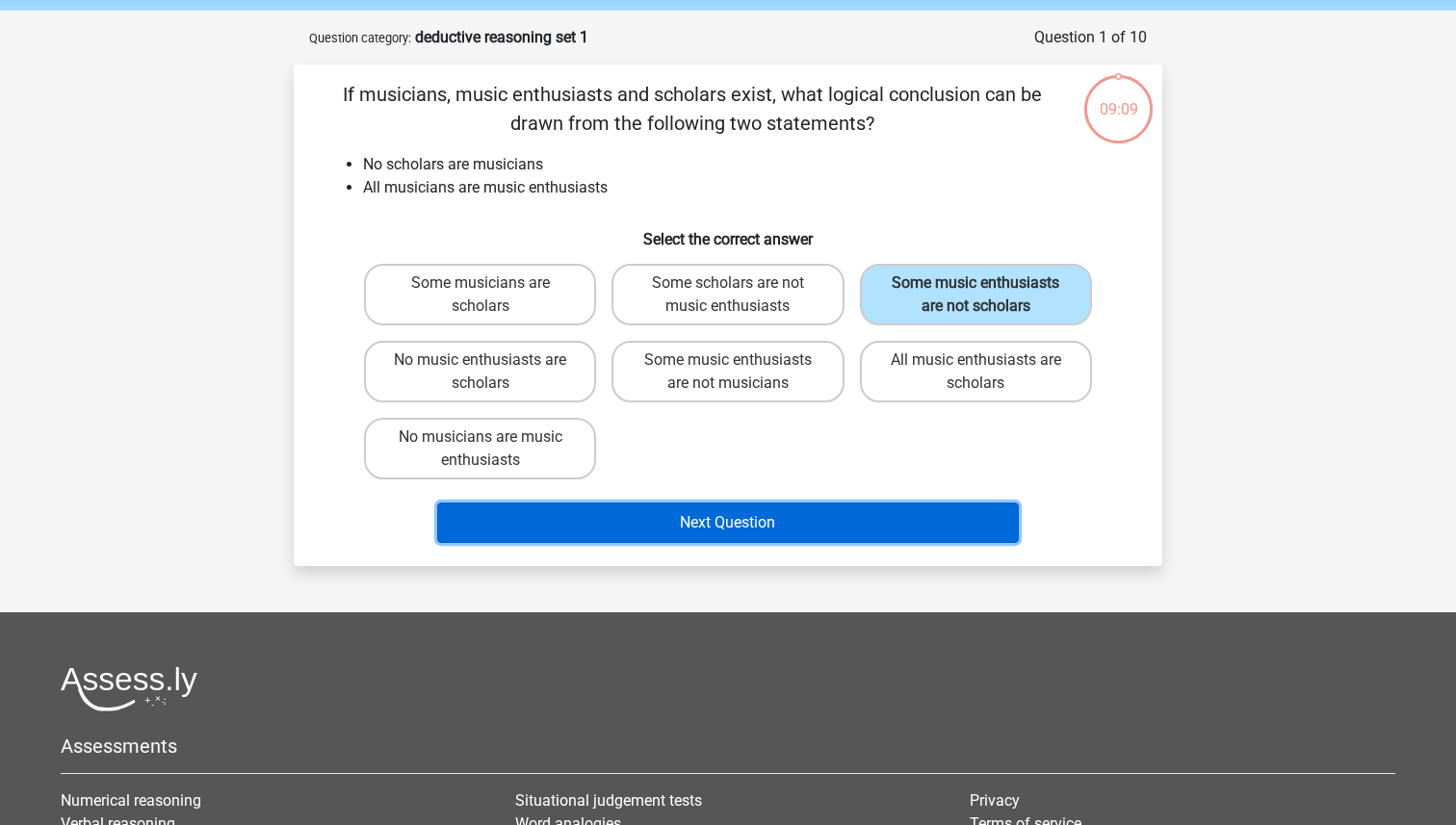
click at [772, 535] on button "Next Question" at bounding box center [728, 523] width 583 height 41
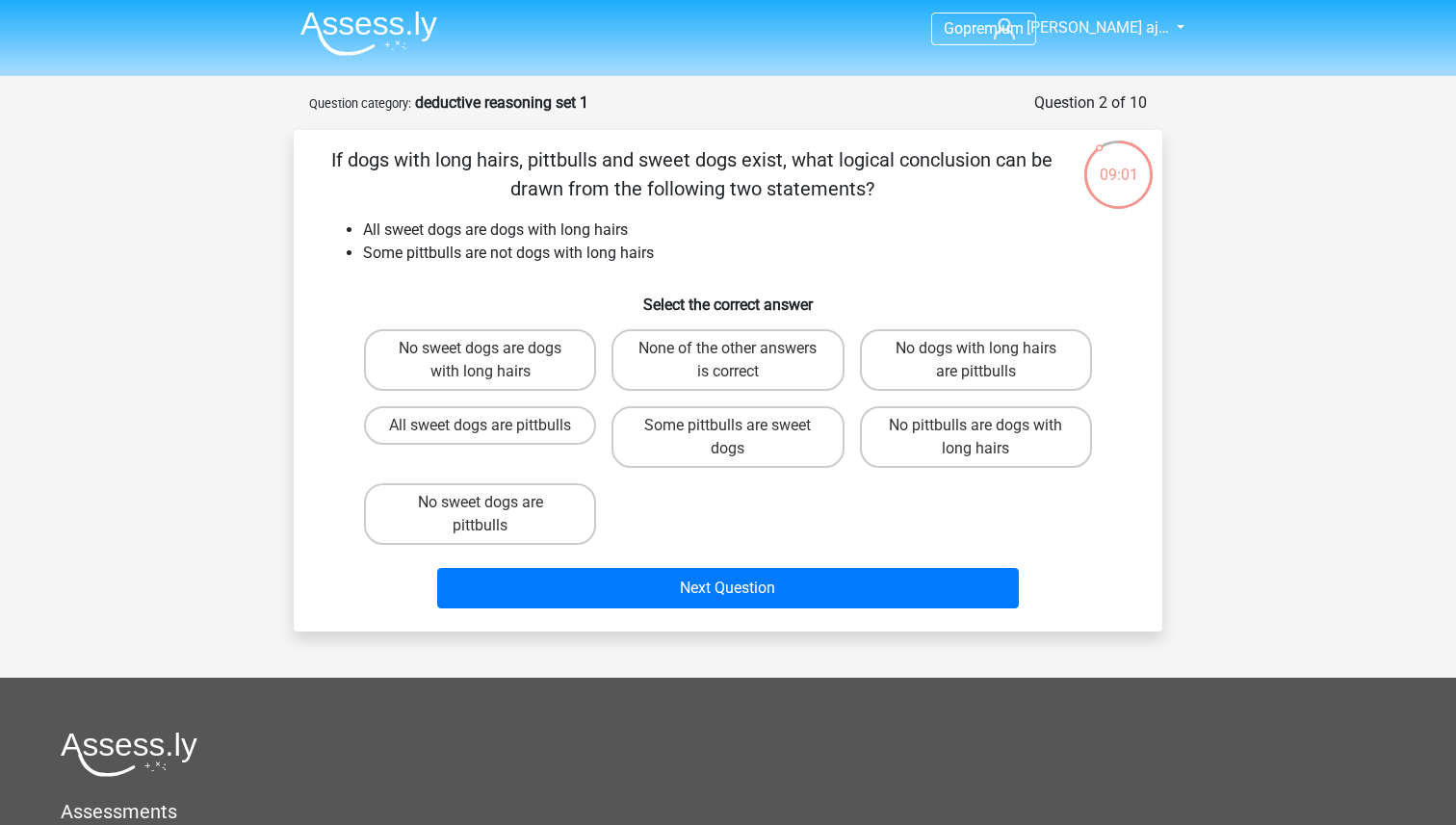
scroll to position [0, 0]
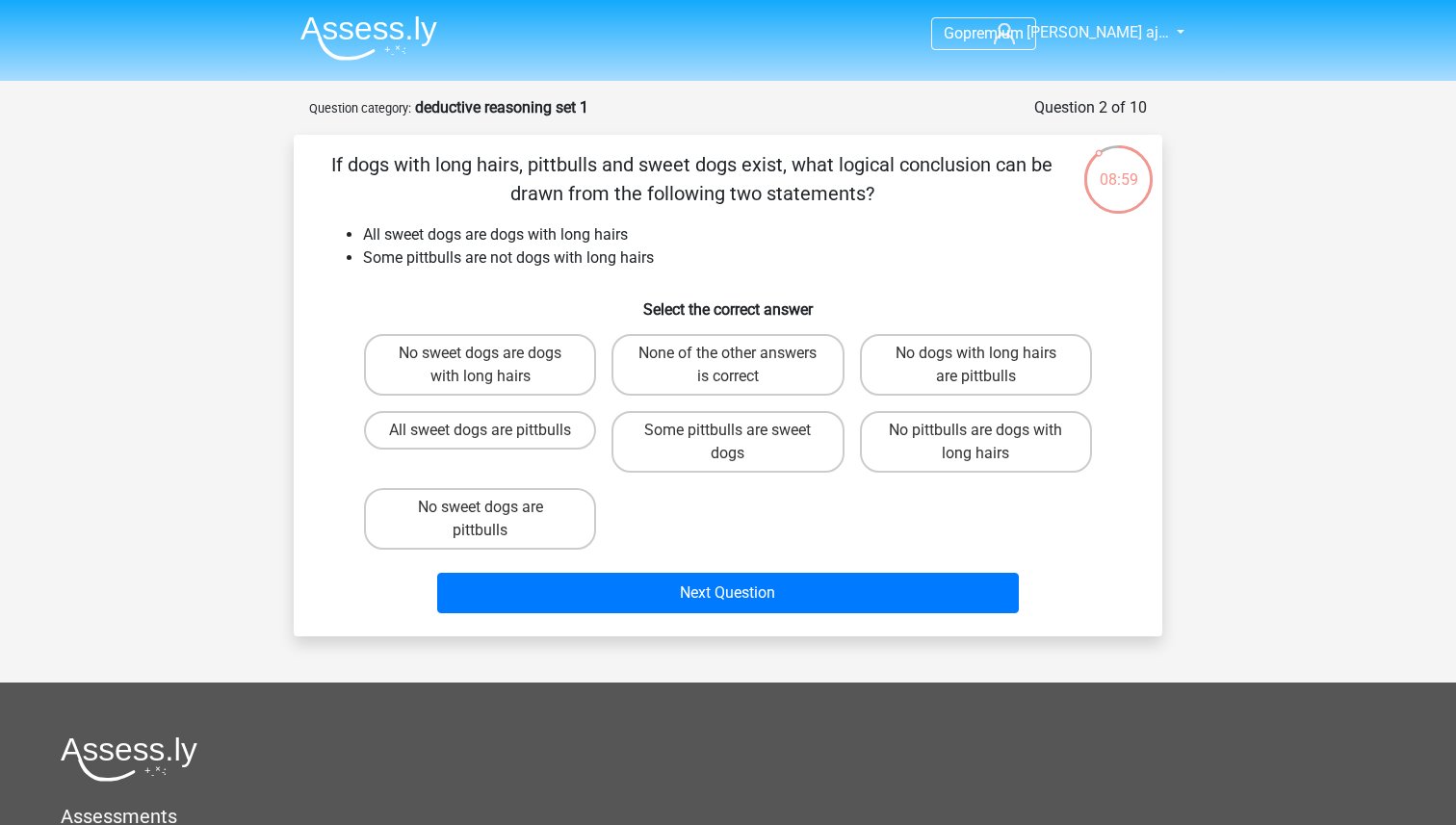
copy div "Go premium Mohamed Al aj… 15bmohajm90@b.alsahwa.edu.om Go Premium Nederlands En…"
click at [807, 259] on li "Some pittbulls are not dogs with long hairs" at bounding box center [747, 257] width 768 height 23
click at [643, 508] on div "No sweet dogs are dogs with long hairs None of the other answers is correct No …" at bounding box center [728, 442] width 743 height 231
click at [516, 515] on label "No sweet dogs are pittbulls" at bounding box center [480, 519] width 232 height 62
click at [493, 515] on input "No sweet dogs are pittbulls" at bounding box center [486, 513] width 13 height 13
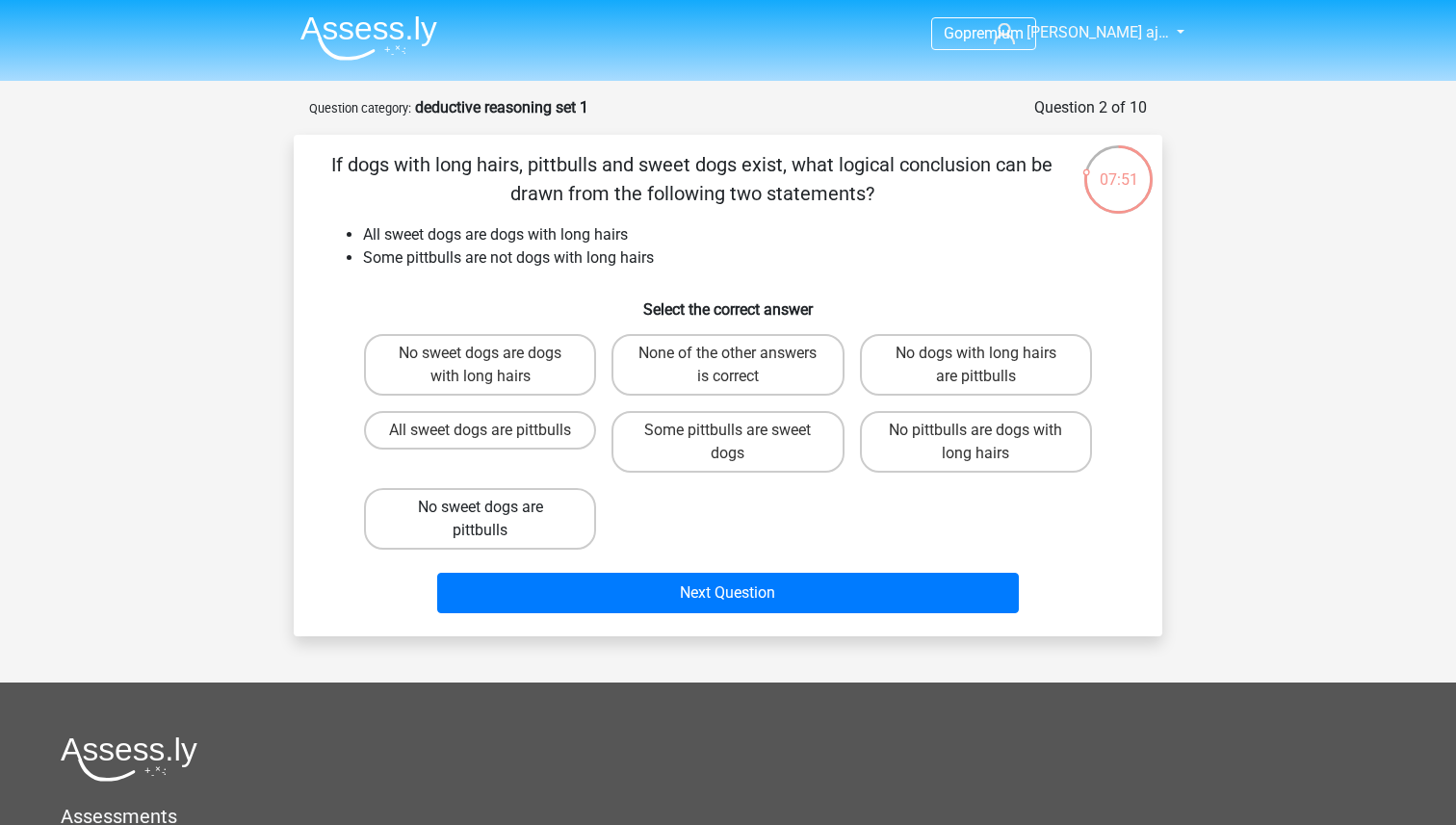
radio input "true"
click at [678, 346] on label "None of the other answers is correct" at bounding box center [728, 365] width 232 height 62
click at [728, 353] on input "None of the other answers is correct" at bounding box center [733, 359] width 13 height 13
radio input "true"
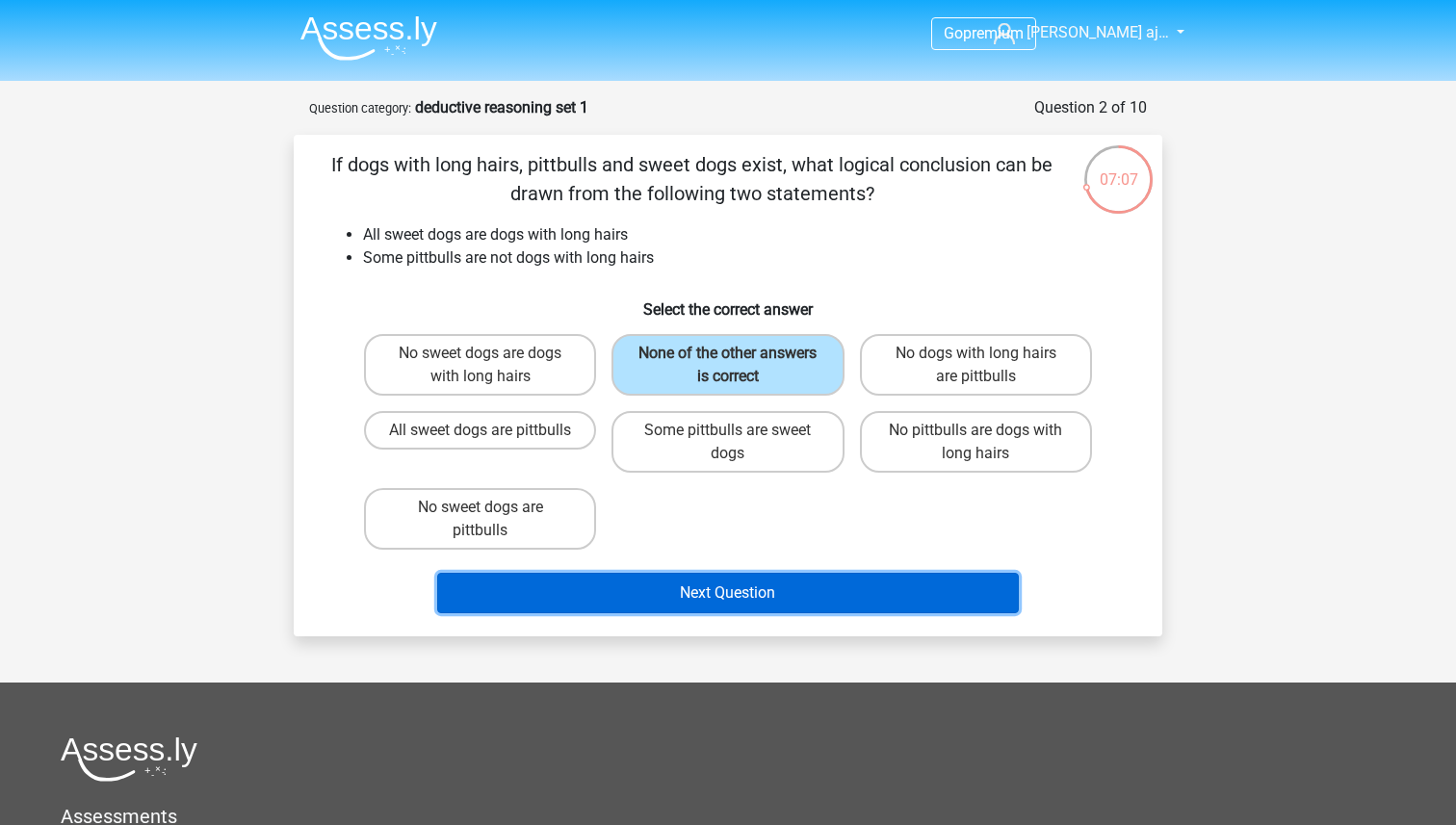
click at [698, 600] on button "Next Question" at bounding box center [728, 593] width 583 height 41
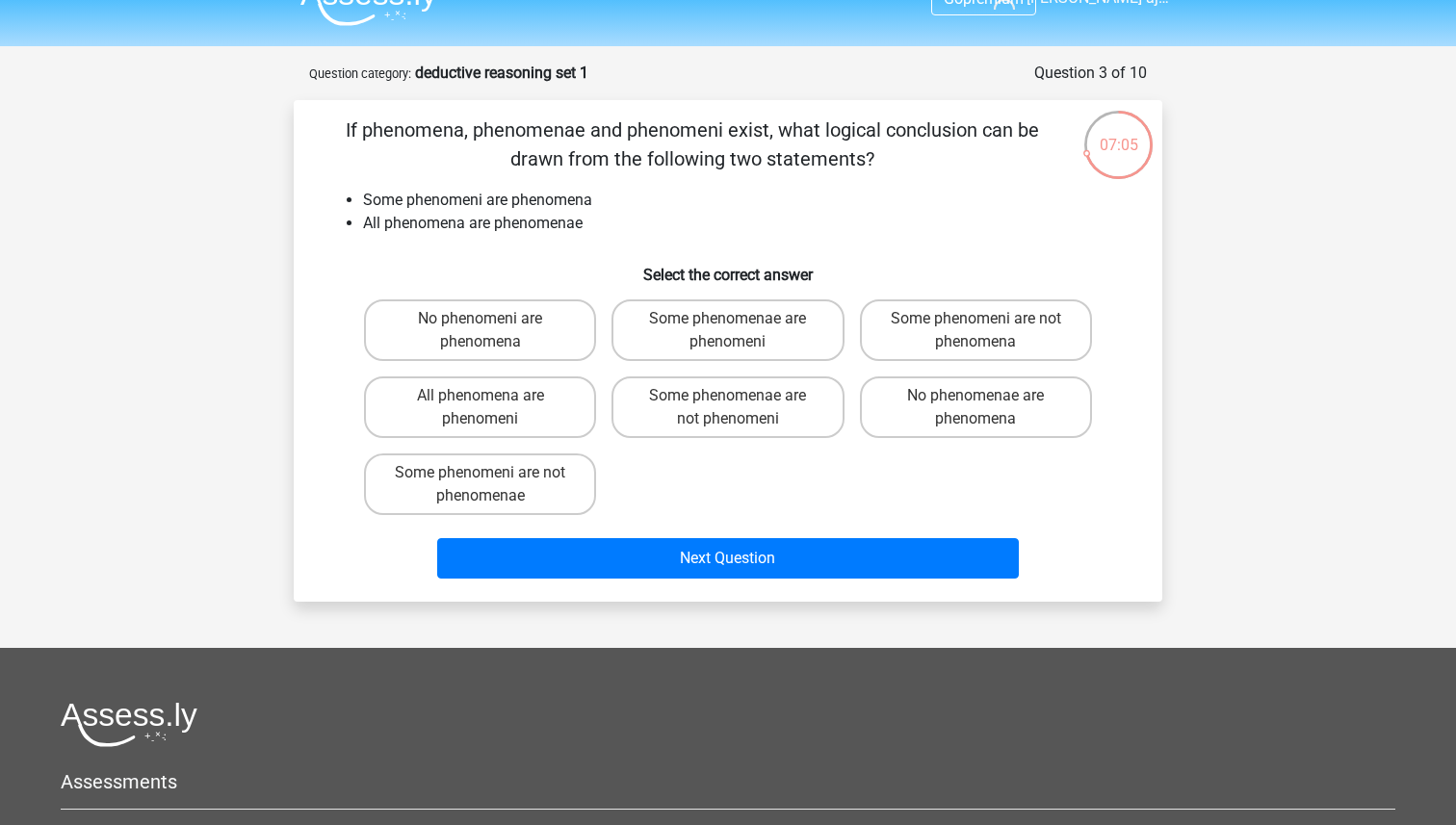
scroll to position [33, 0]
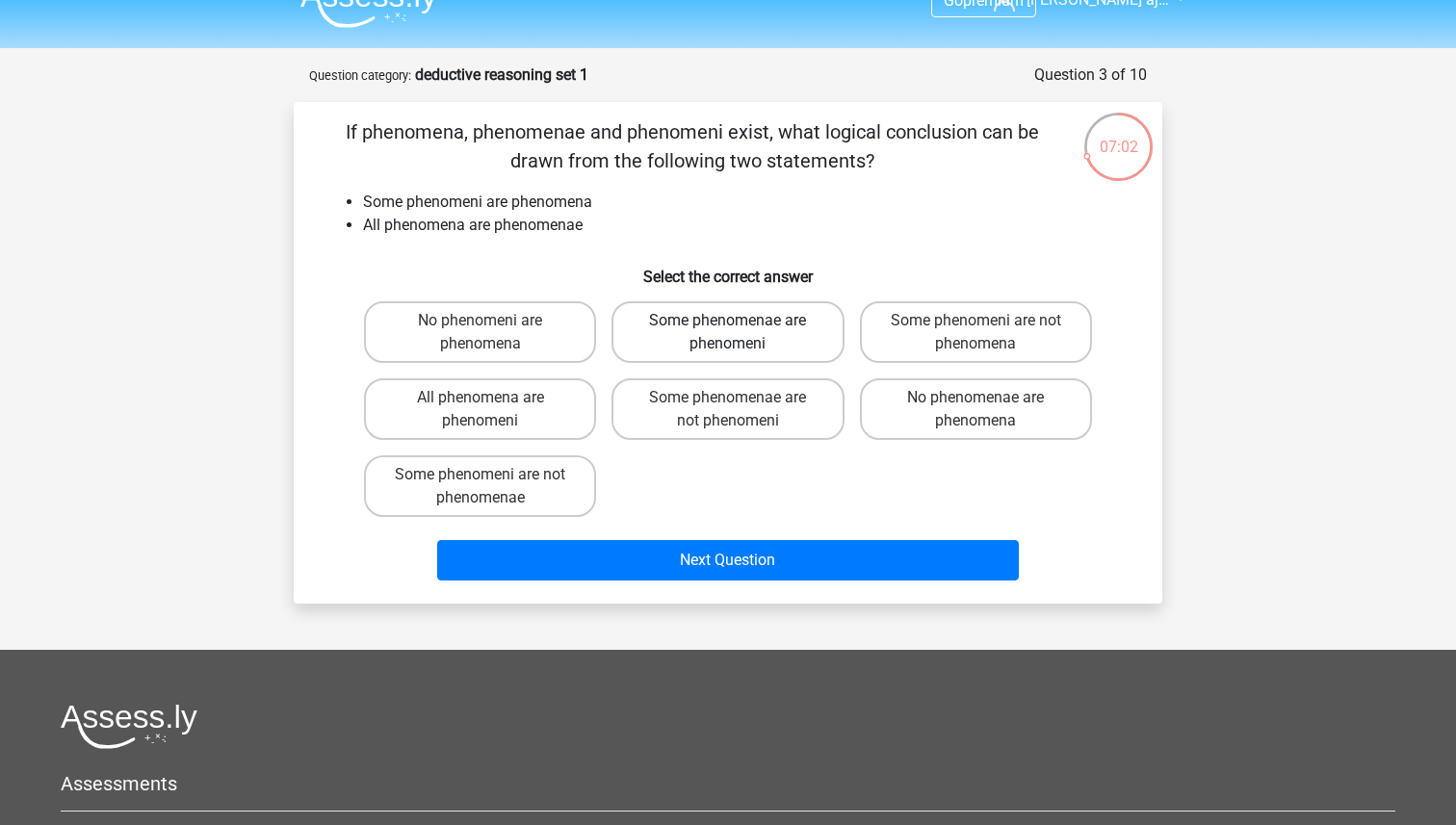
click at [738, 338] on label "Some phenomenae are phenomeni" at bounding box center [728, 332] width 232 height 62
click at [738, 333] on input "Some phenomenae are phenomeni" at bounding box center [733, 326] width 13 height 13
radio input "true"
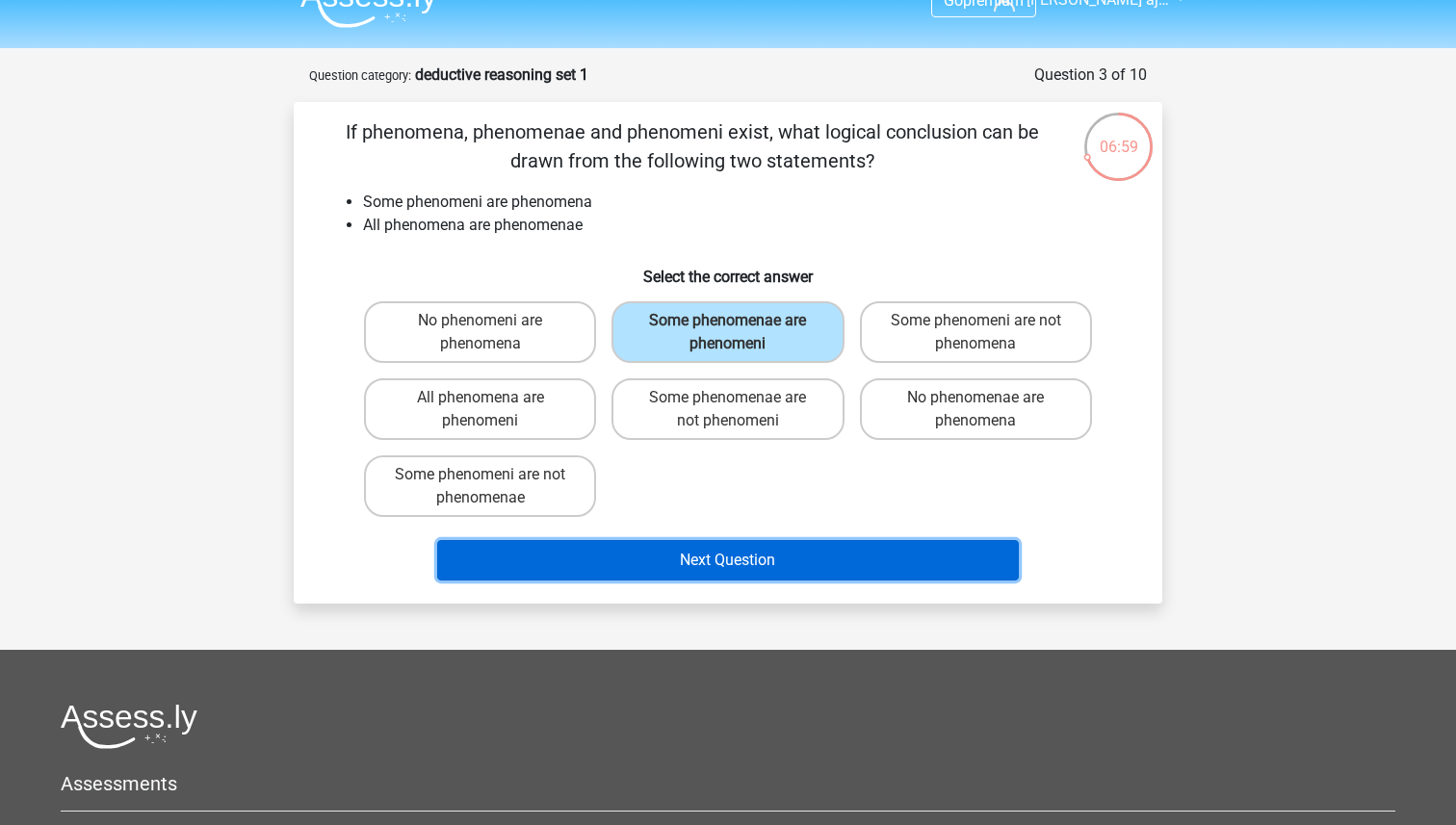
click at [826, 549] on button "Next Question" at bounding box center [728, 560] width 583 height 41
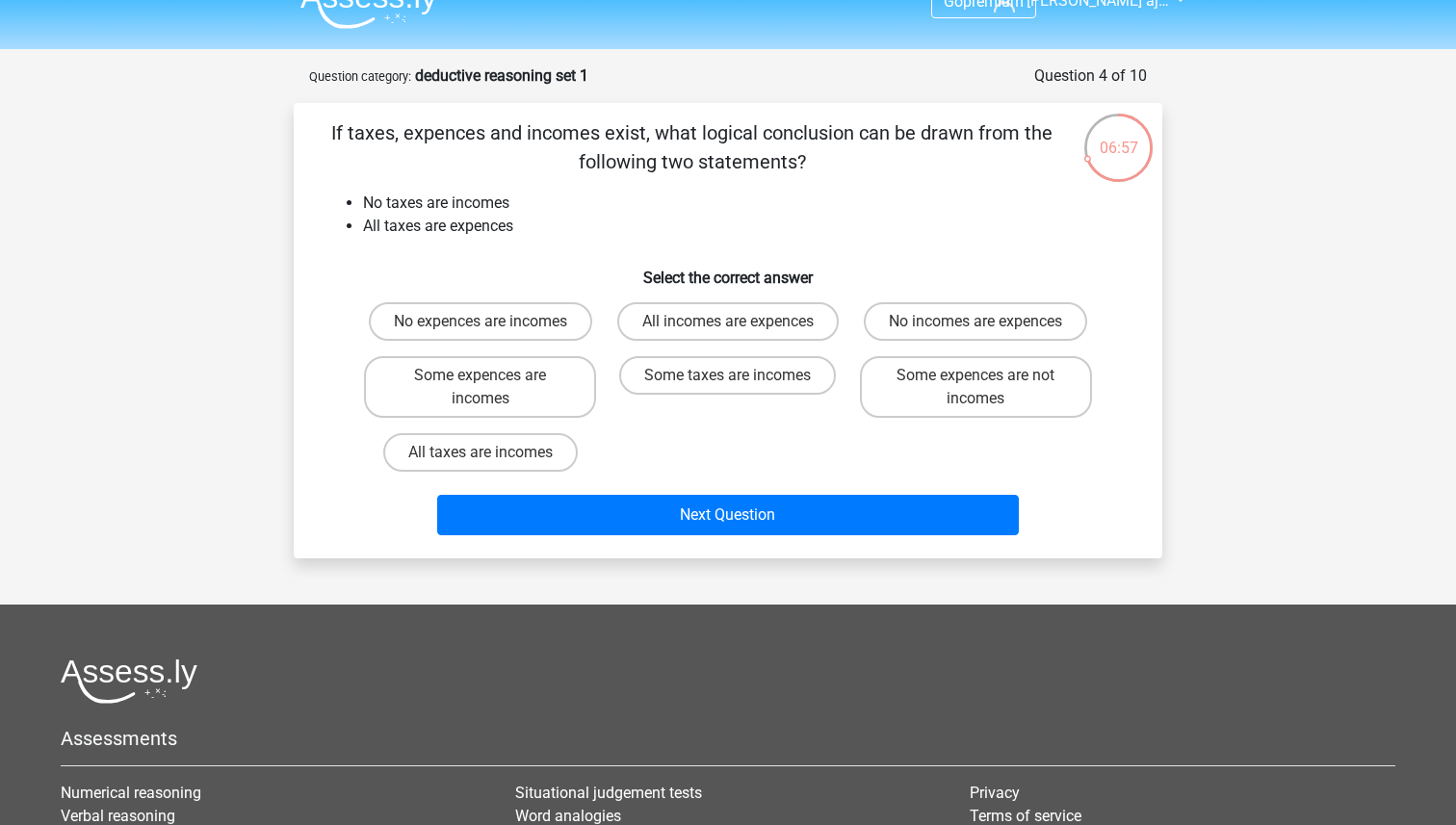
scroll to position [0, 0]
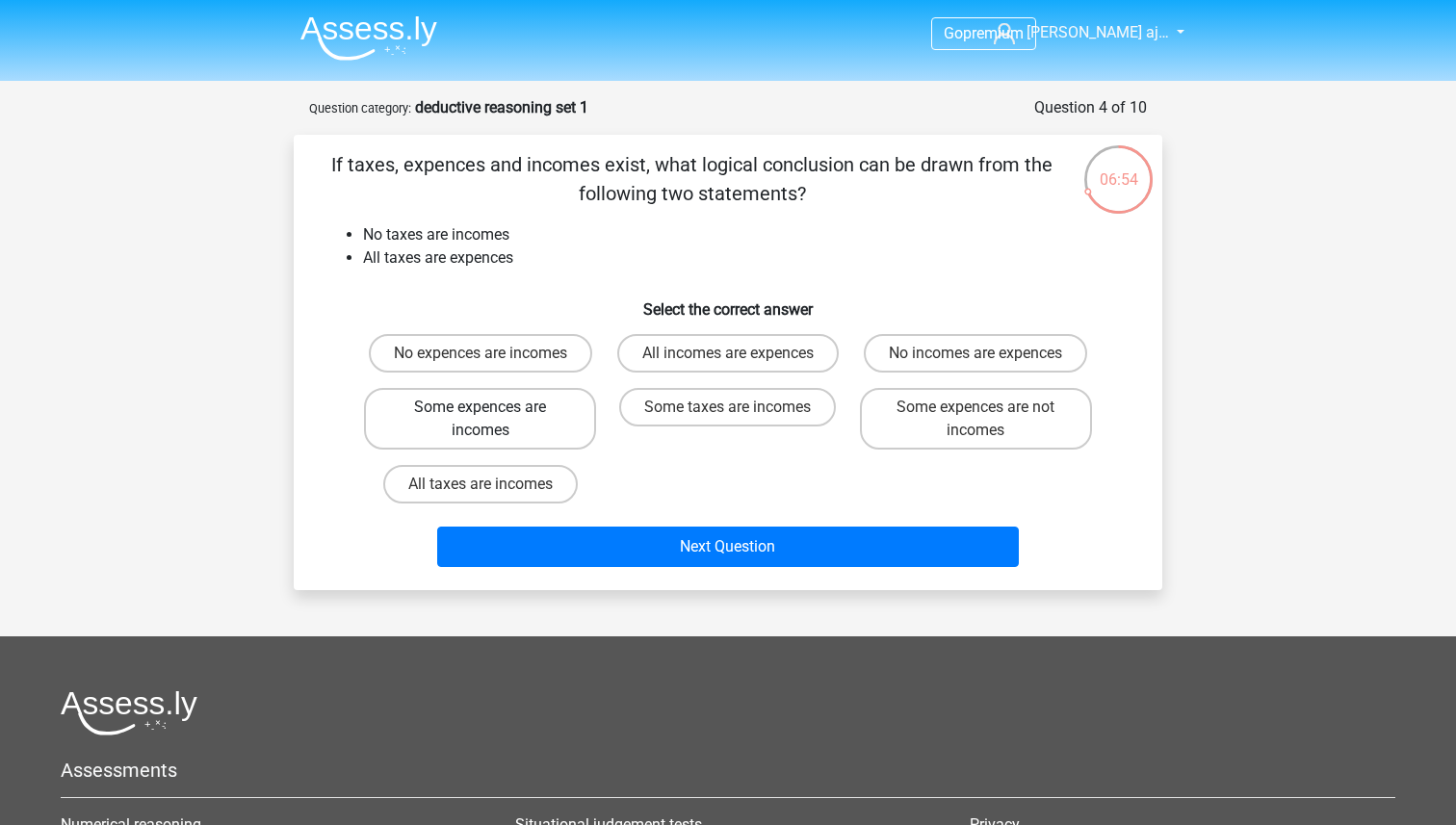
click at [548, 422] on label "Some expences are incomes" at bounding box center [480, 419] width 232 height 62
click at [493, 420] on input "Some expences are incomes" at bounding box center [486, 413] width 13 height 13
radio input "true"
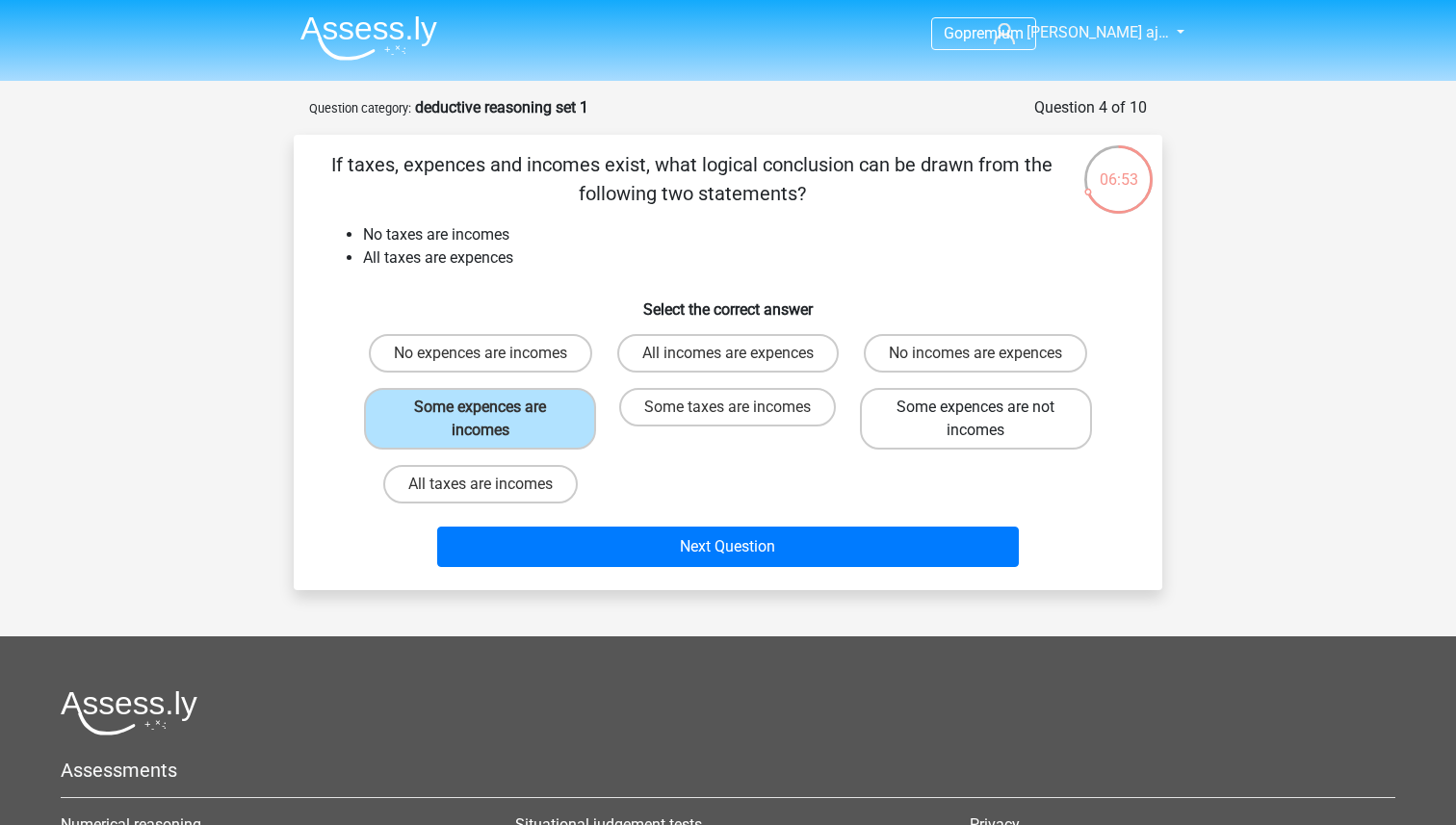
click at [965, 423] on label "Some expences are not incomes" at bounding box center [975, 419] width 232 height 62
click at [975, 420] on input "Some expences are not incomes" at bounding box center [981, 413] width 13 height 13
radio input "true"
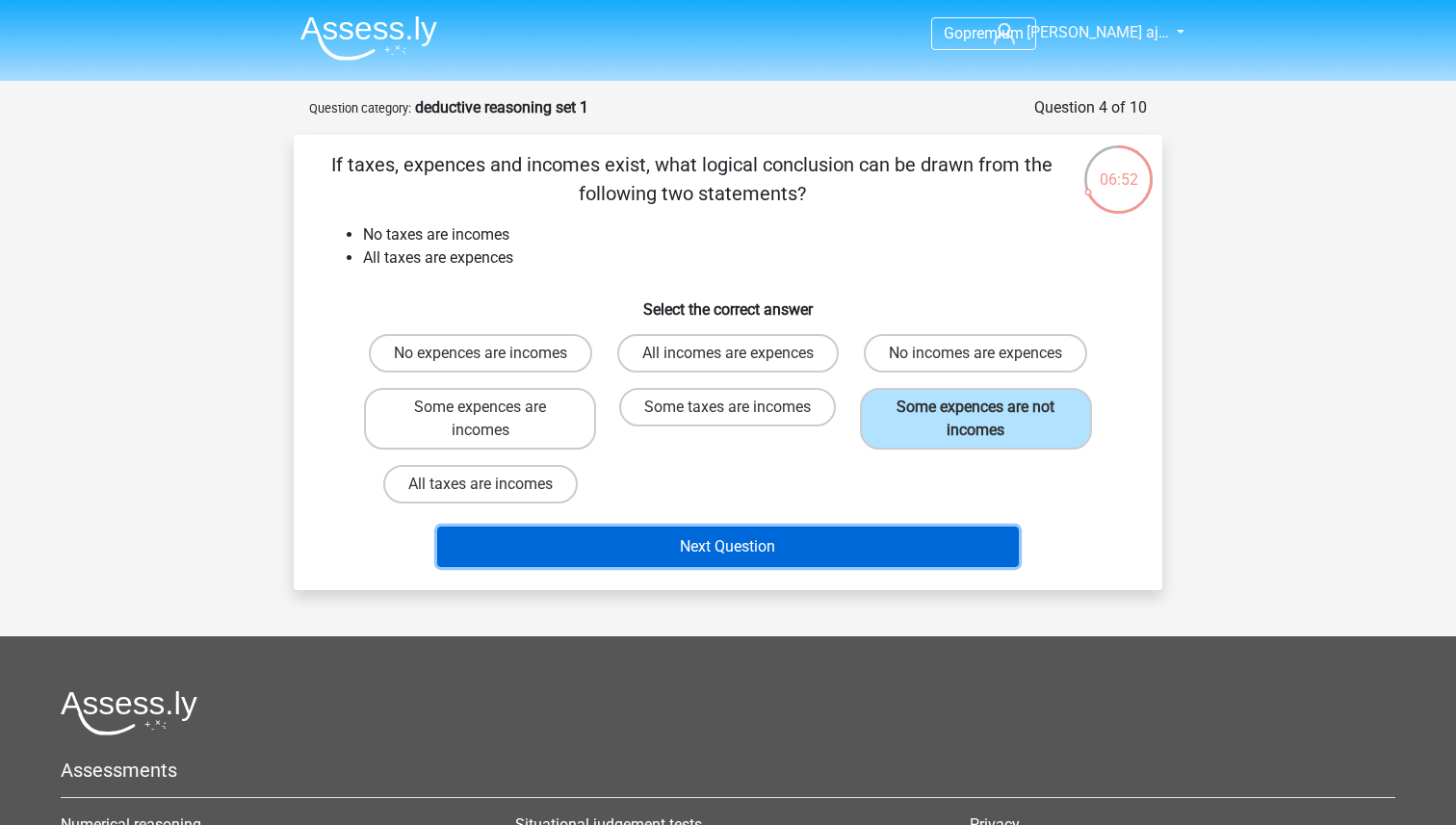
click at [880, 542] on button "Next Question" at bounding box center [728, 547] width 583 height 41
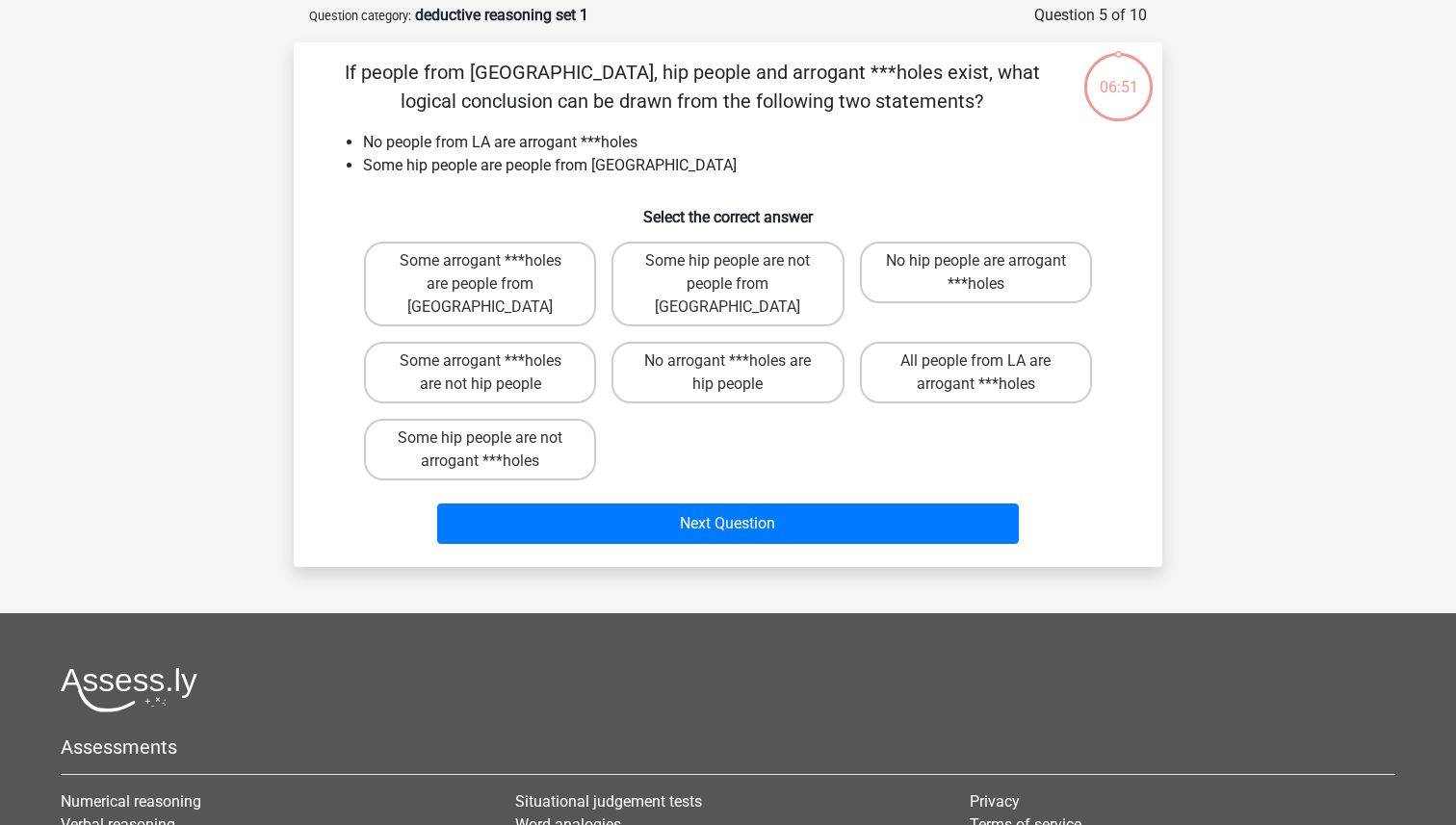
scroll to position [96, 0]
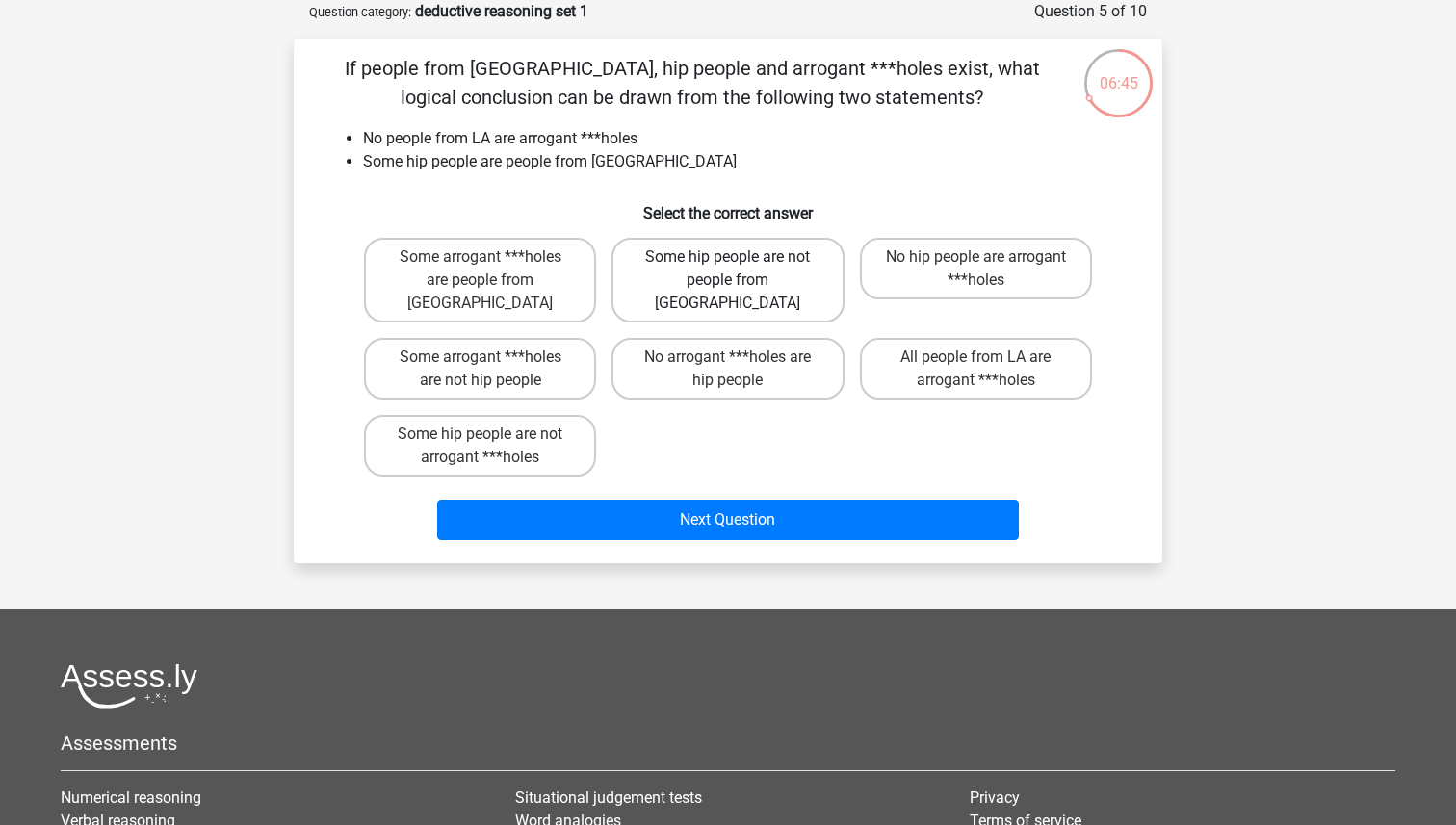
click at [743, 280] on label "Some hip people are not people from LA" at bounding box center [728, 279] width 232 height 85
click at [740, 269] on input "Some hip people are not people from LA" at bounding box center [733, 263] width 13 height 13
radio input "true"
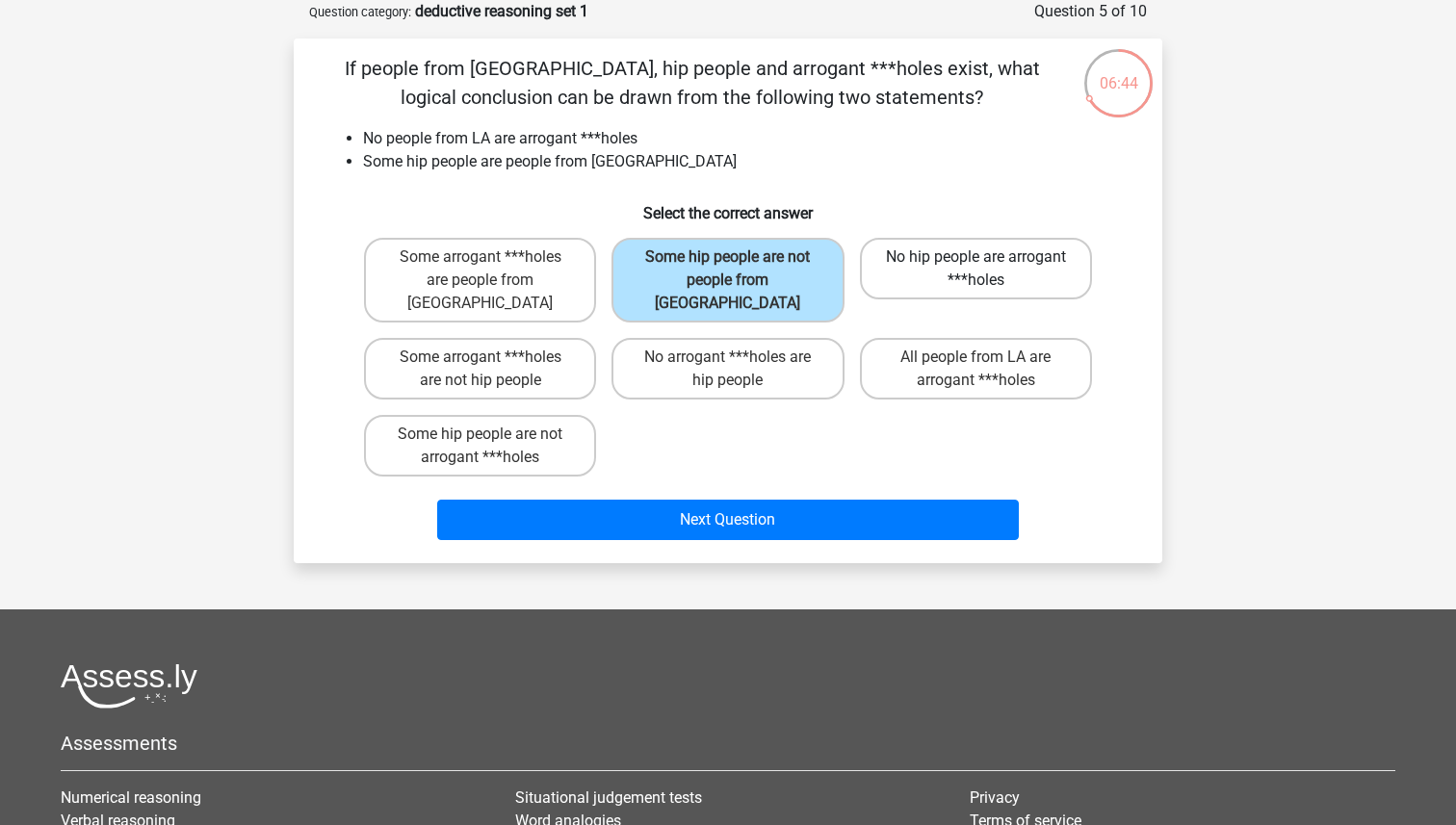
click at [944, 276] on label "No hip people are arrogant ***holes" at bounding box center [975, 268] width 232 height 62
click at [975, 269] on input "No hip people are arrogant ***holes" at bounding box center [981, 263] width 13 height 13
radio input "true"
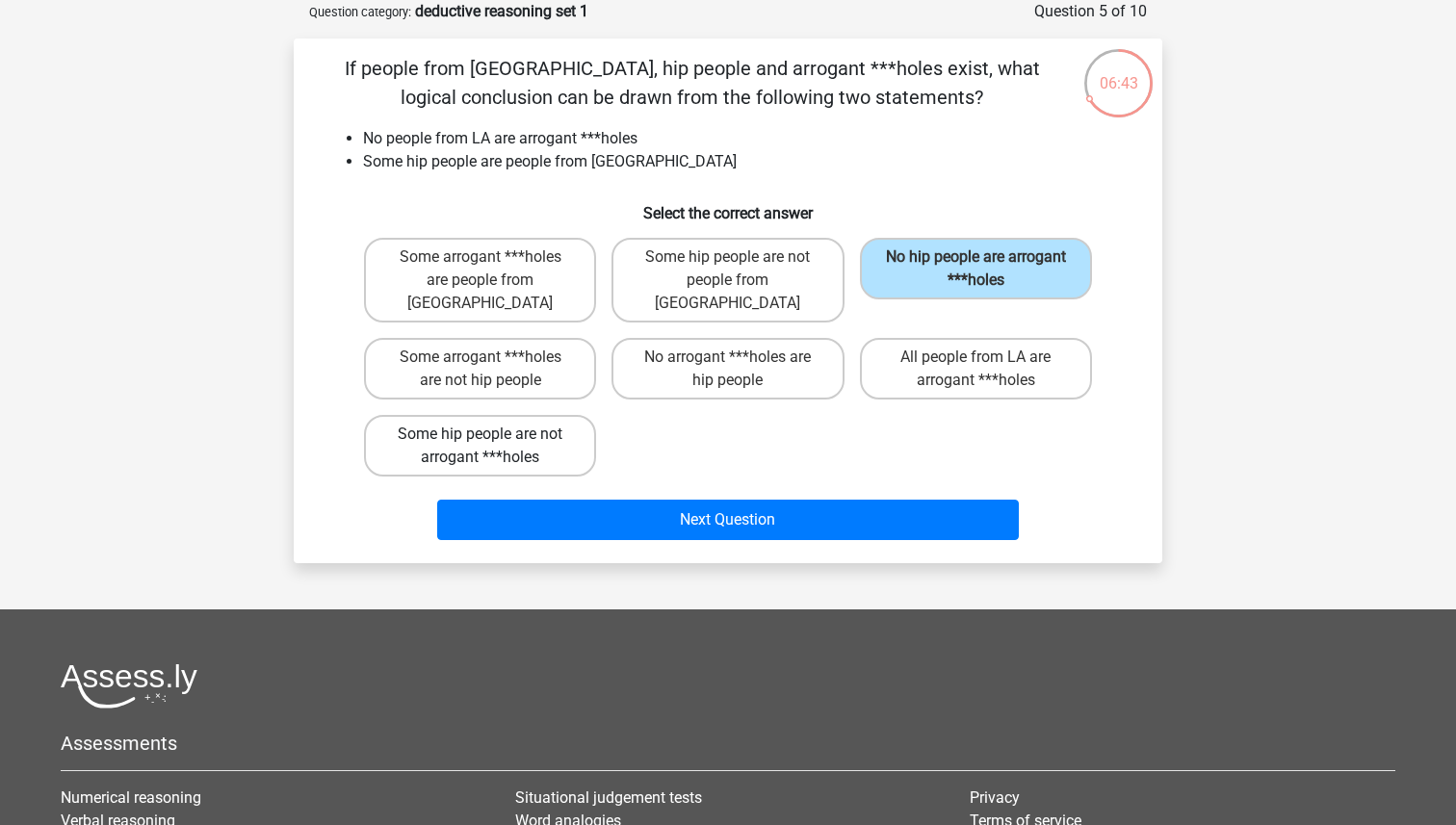
click at [503, 423] on label "Some hip people are not arrogant ***holes" at bounding box center [480, 446] width 232 height 62
click at [493, 434] on input "Some hip people are not arrogant ***holes" at bounding box center [486, 440] width 13 height 13
radio input "true"
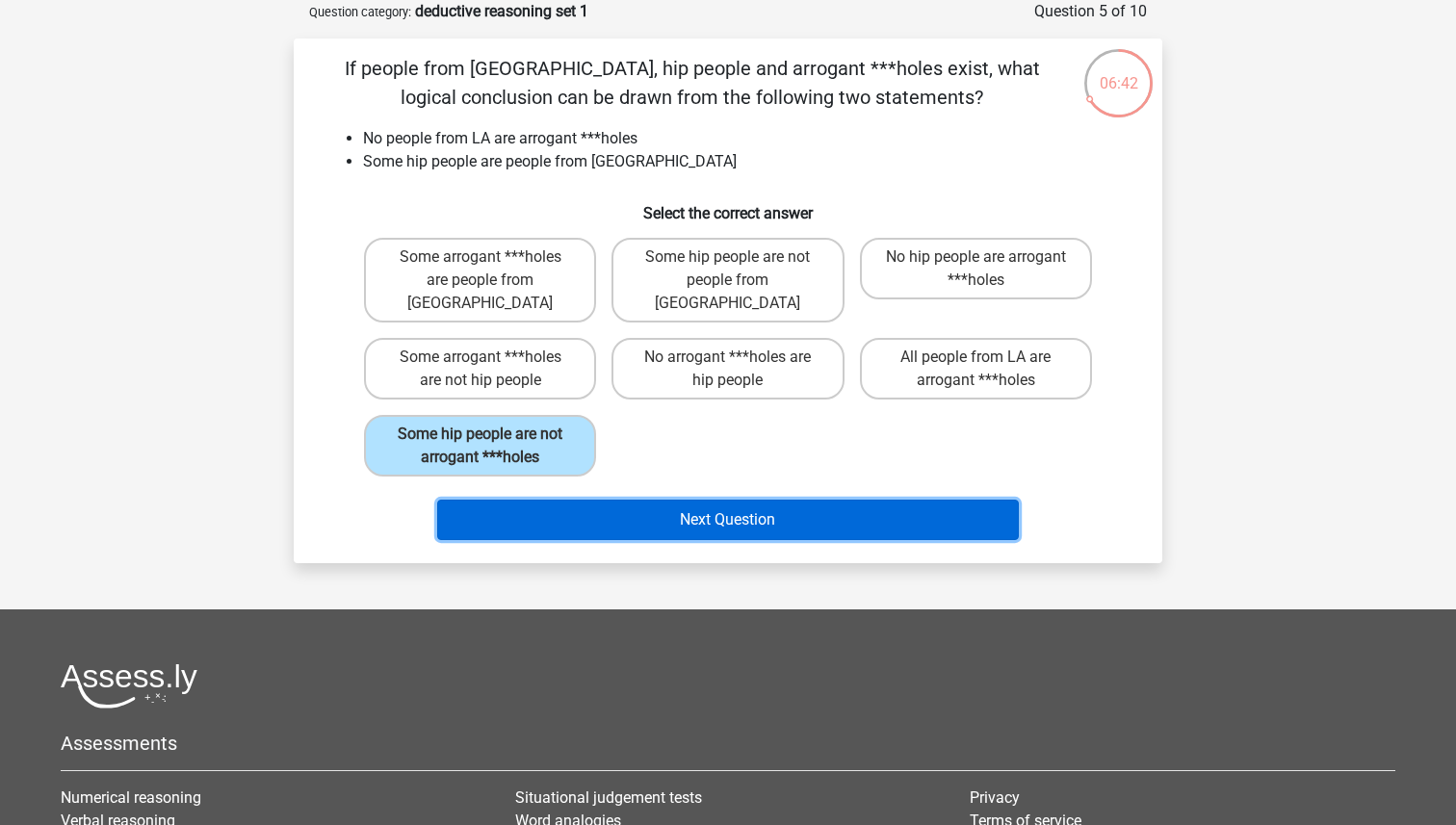
click at [559, 500] on button "Next Question" at bounding box center [728, 520] width 583 height 41
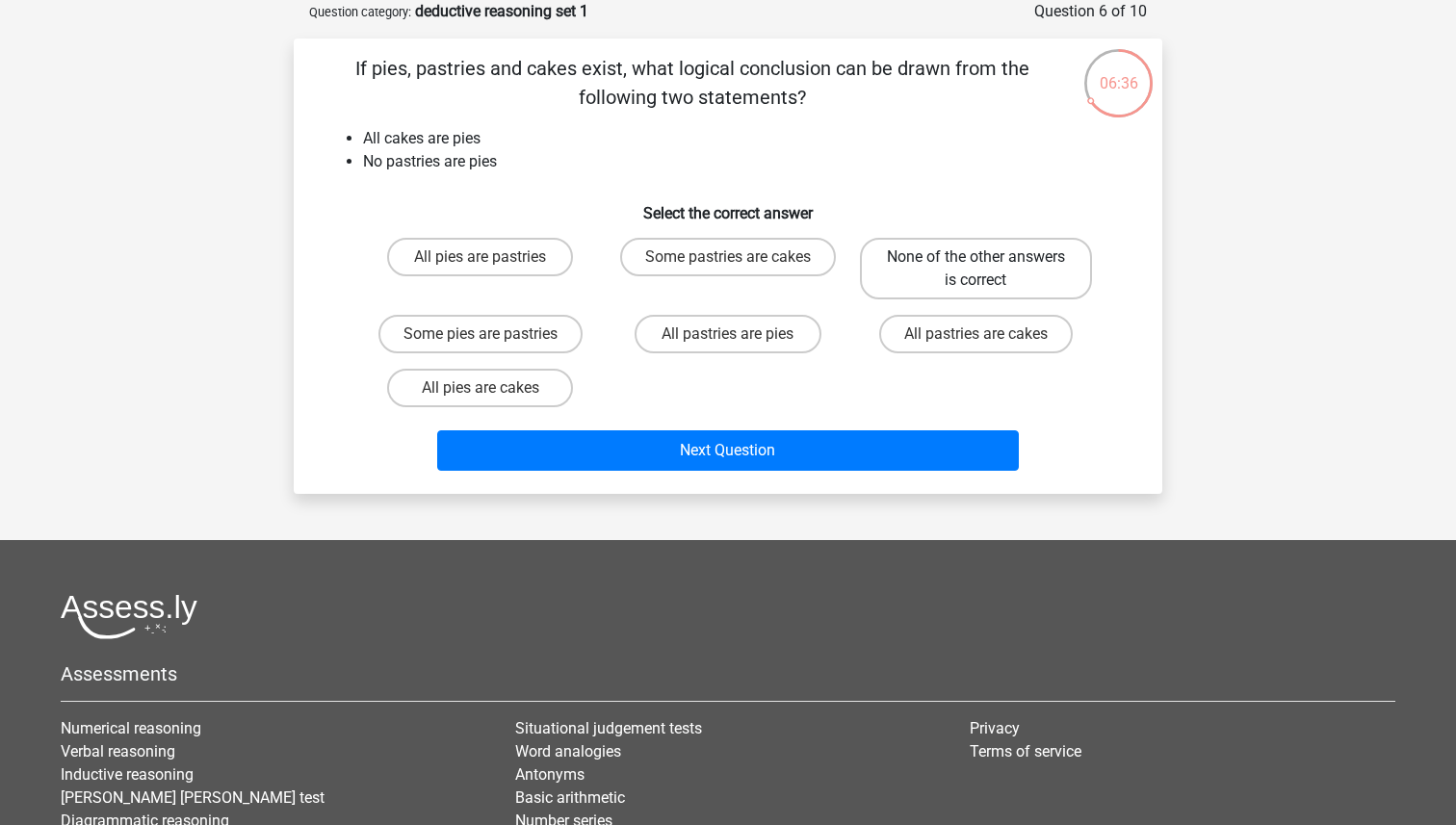
click at [947, 255] on label "None of the other answers is correct" at bounding box center [975, 268] width 232 height 62
click at [975, 257] on input "None of the other answers is correct" at bounding box center [981, 263] width 13 height 13
radio input "true"
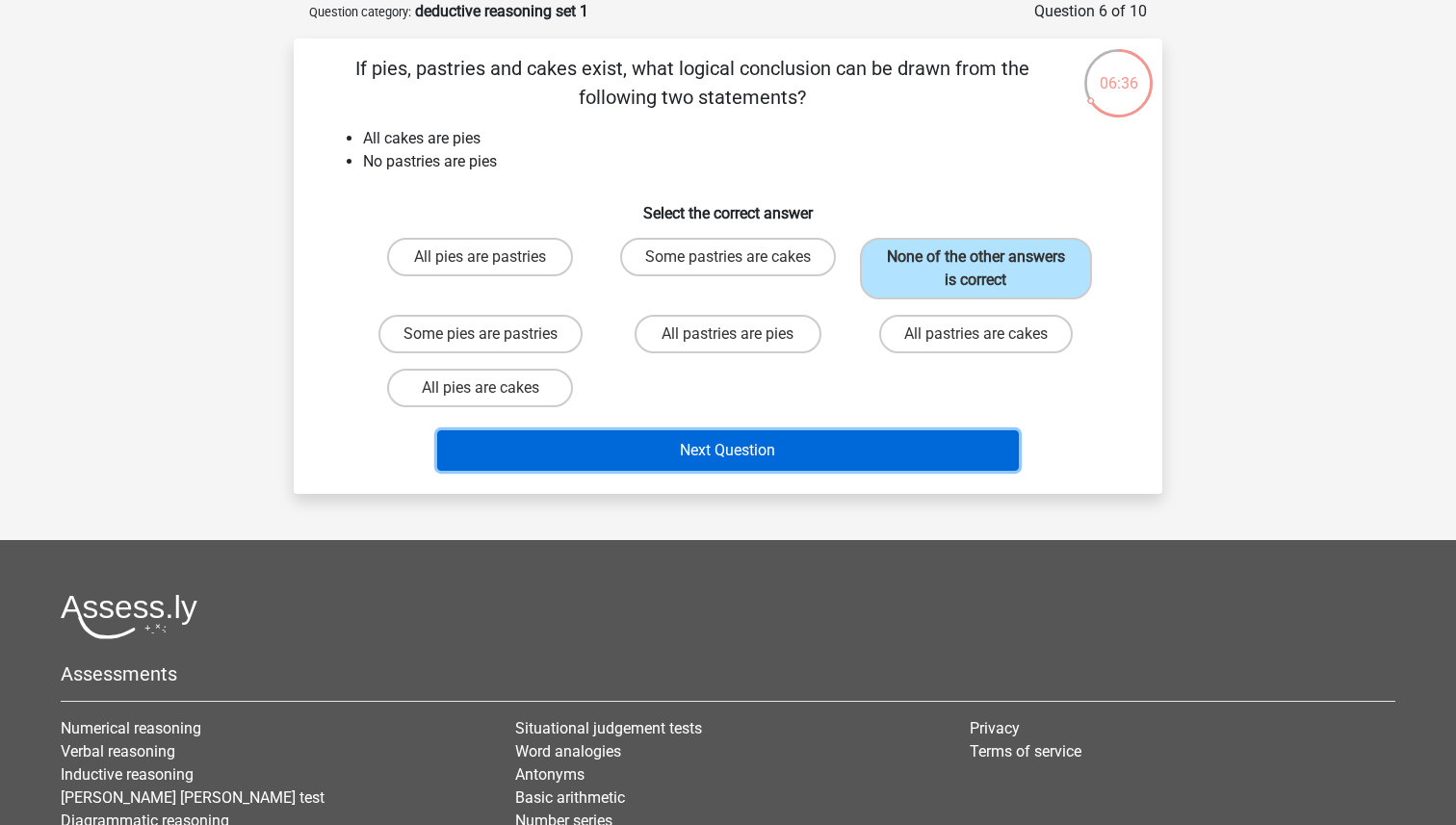
click at [778, 447] on button "Next Question" at bounding box center [728, 450] width 583 height 41
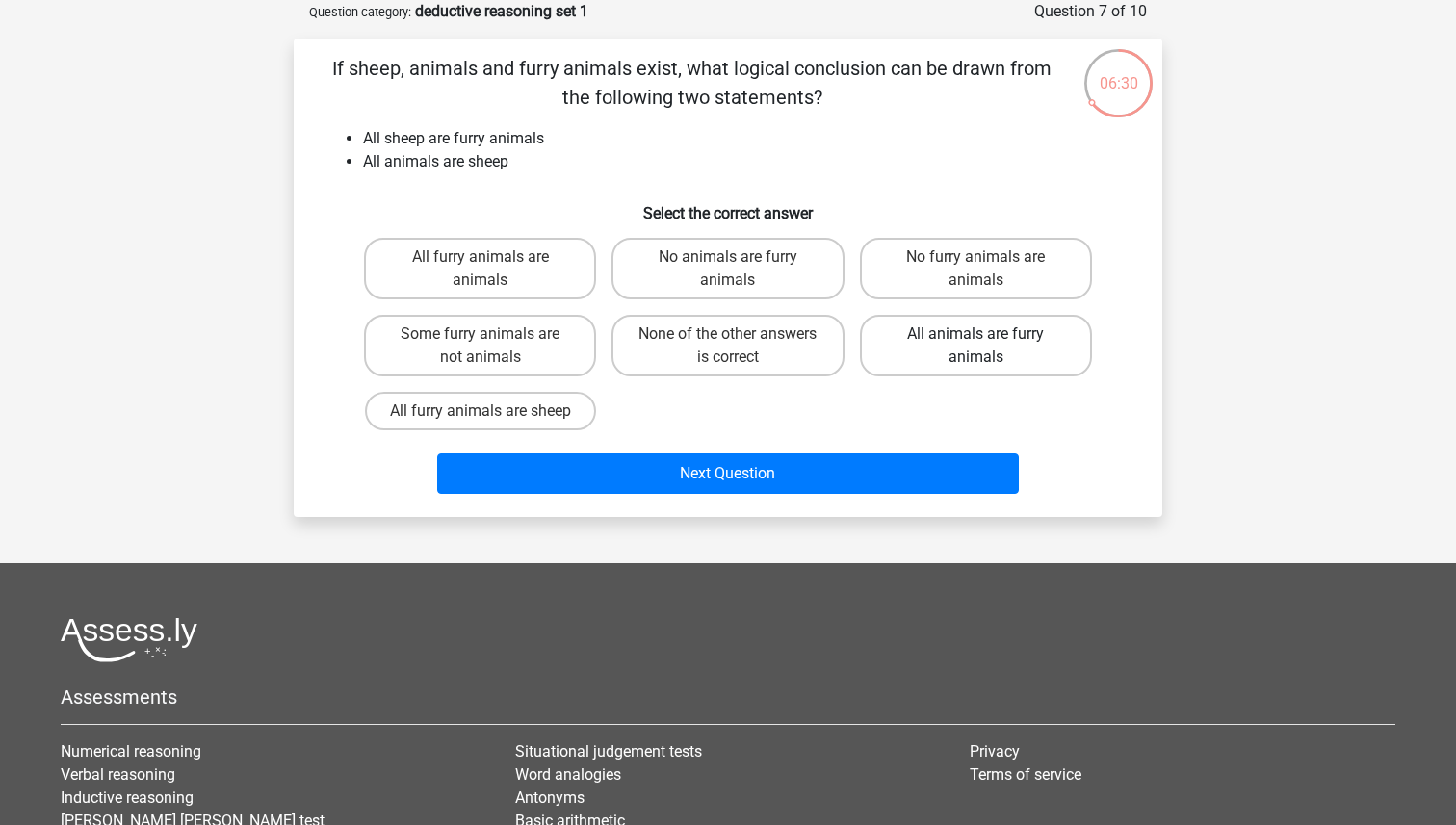
click at [981, 352] on label "All animals are furry animals" at bounding box center [975, 345] width 232 height 62
click at [981, 346] on input "All animals are furry animals" at bounding box center [981, 340] width 13 height 13
radio input "true"
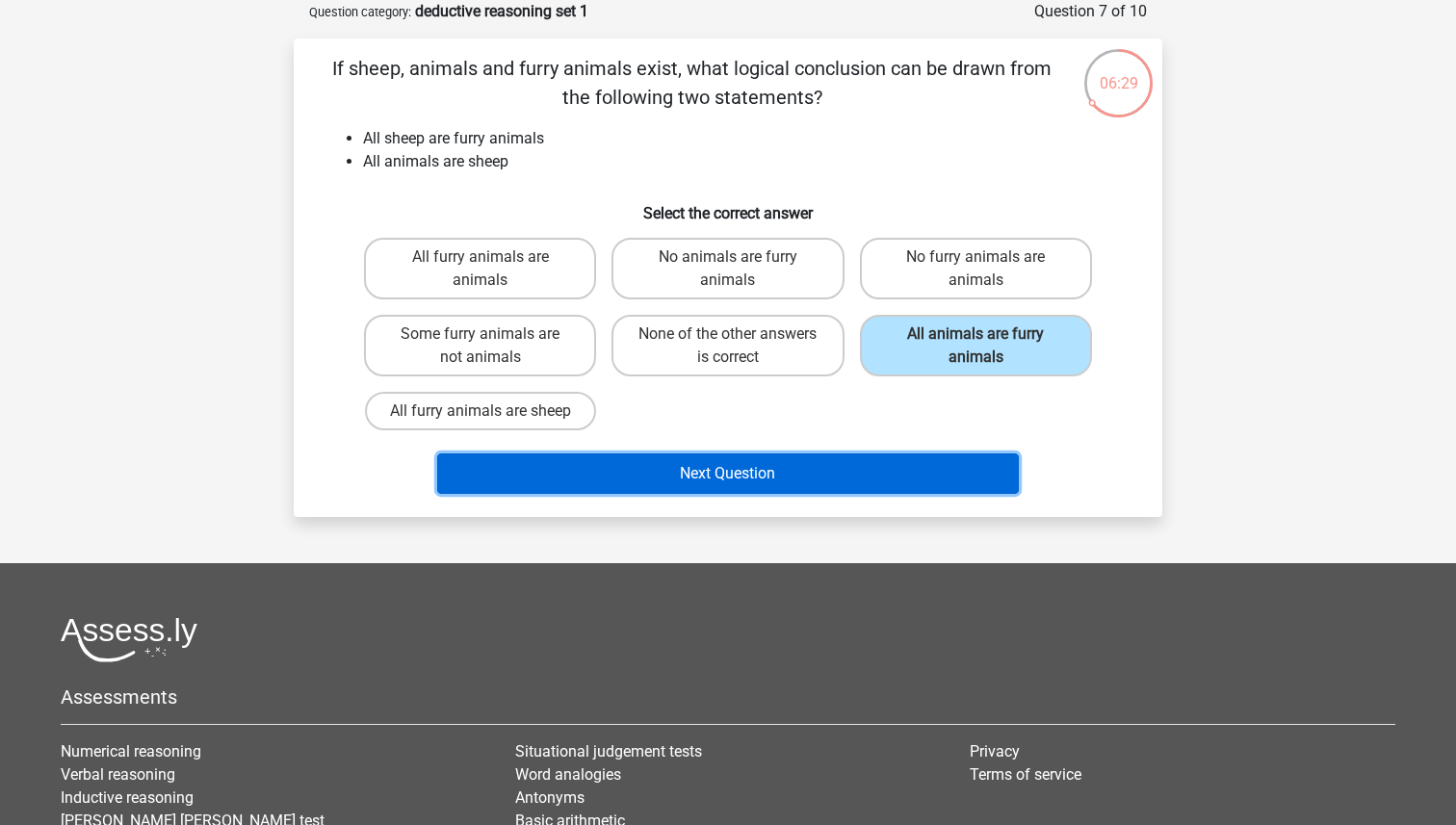
click at [886, 461] on button "Next Question" at bounding box center [728, 473] width 583 height 41
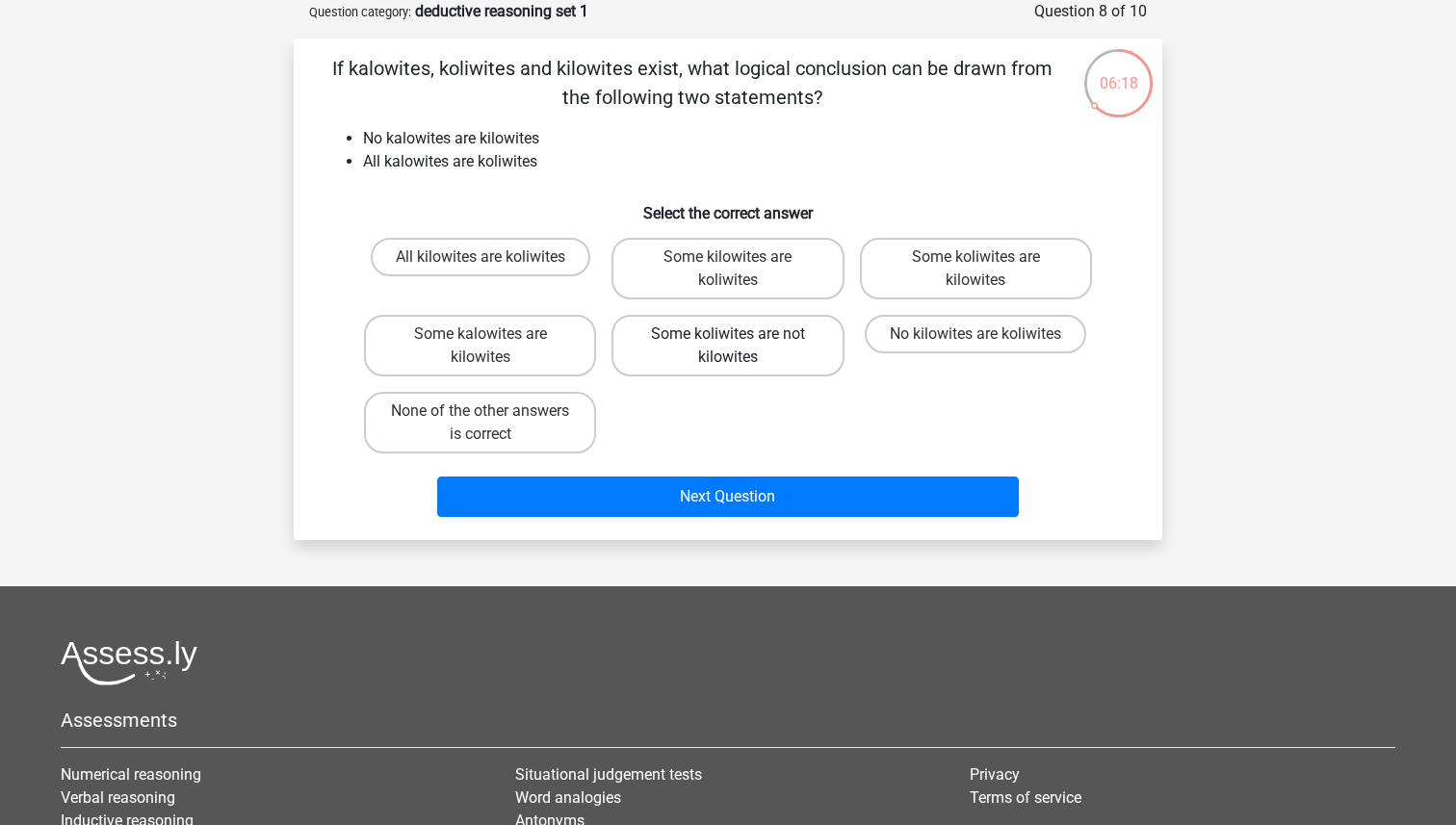
click at [787, 341] on label "Some koliwites are not kilowites" at bounding box center [728, 345] width 232 height 62
click at [740, 341] on input "Some koliwites are not kilowites" at bounding box center [733, 340] width 13 height 13
radio input "true"
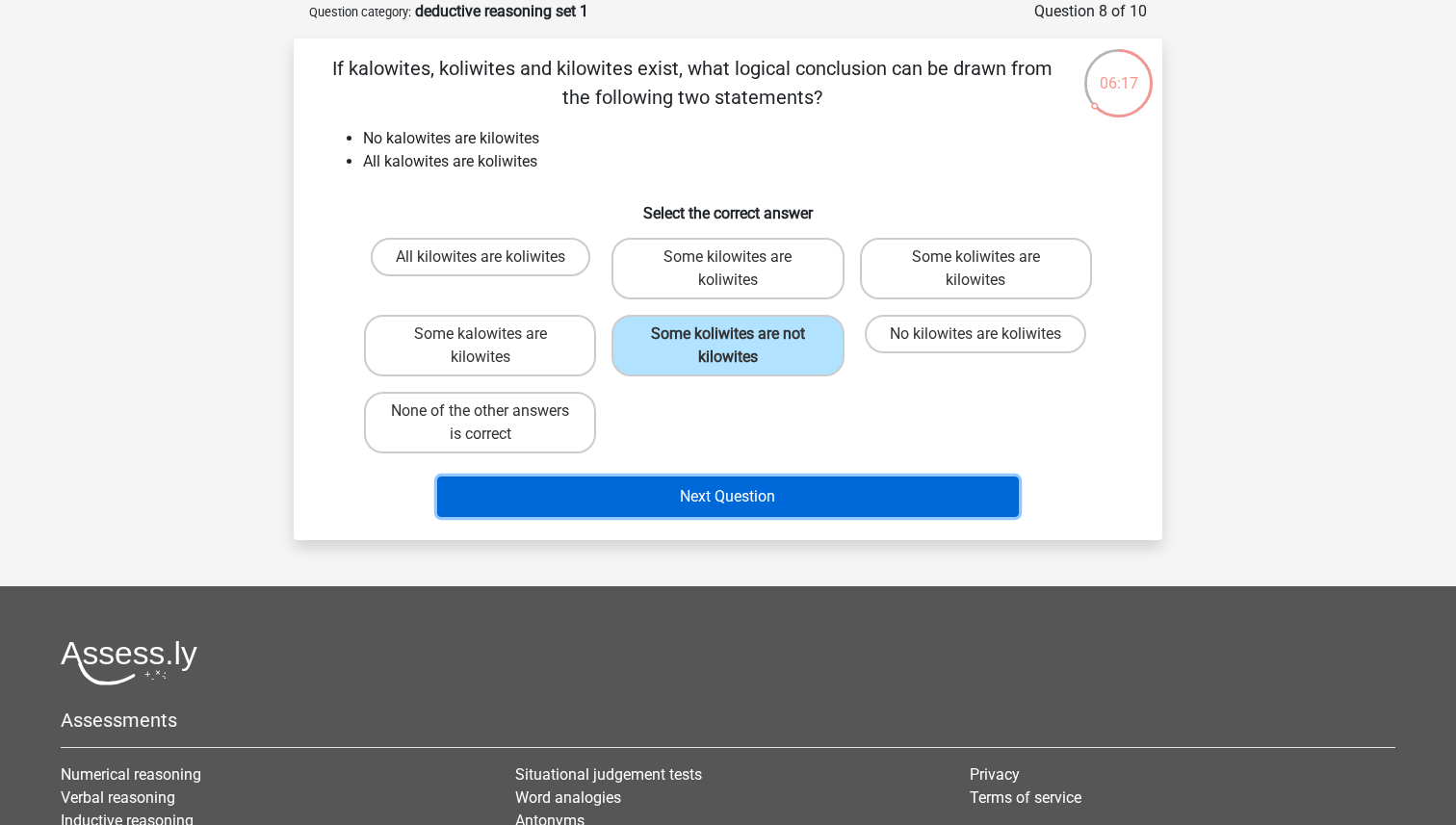
click at [775, 487] on button "Next Question" at bounding box center [728, 497] width 583 height 41
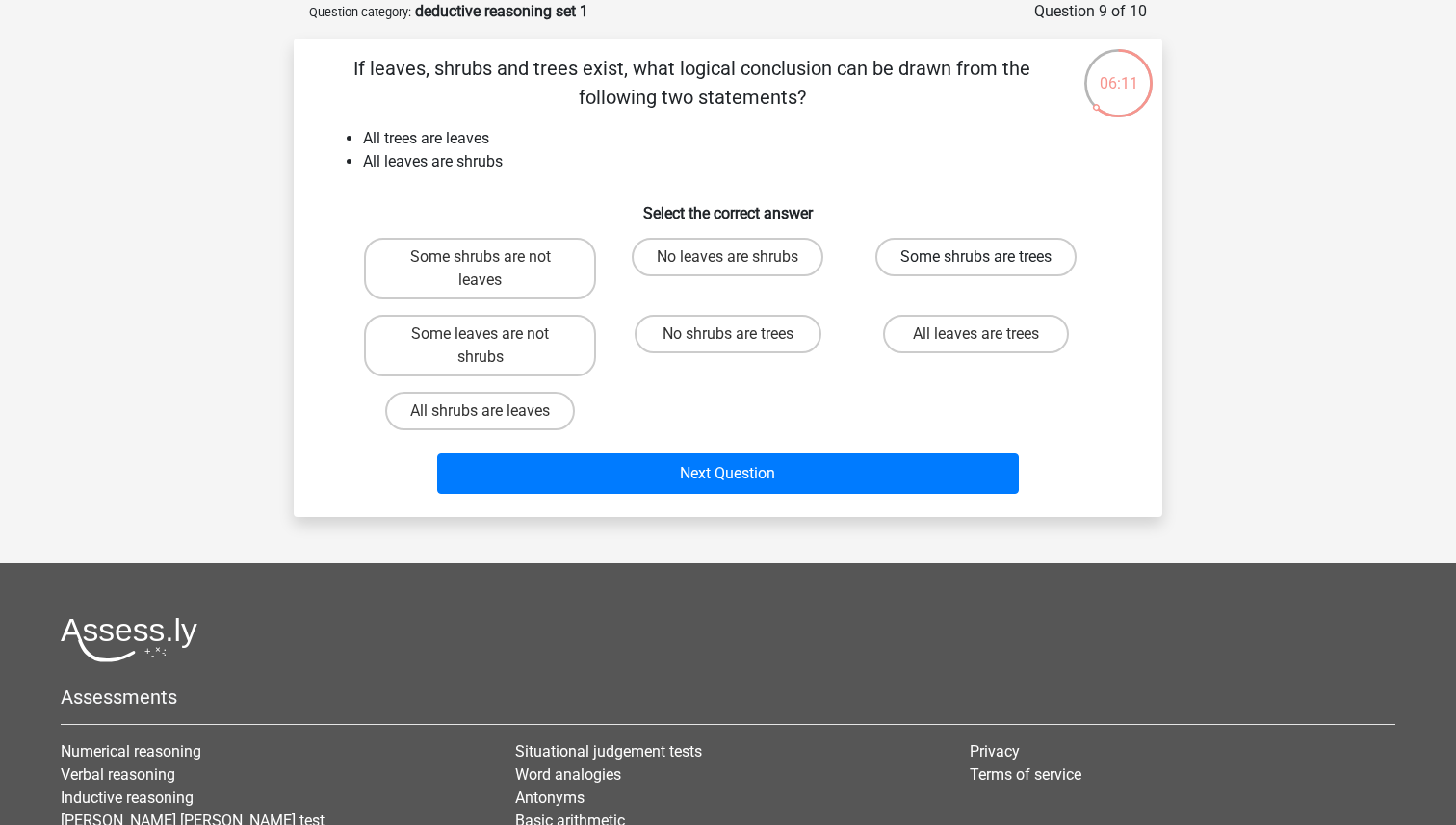
click at [955, 267] on label "Some shrubs are trees" at bounding box center [976, 256] width 202 height 39
click at [975, 267] on input "Some shrubs are trees" at bounding box center [981, 263] width 13 height 13
radio input "true"
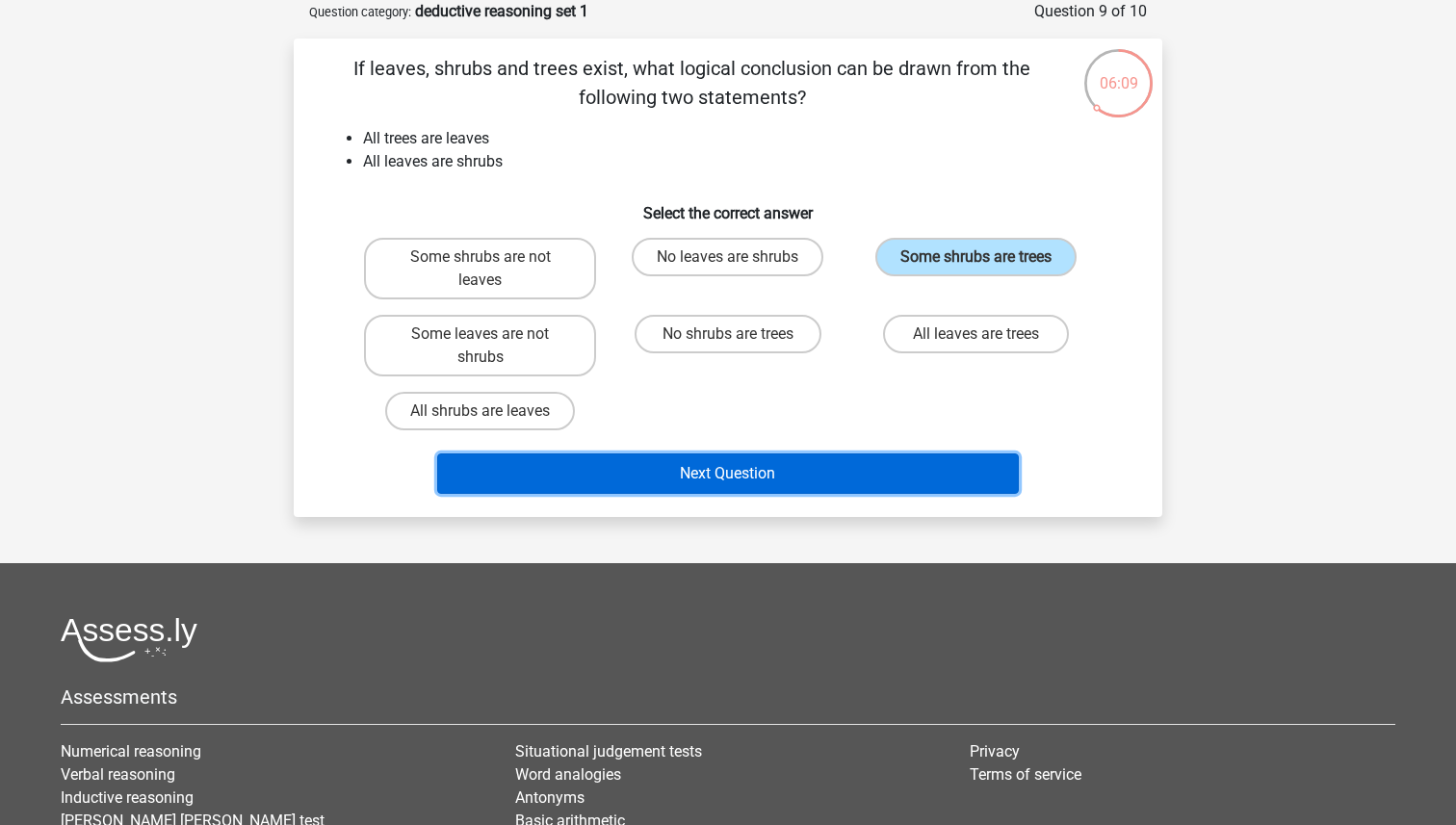
click at [821, 466] on button "Next Question" at bounding box center [728, 473] width 583 height 41
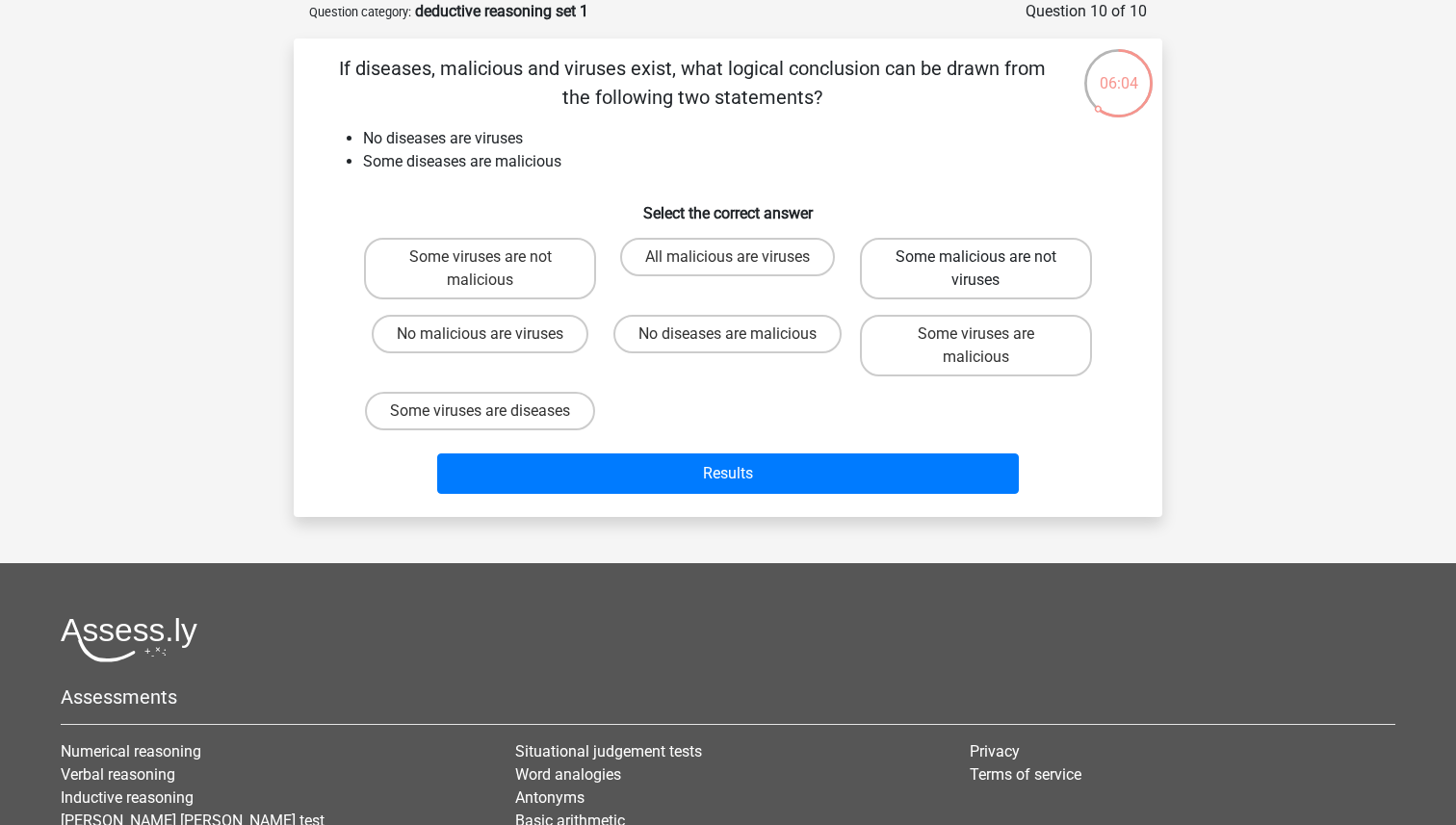
click at [1017, 289] on label "Some malicious are not viruses" at bounding box center [975, 268] width 232 height 62
click at [988, 269] on input "Some malicious are not viruses" at bounding box center [981, 263] width 13 height 13
radio input "true"
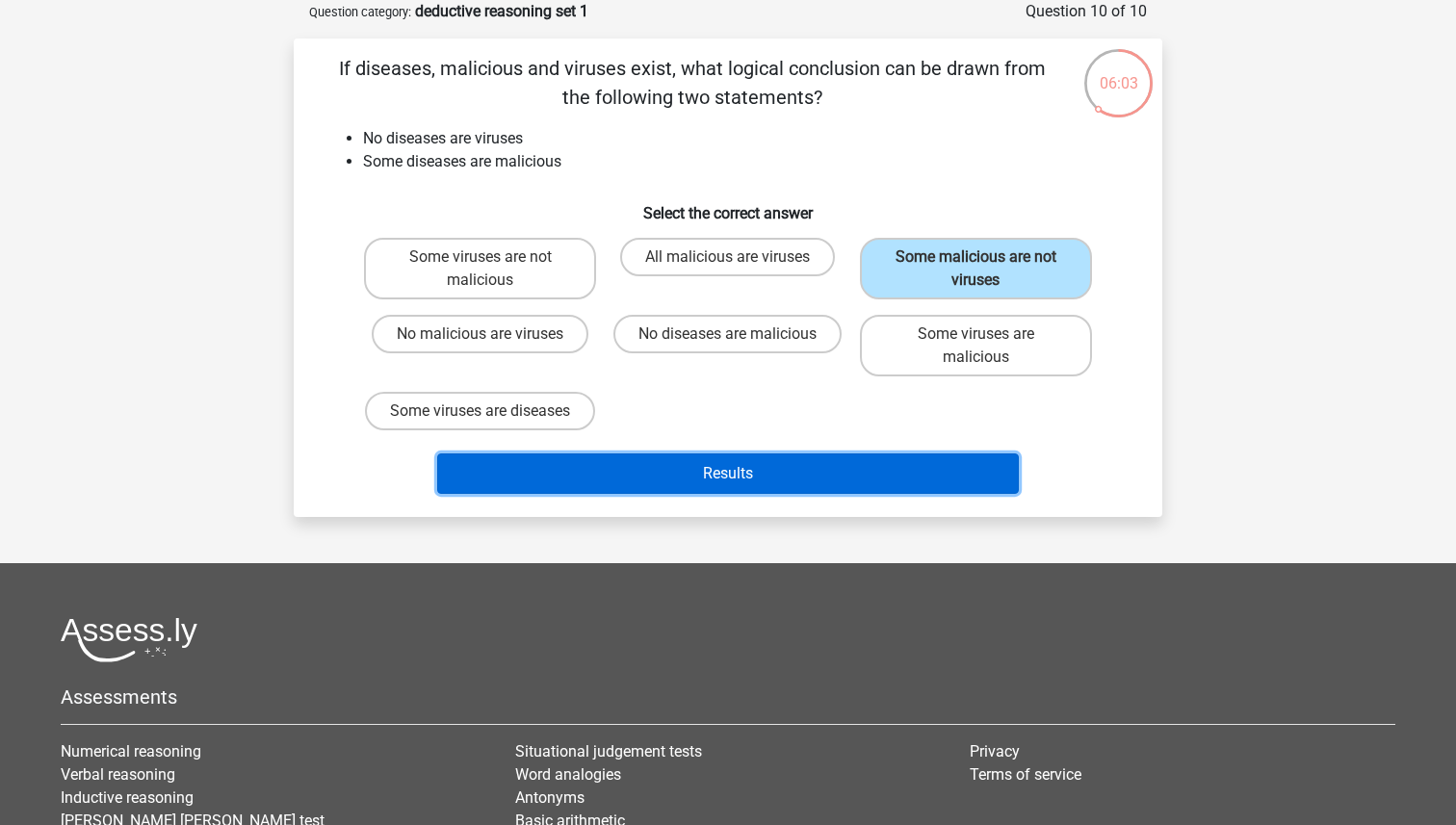
click at [911, 494] on button "Results" at bounding box center [728, 473] width 583 height 41
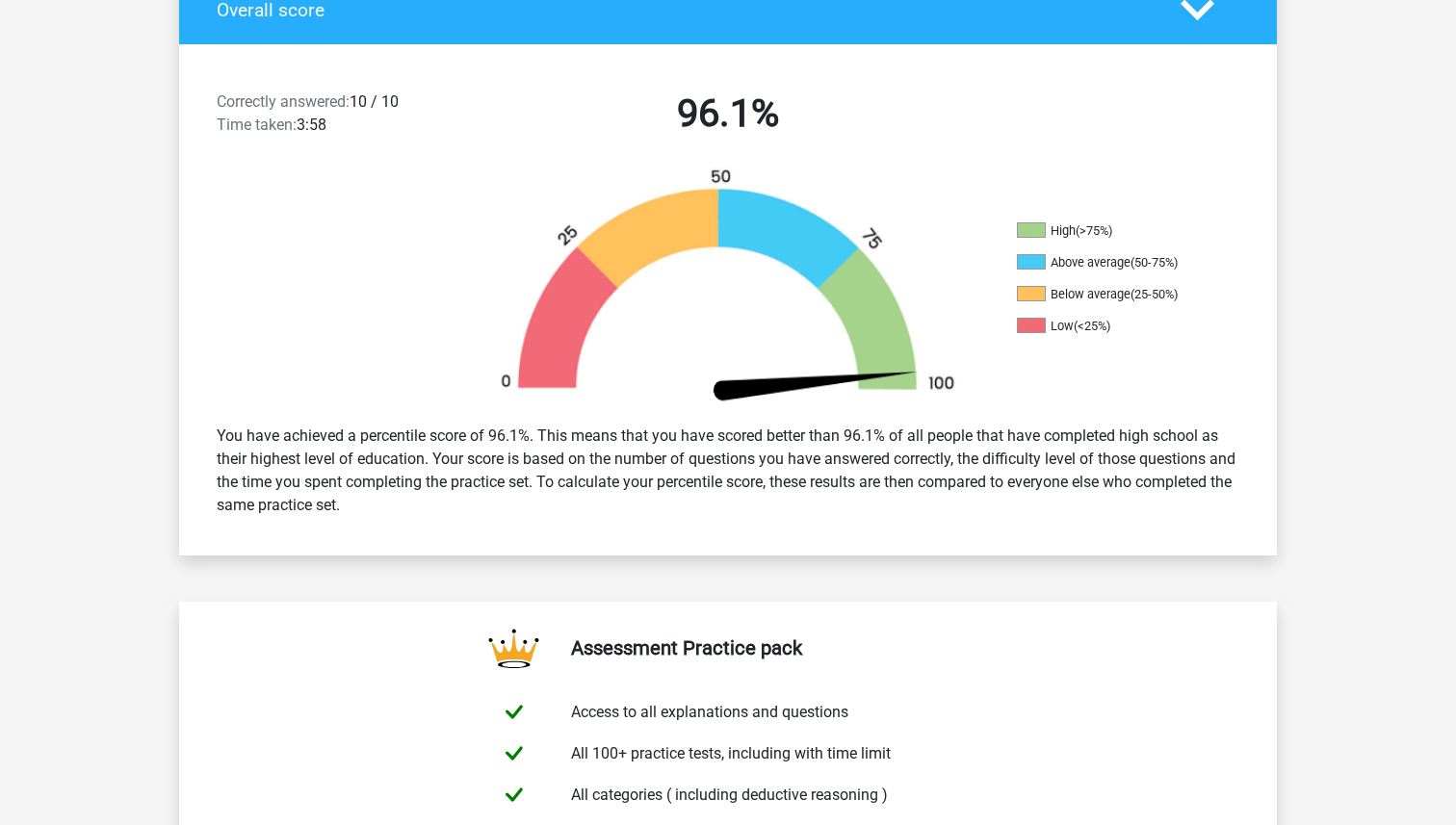
scroll to position [443, 0]
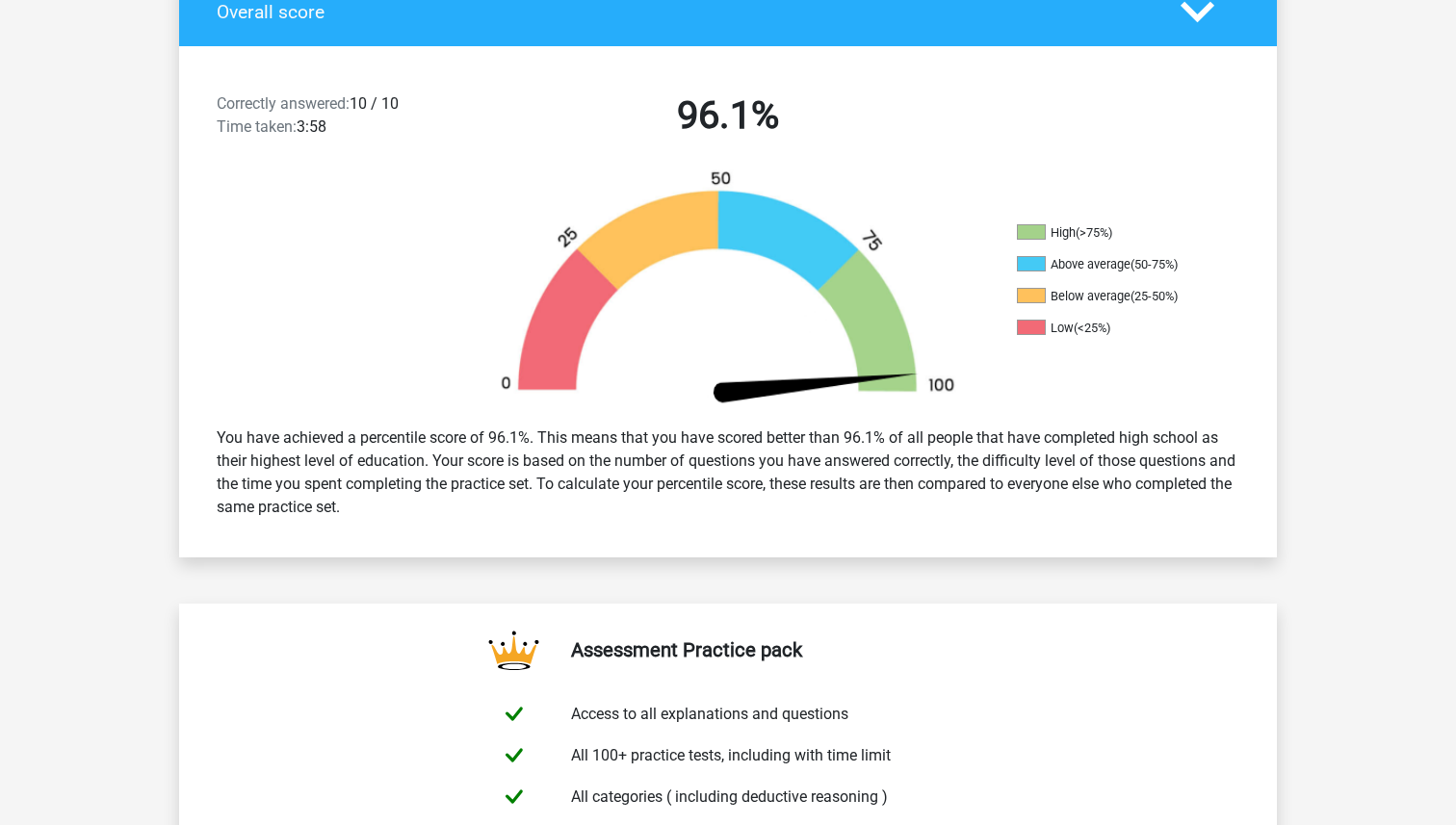
click at [1147, 251] on ul "High (>75%) Above average (50-75%) Below average (25-50%) Low (<25%)" at bounding box center [1113, 287] width 193 height 127
click at [1137, 270] on div "(50-75%)" at bounding box center [1154, 264] width 47 height 14
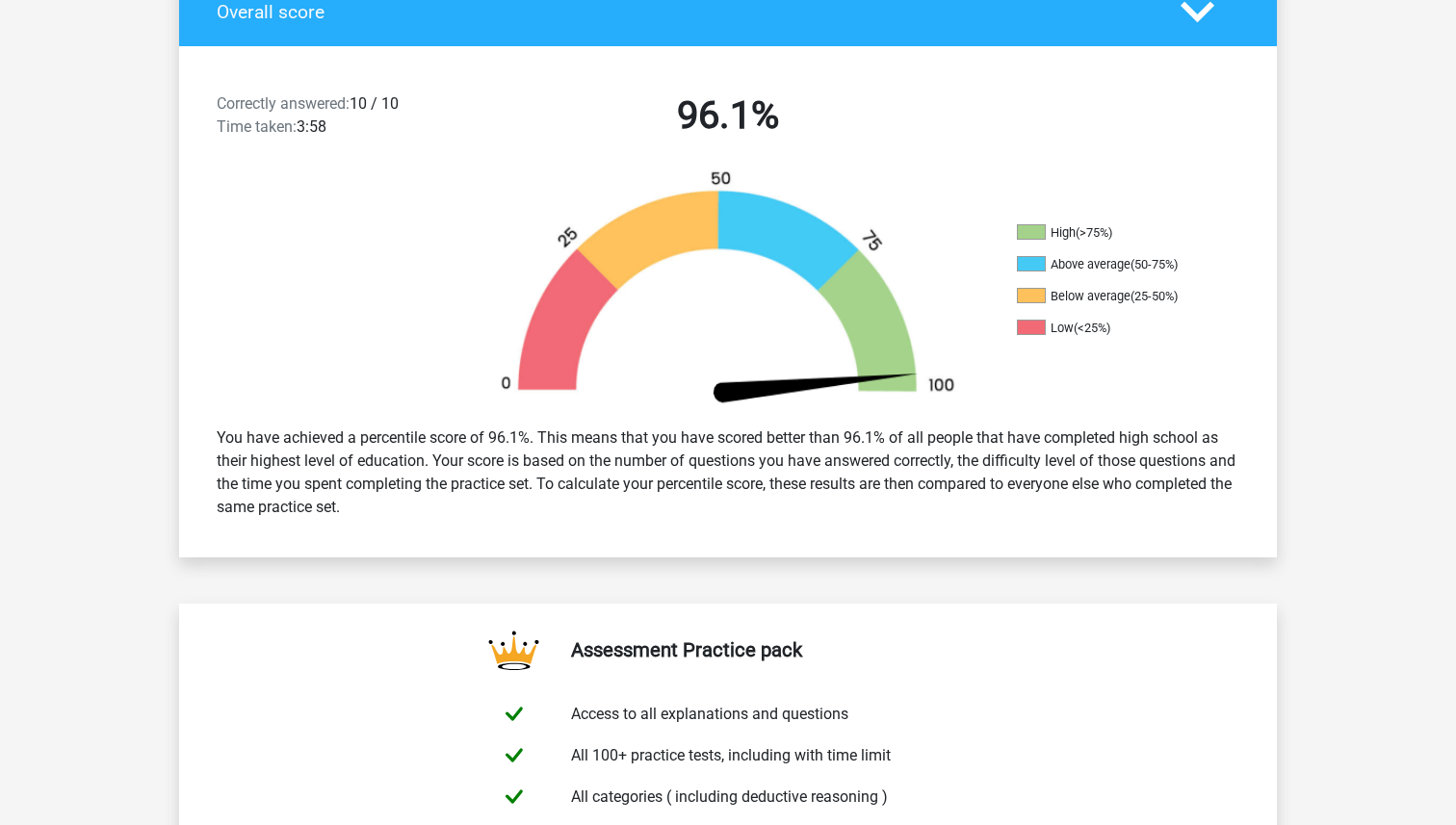
click at [1137, 270] on div "(50-75%)" at bounding box center [1154, 264] width 47 height 14
click at [927, 341] on img at bounding box center [728, 290] width 520 height 241
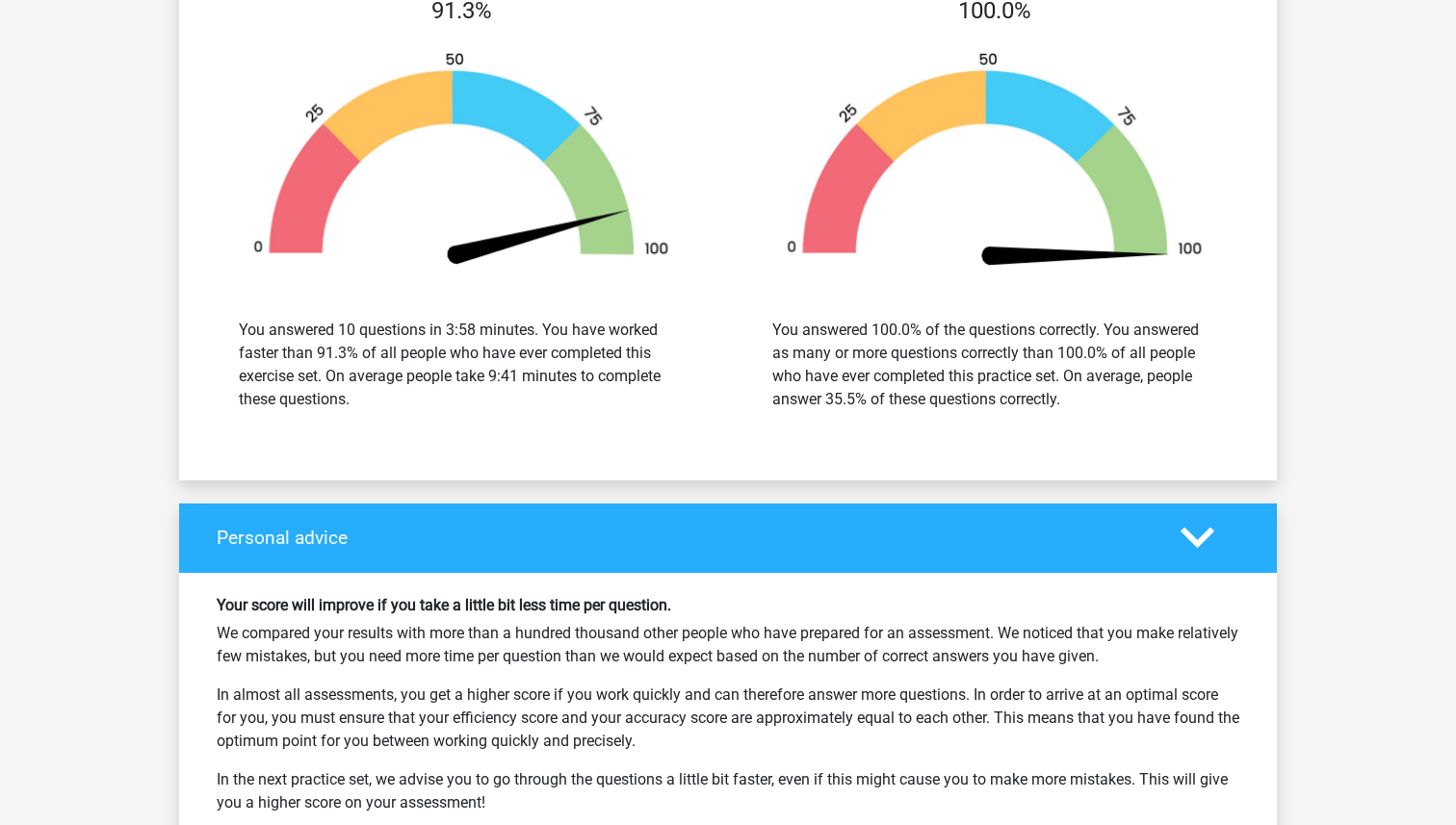
scroll to position [2356, 0]
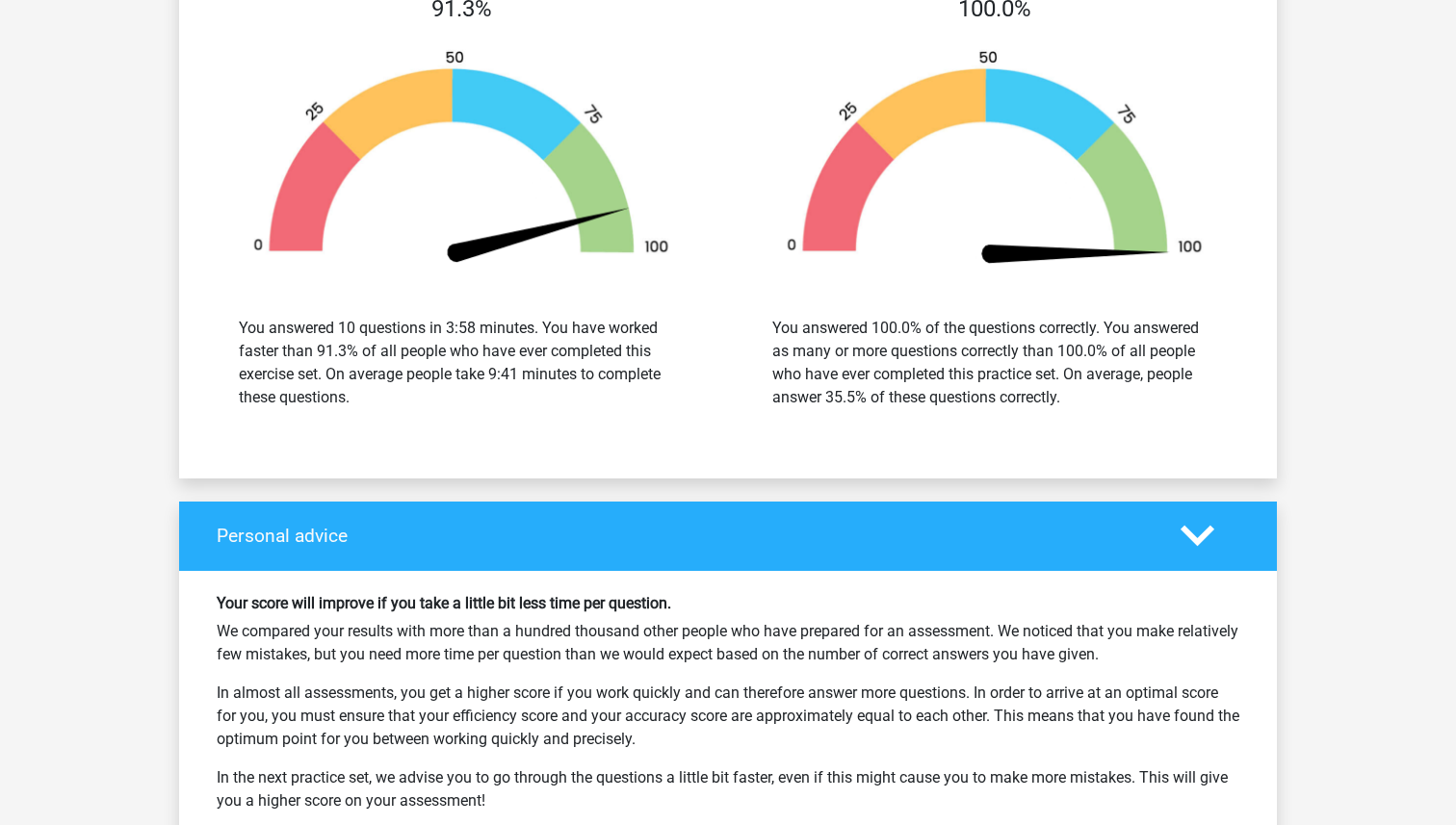
click at [602, 218] on img at bounding box center [461, 159] width 476 height 220
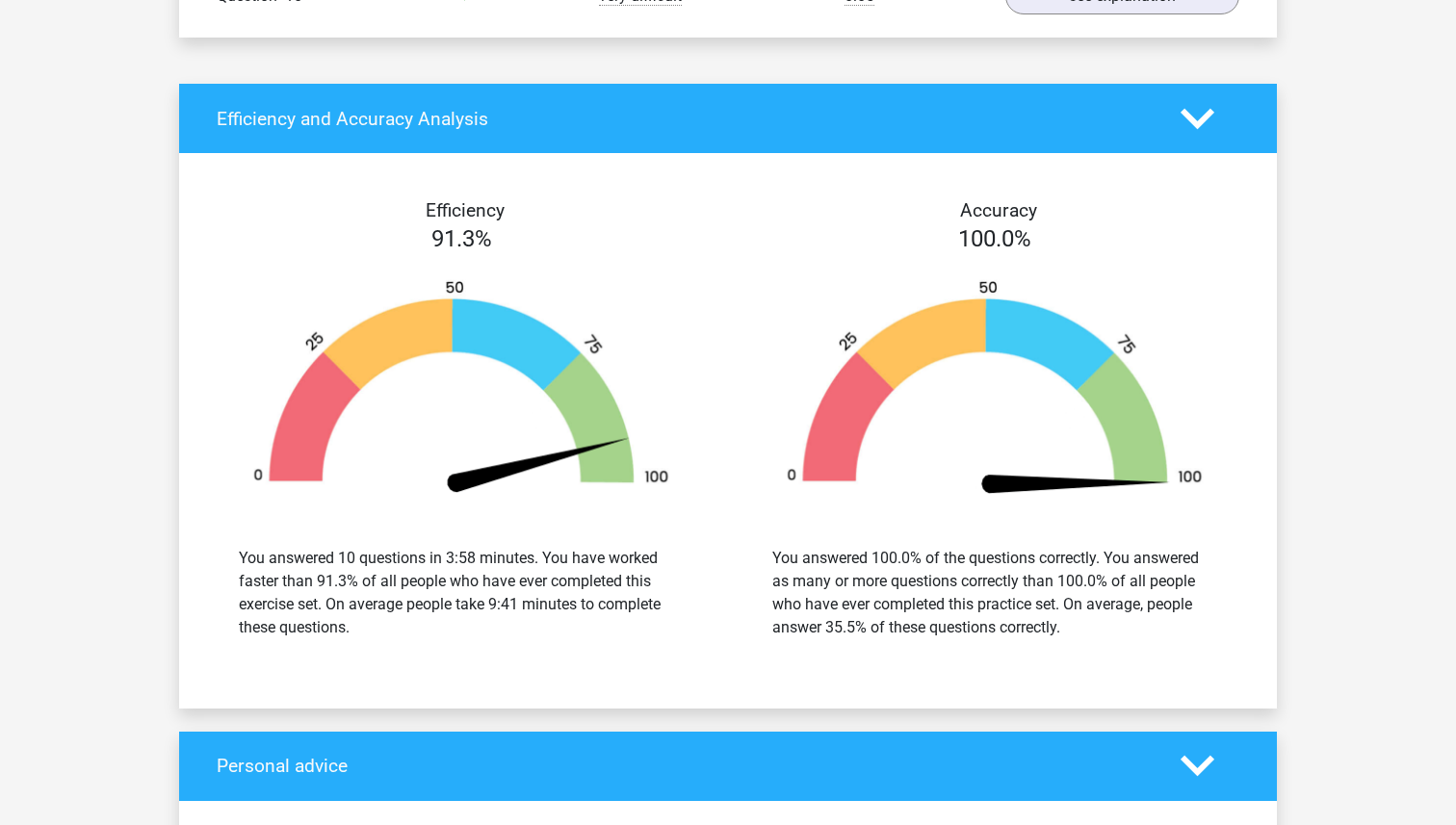
scroll to position [2129, 0]
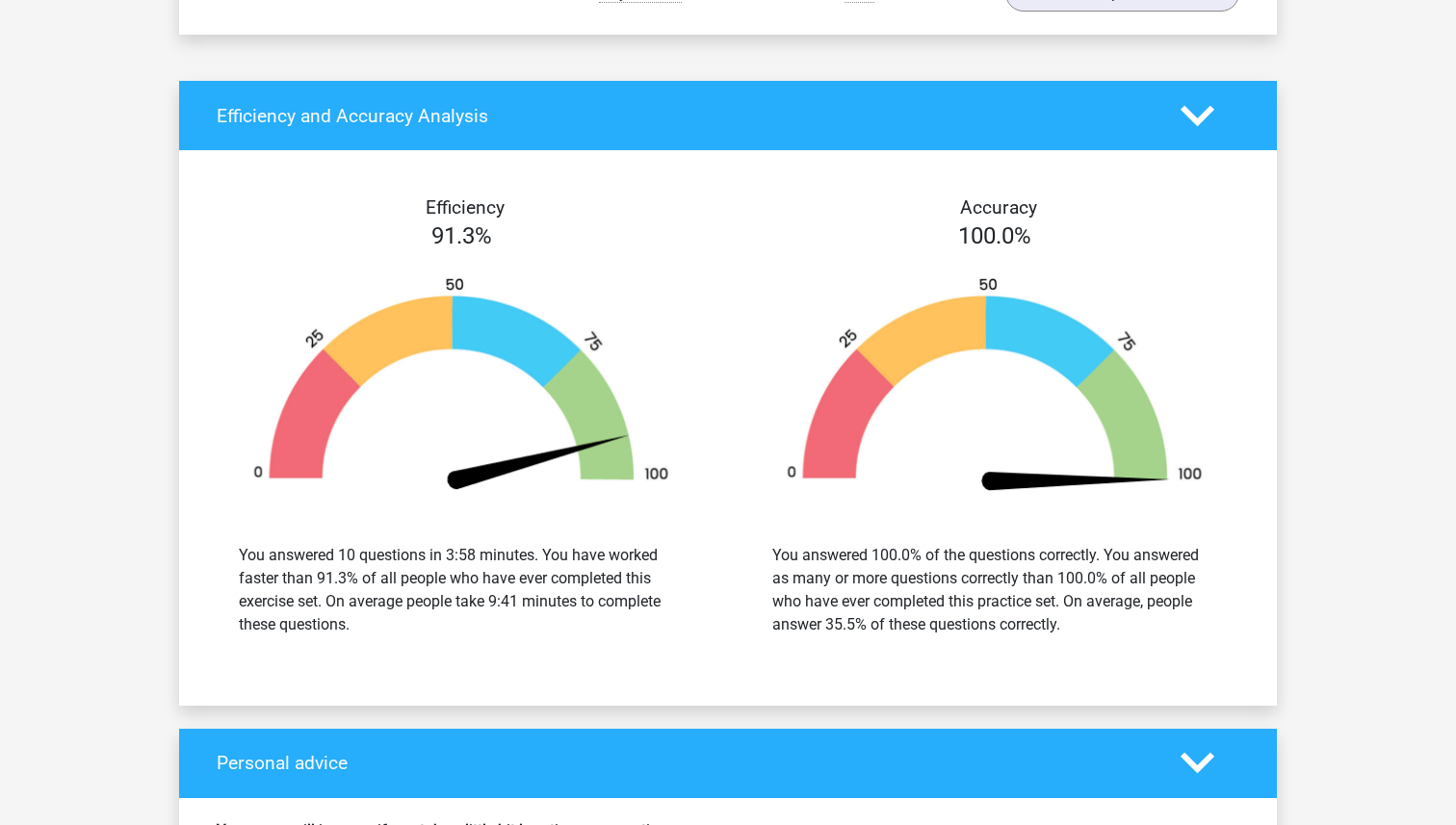
click at [1008, 218] on div "100.0%" at bounding box center [994, 235] width 533 height 35
click at [730, 222] on div "100.0%" at bounding box center [994, 235] width 533 height 35
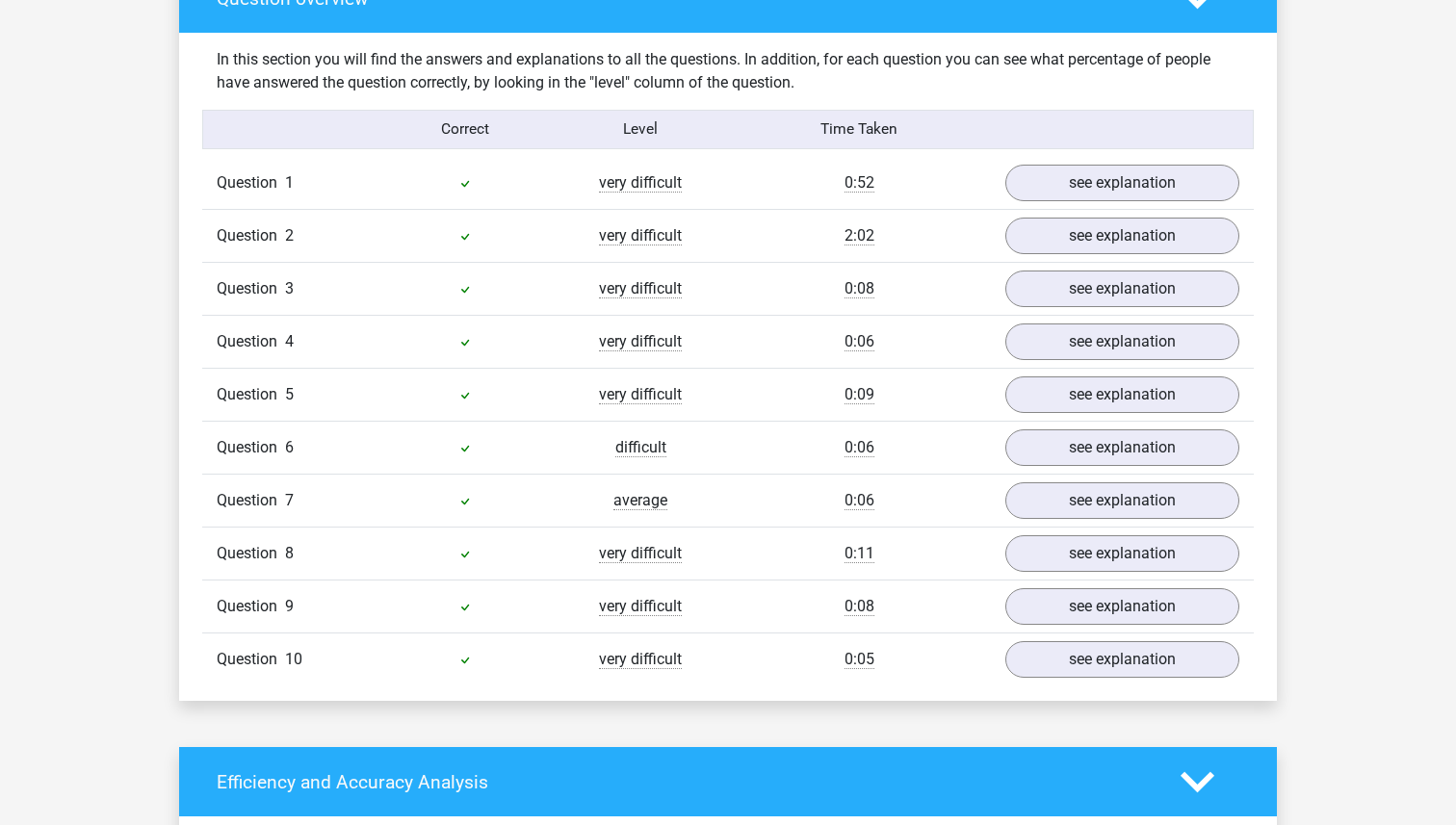
scroll to position [1467, 0]
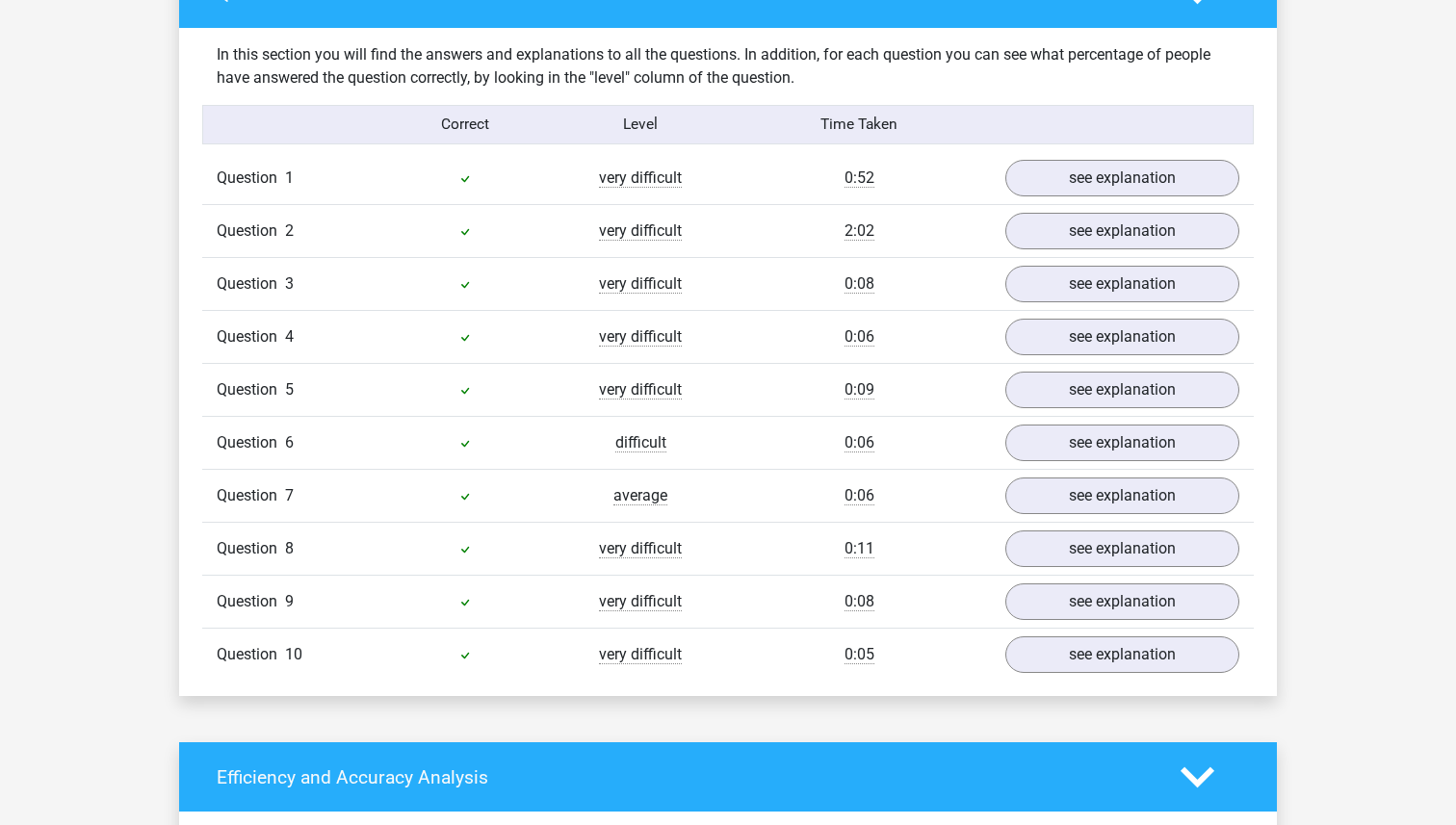
drag, startPoint x: 816, startPoint y: 128, endPoint x: 903, endPoint y: 649, distance: 528.2
click at [903, 649] on div "In this section you will find the answers and explanations to all the questions…" at bounding box center [728, 362] width 1069 height 668
click at [903, 649] on div "0:05" at bounding box center [858, 653] width 262 height 23
click at [895, 595] on div "0:08" at bounding box center [858, 601] width 262 height 23
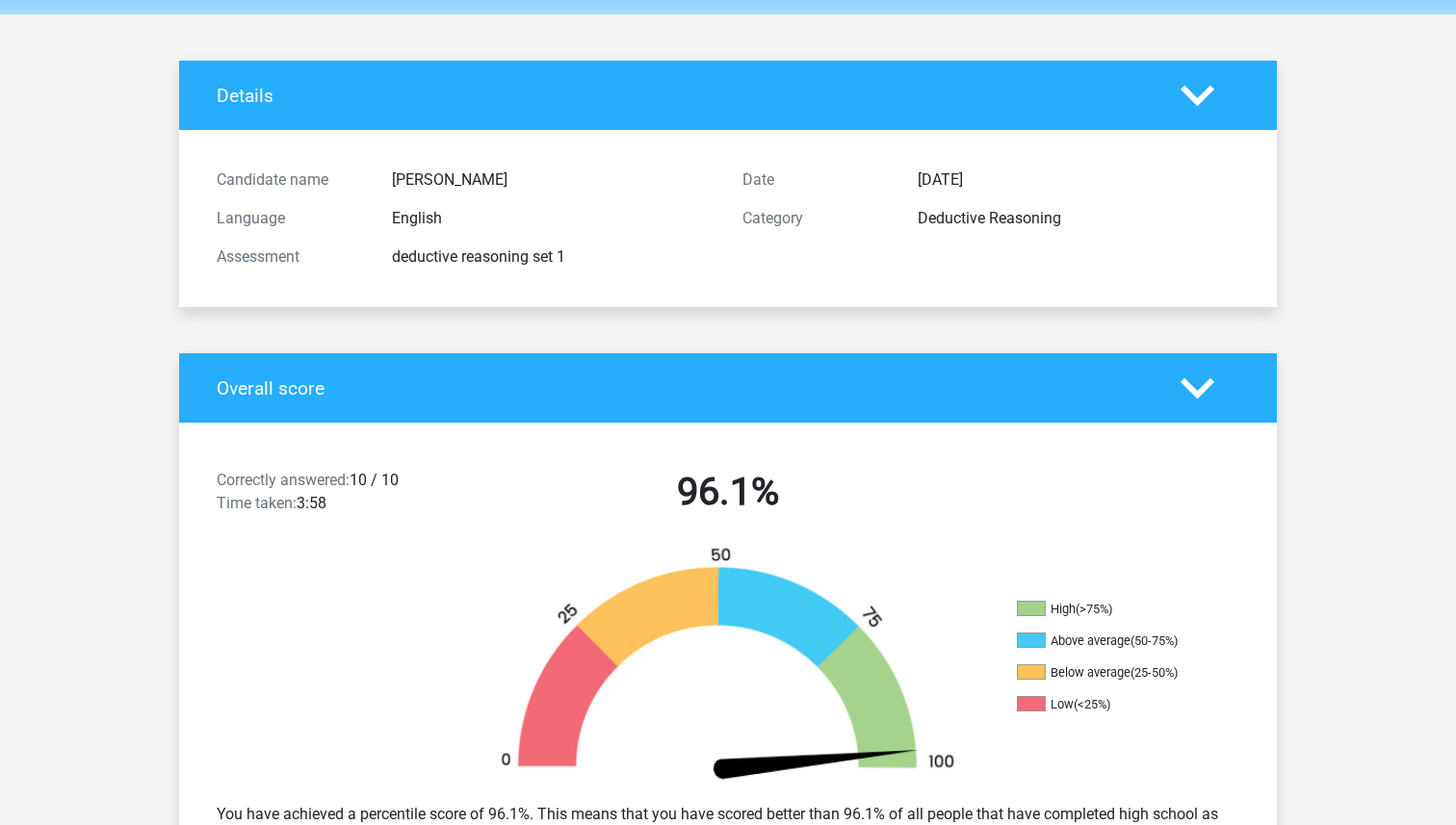
scroll to position [66, 0]
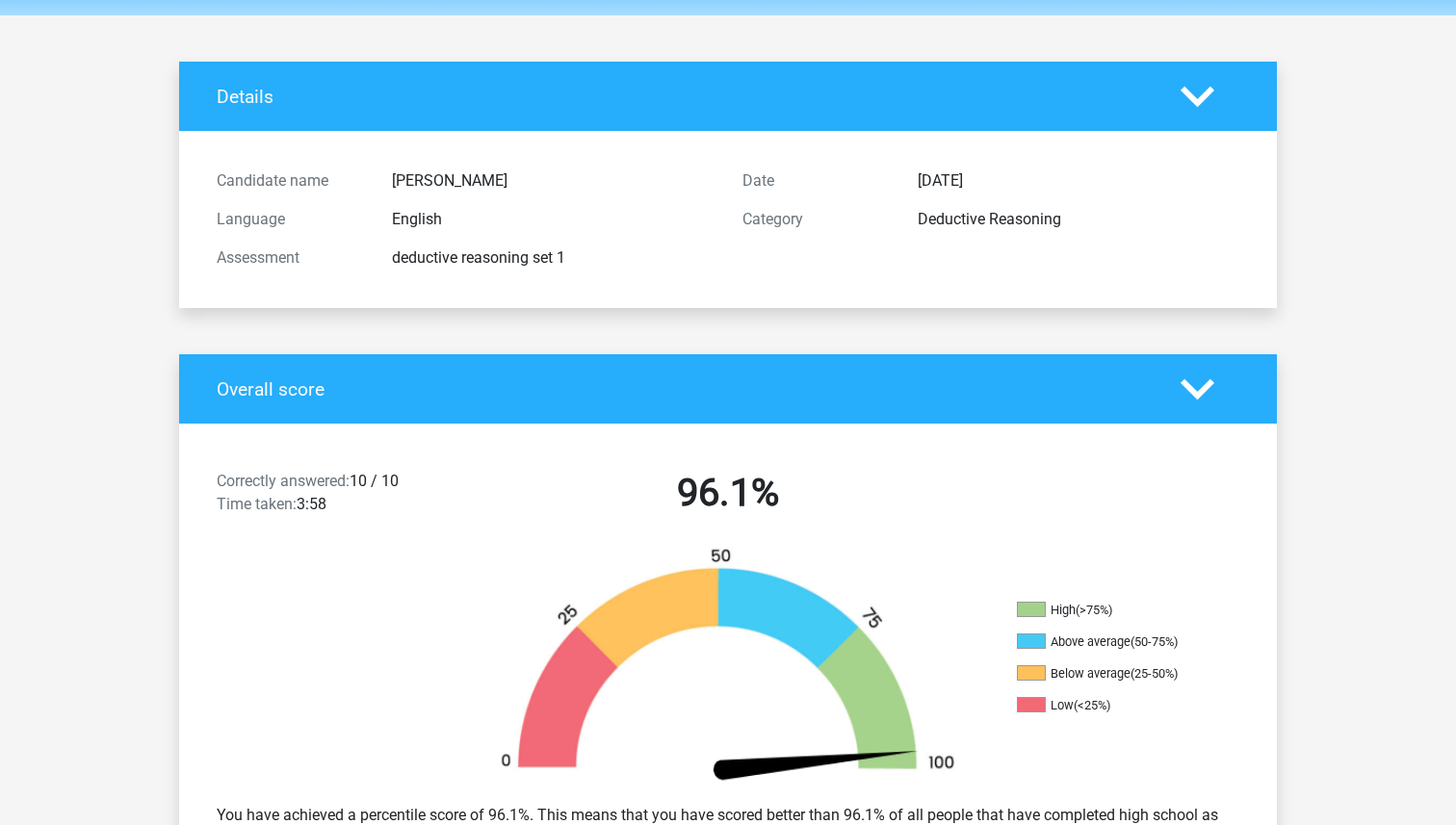
click at [894, 694] on img at bounding box center [728, 667] width 520 height 241
